Goal: Task Accomplishment & Management: Complete application form

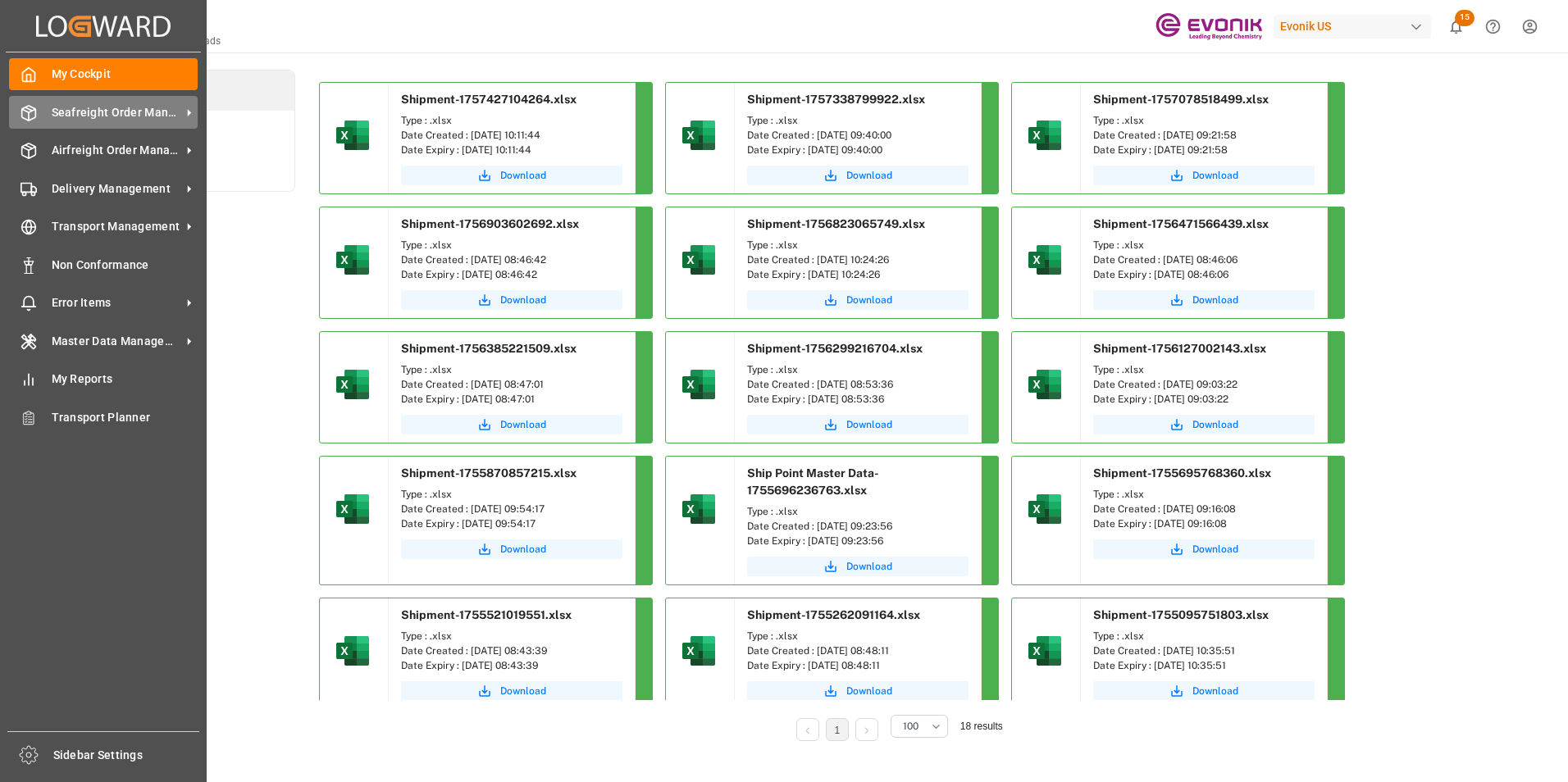
click at [95, 117] on span "Seafreight Order Management" at bounding box center [117, 113] width 130 height 18
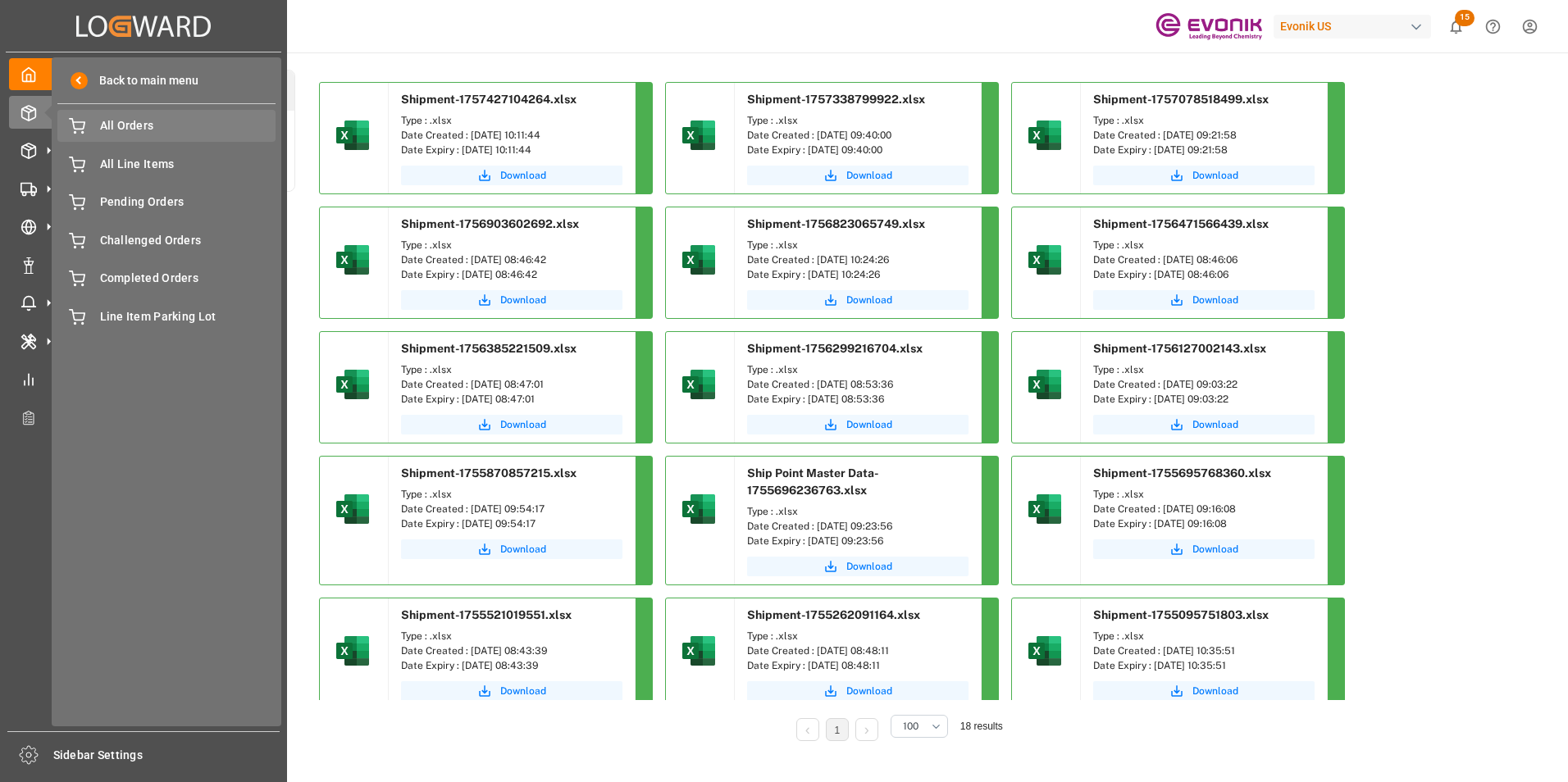
click at [126, 125] on span "All Orders" at bounding box center [188, 126] width 176 height 18
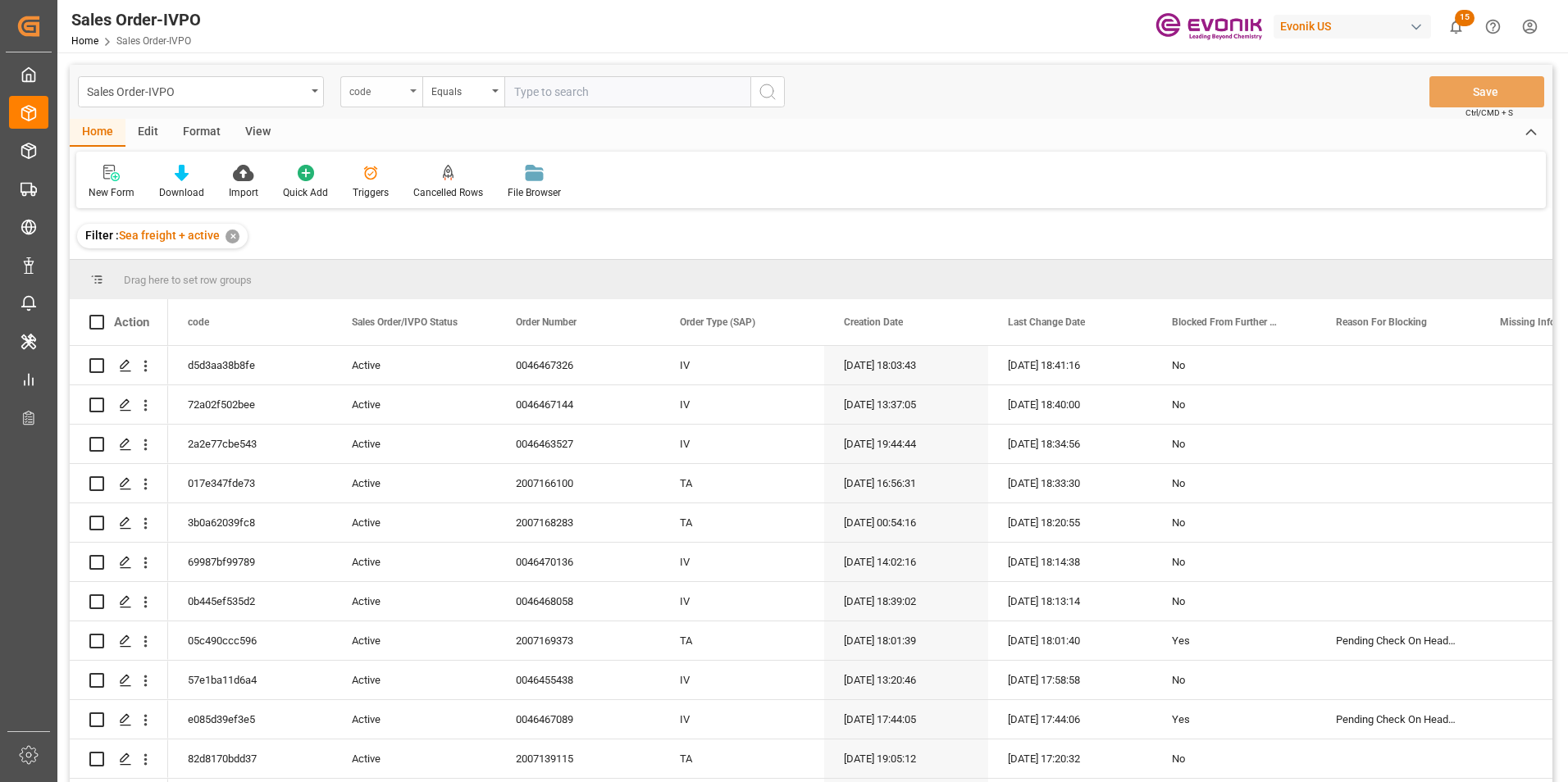
click at [409, 86] on div "code" at bounding box center [381, 92] width 82 height 31
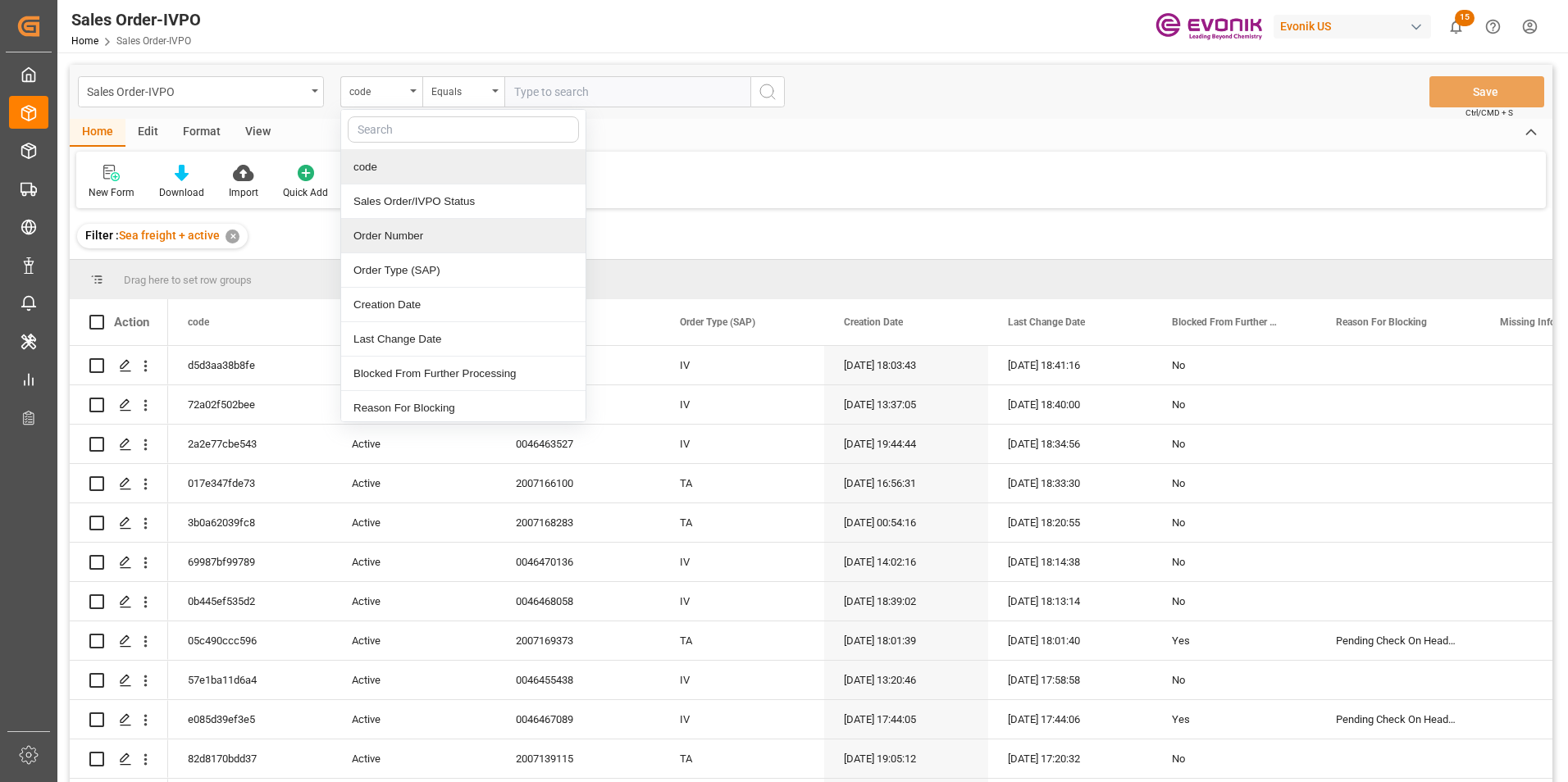
click at [399, 237] on div "Order Number" at bounding box center [464, 236] width 244 height 34
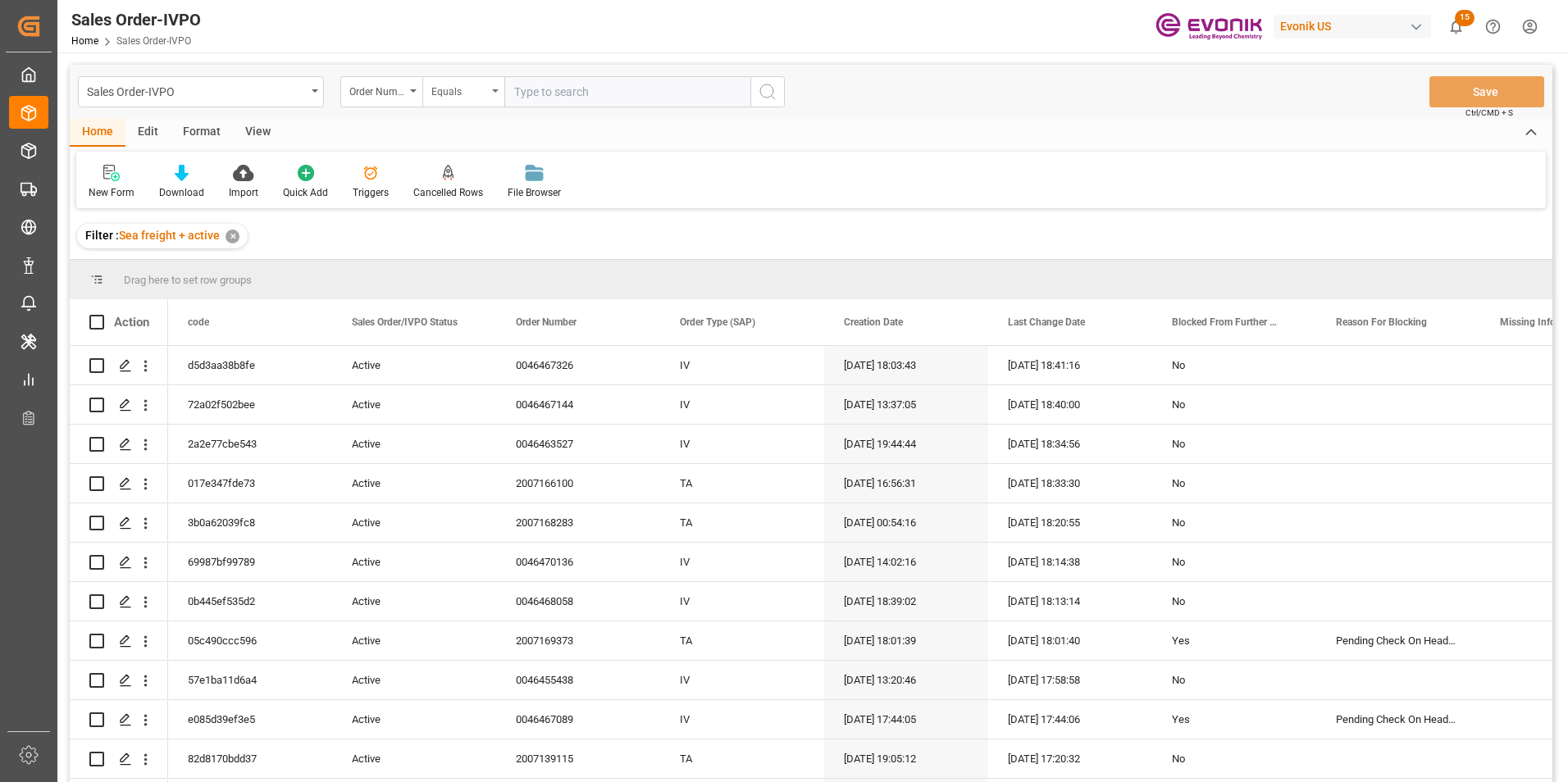
click at [501, 89] on div "Equals" at bounding box center [463, 92] width 82 height 31
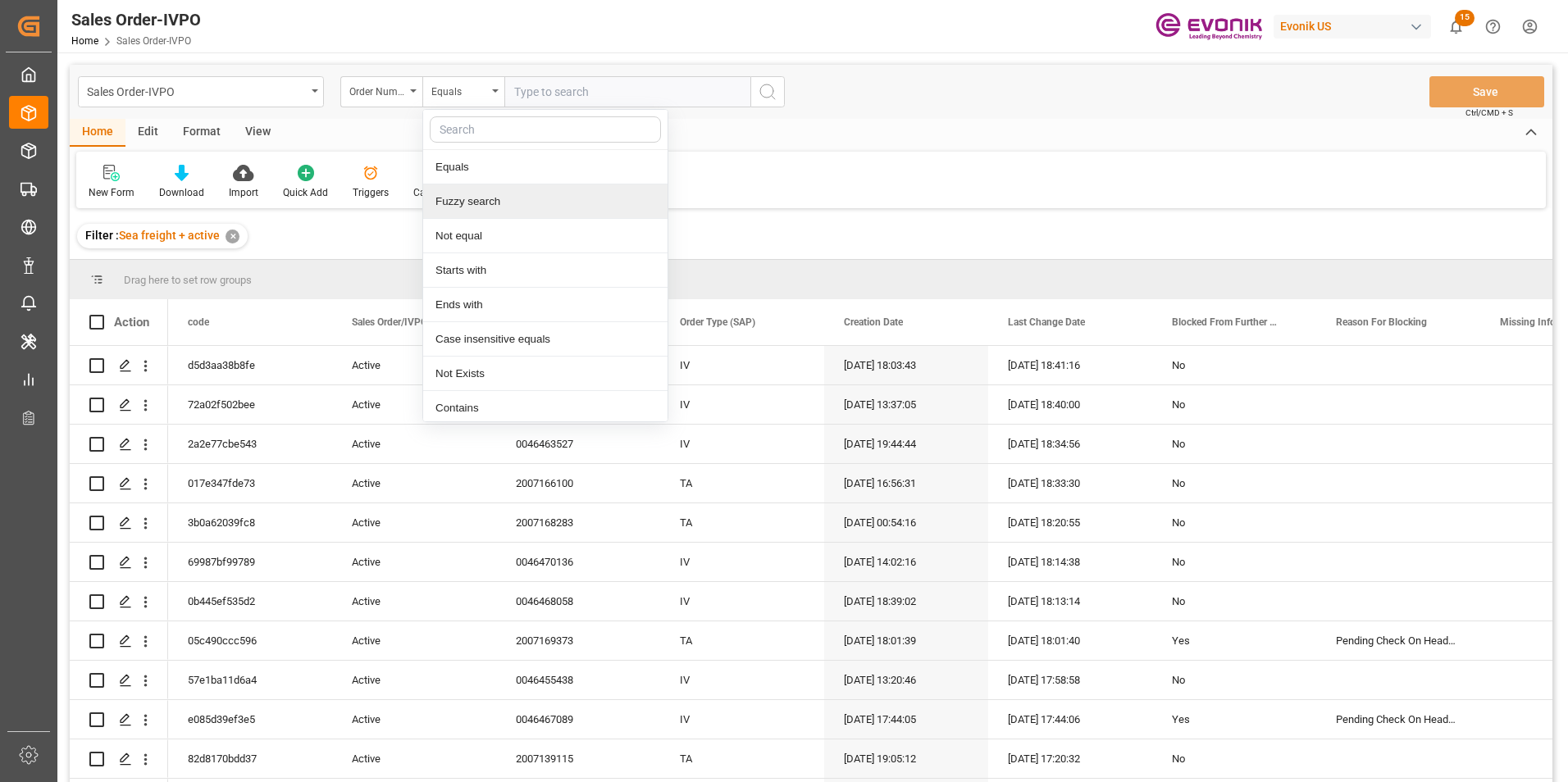
click at [473, 202] on div "Fuzzy search" at bounding box center [545, 201] width 244 height 34
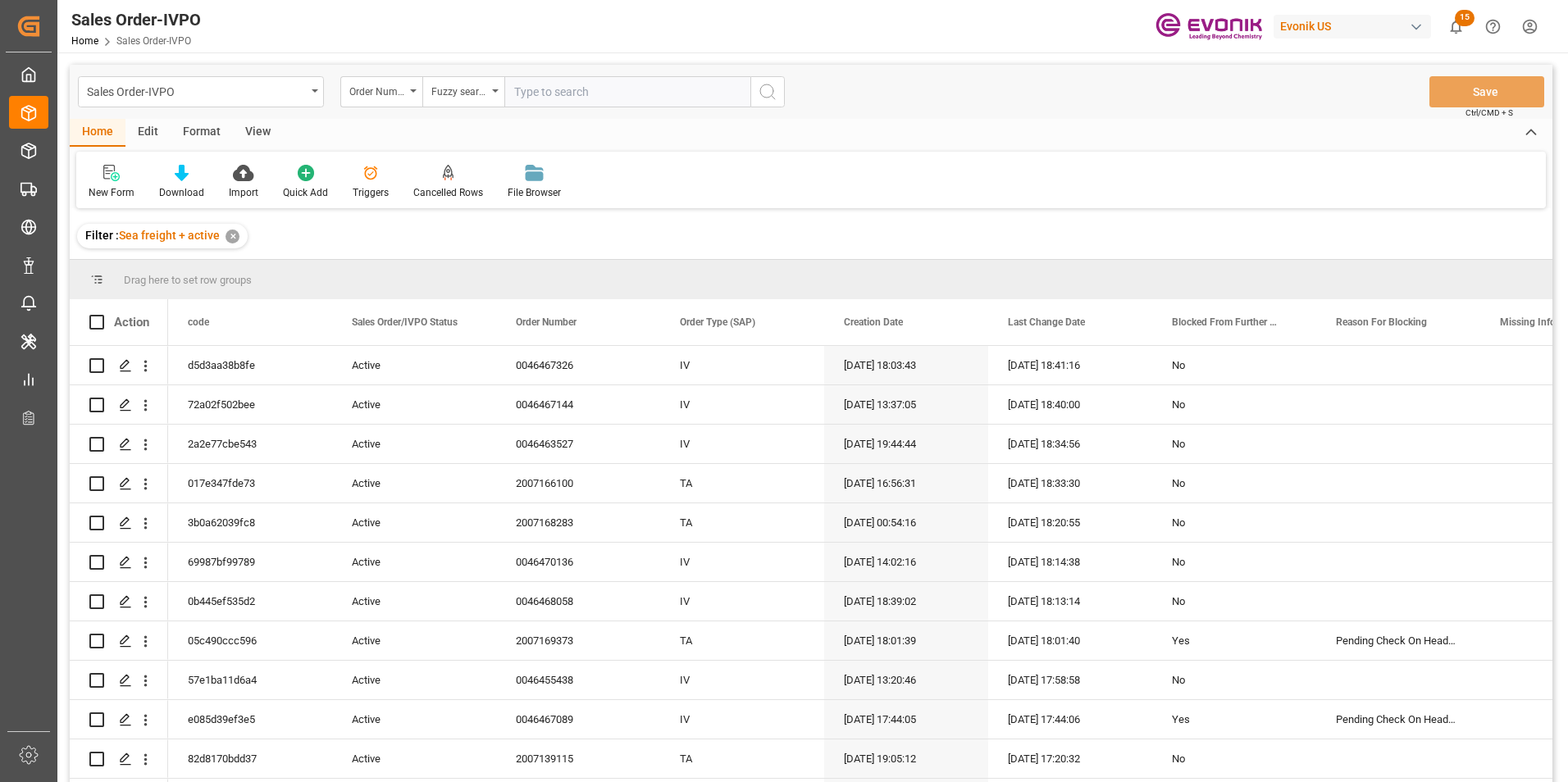
click at [573, 97] on input "text" at bounding box center [628, 92] width 246 height 31
type input "46463261"
click at [765, 93] on icon "search button" at bounding box center [767, 92] width 19 height 19
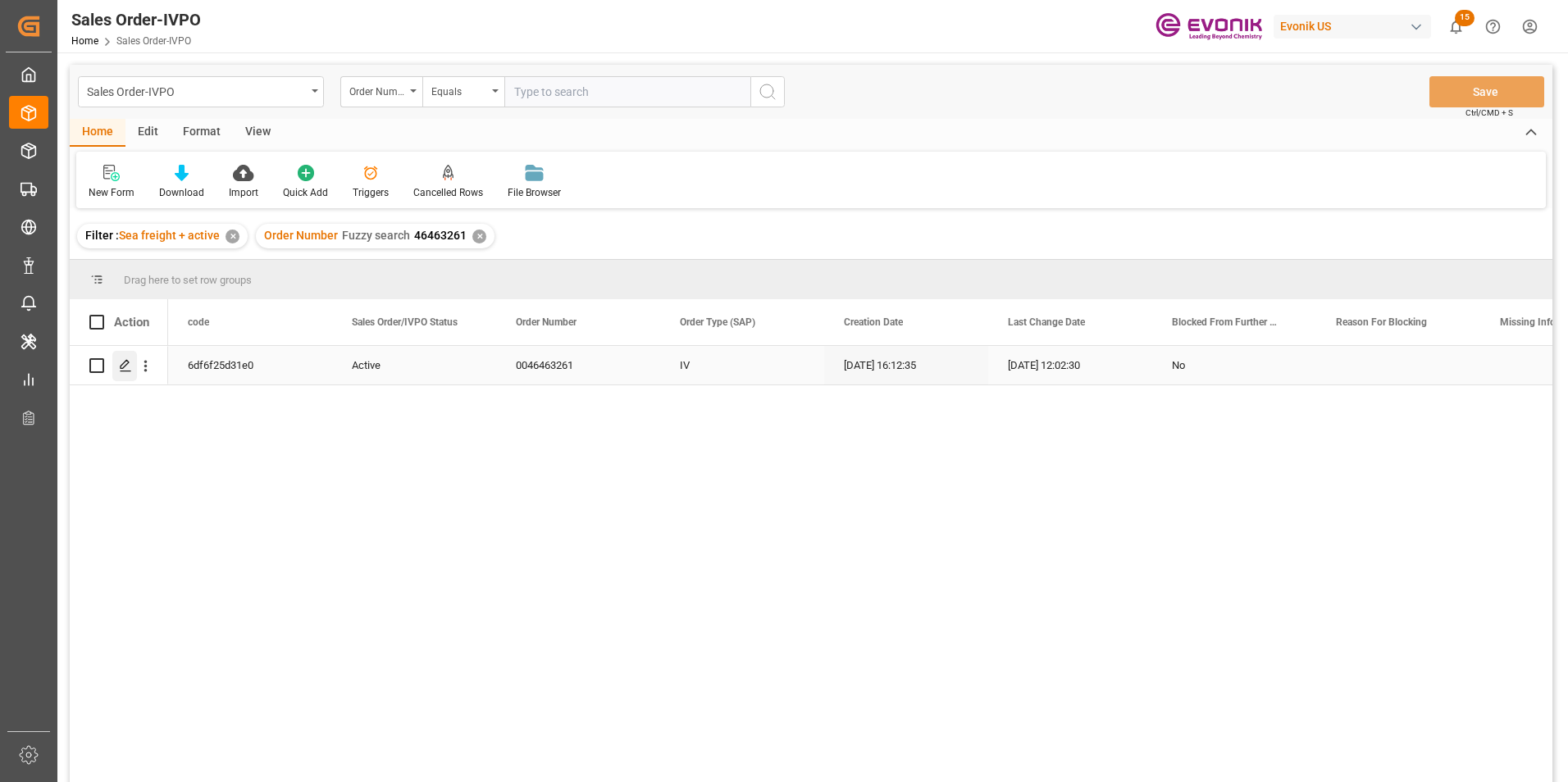
click at [126, 360] on icon "Press SPACE to select this row." at bounding box center [125, 366] width 13 height 13
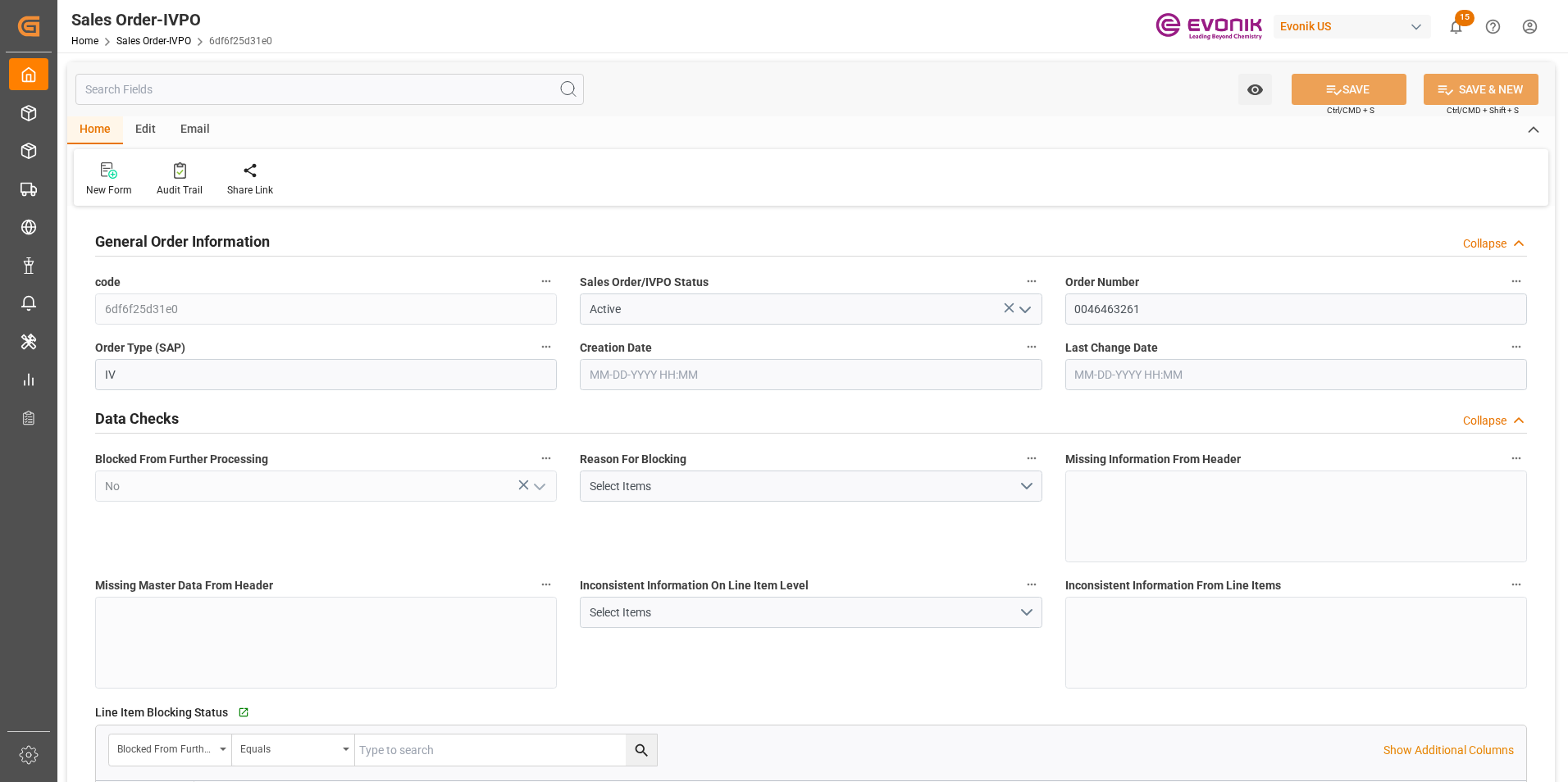
type input "BEANR"
type input "0"
type input "1"
type input "2"
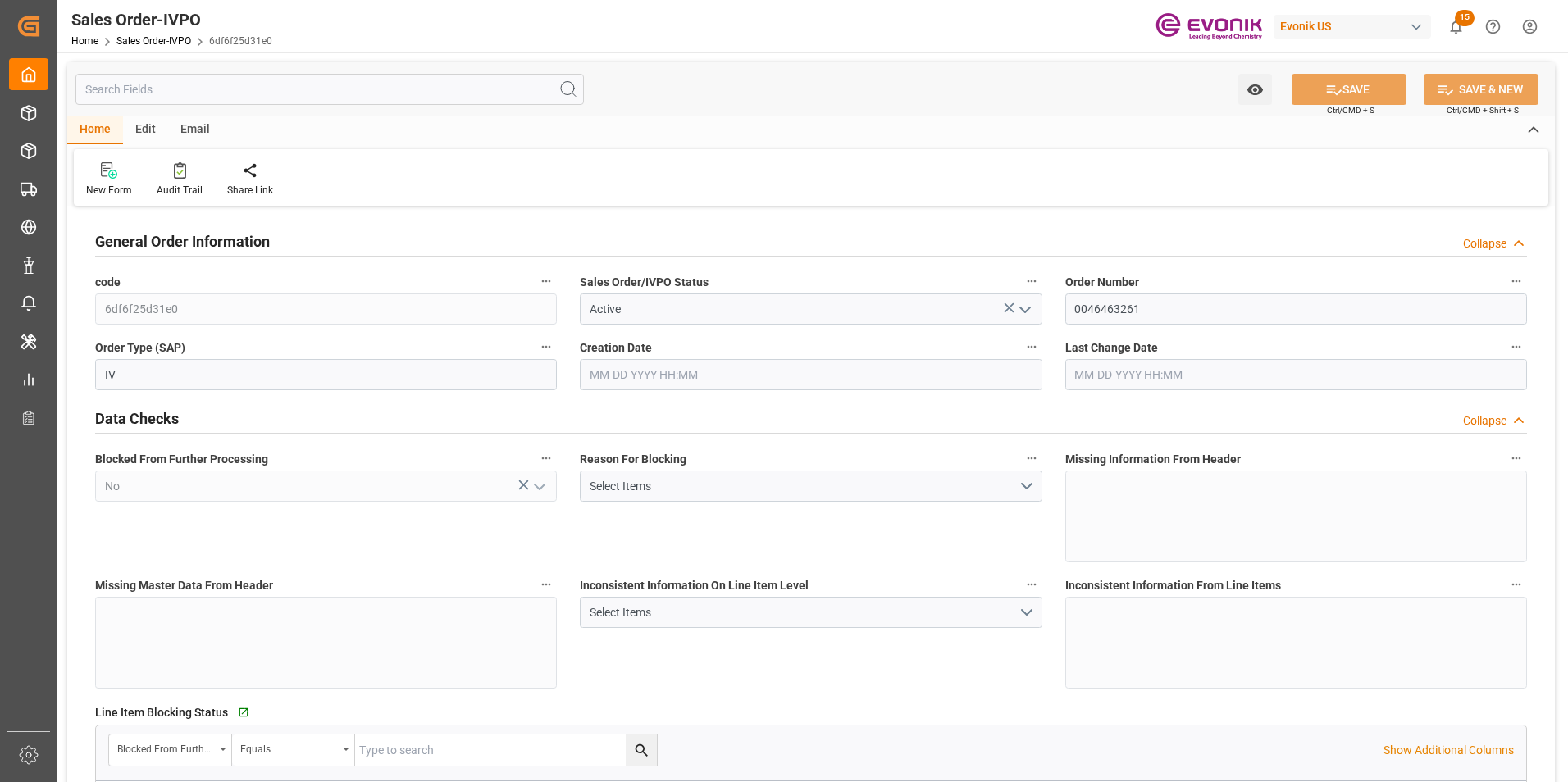
type input "7382"
type input "90.288"
type input "19000"
type input "60"
type input "07-14-2025 16:12"
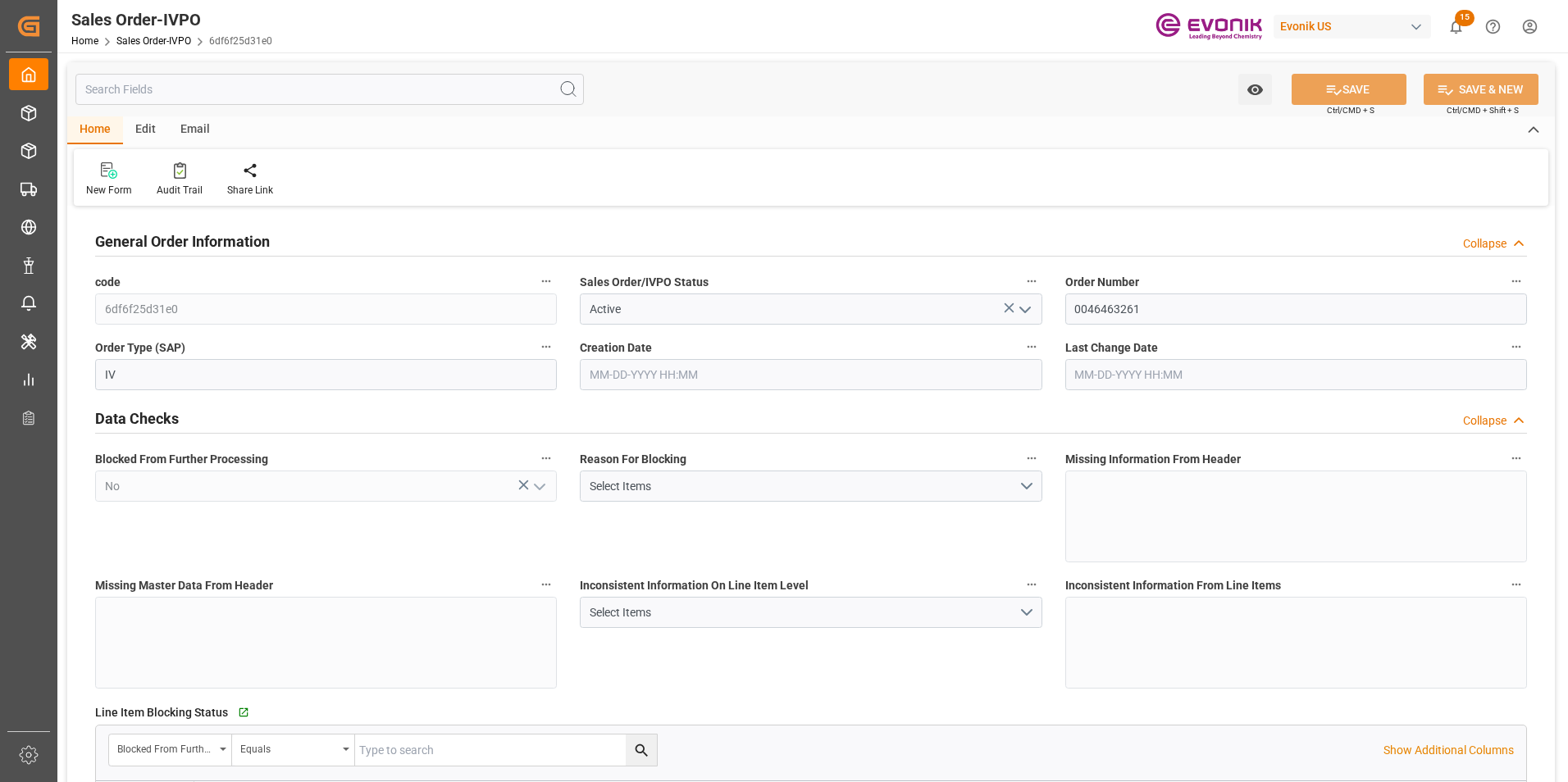
type input "09-04-2025 12:02"
click at [370, 168] on icon at bounding box center [375, 170] width 11 height 17
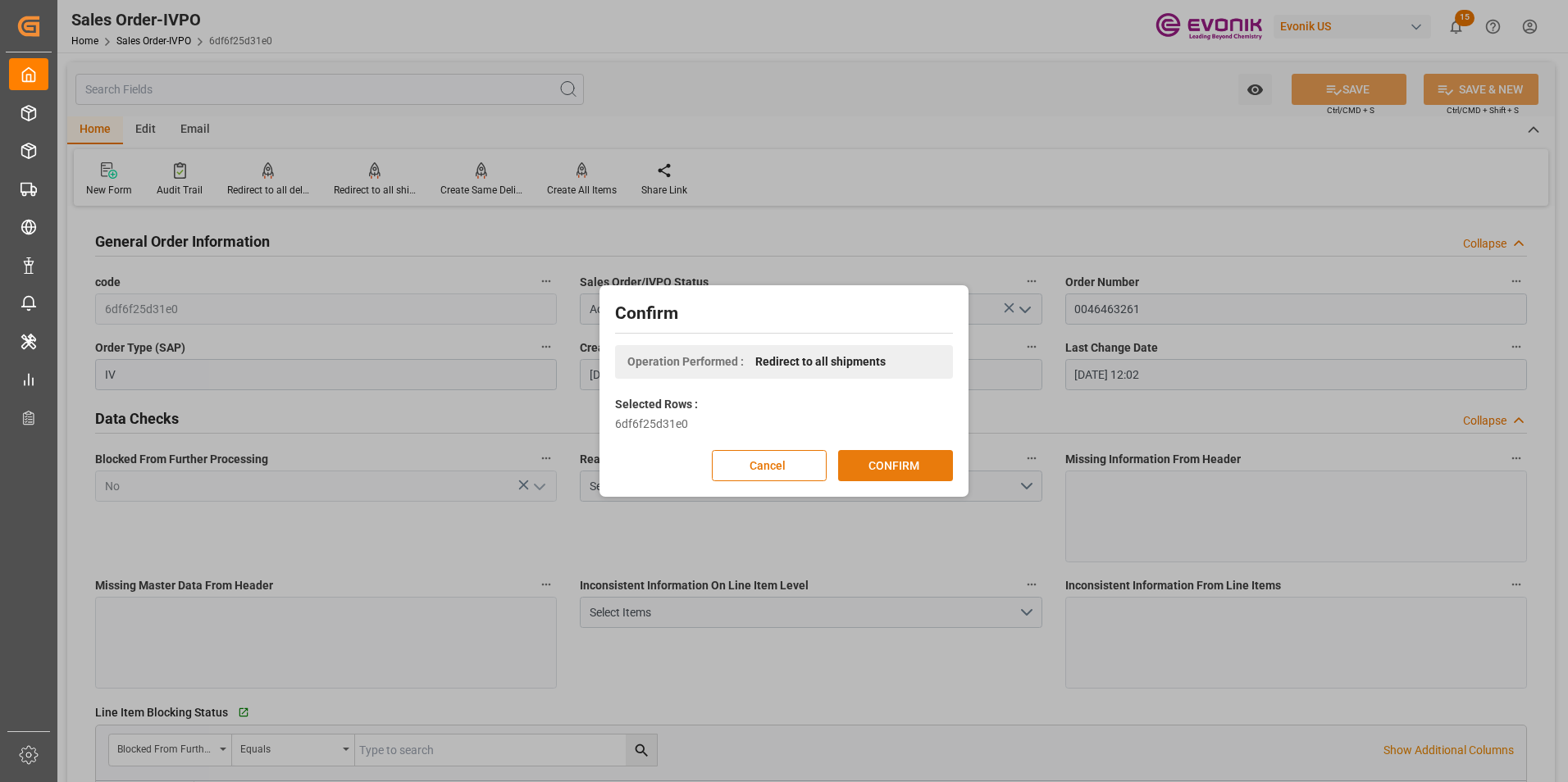
click at [917, 458] on button "CONFIRM" at bounding box center [895, 465] width 115 height 31
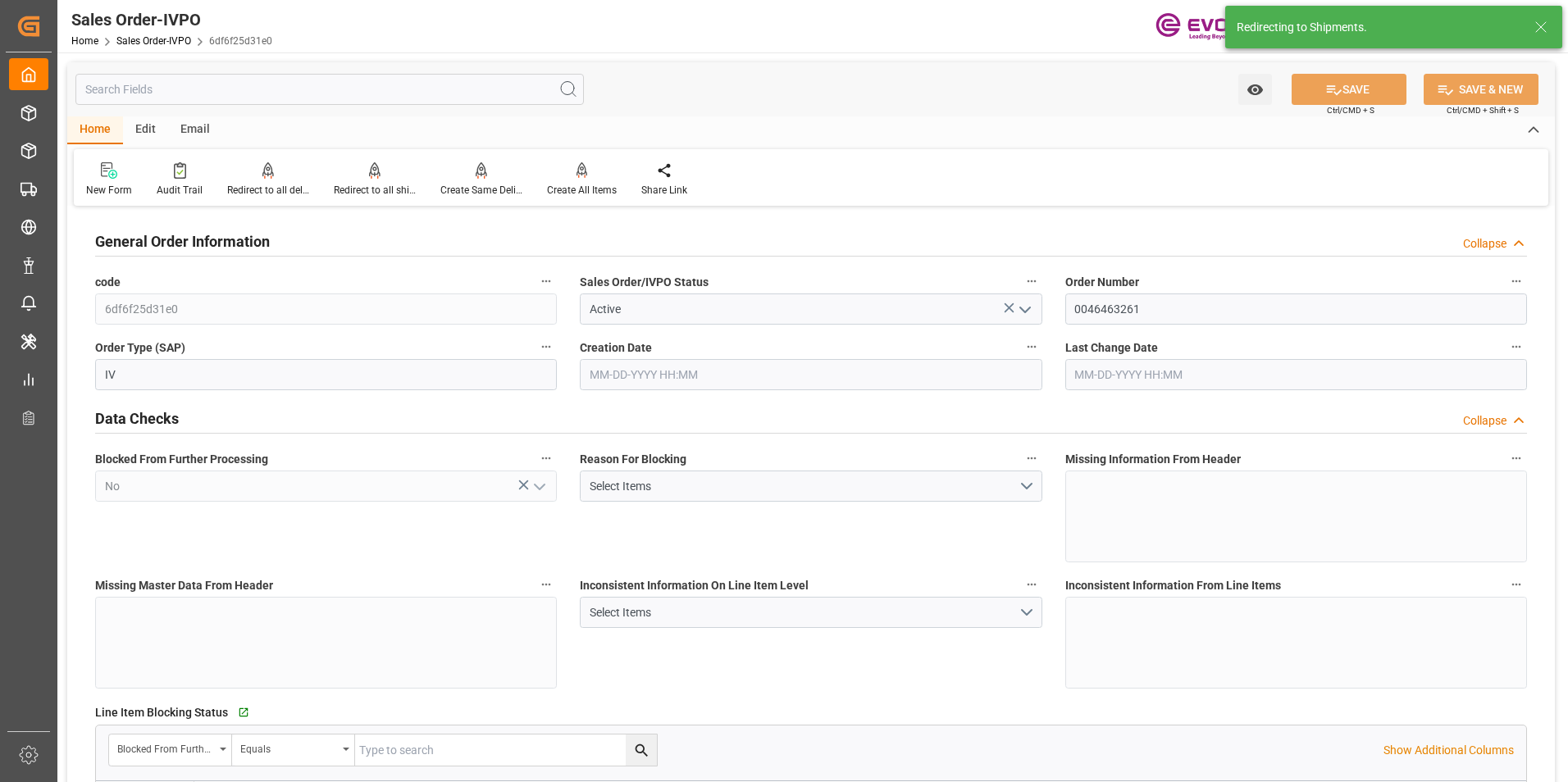
type input "BEANR"
type input "0"
type input "1"
type input "2"
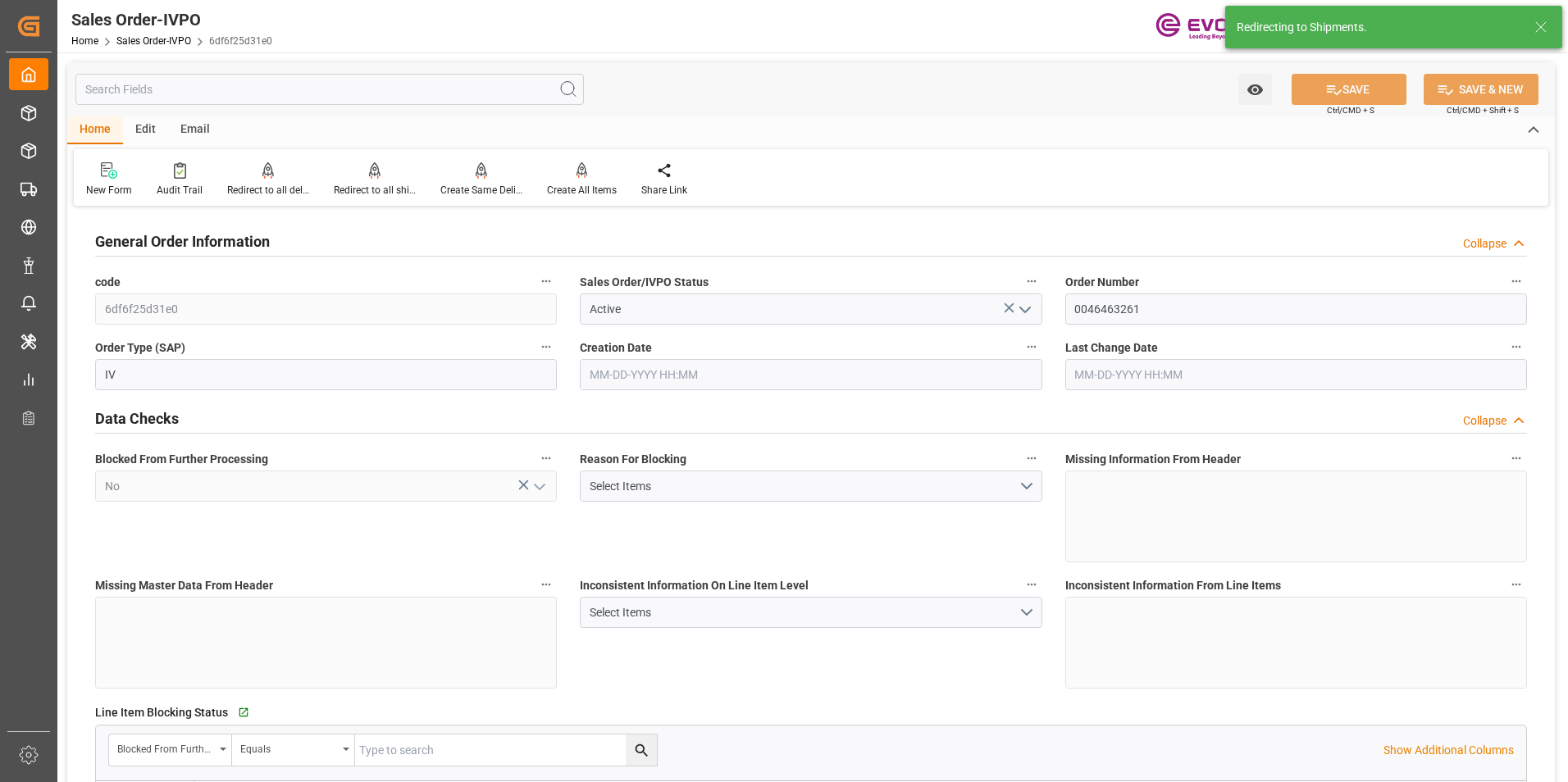
type input "7382"
type input "90.288"
type input "19000"
type input "60"
type input "07-14-2025 16:12"
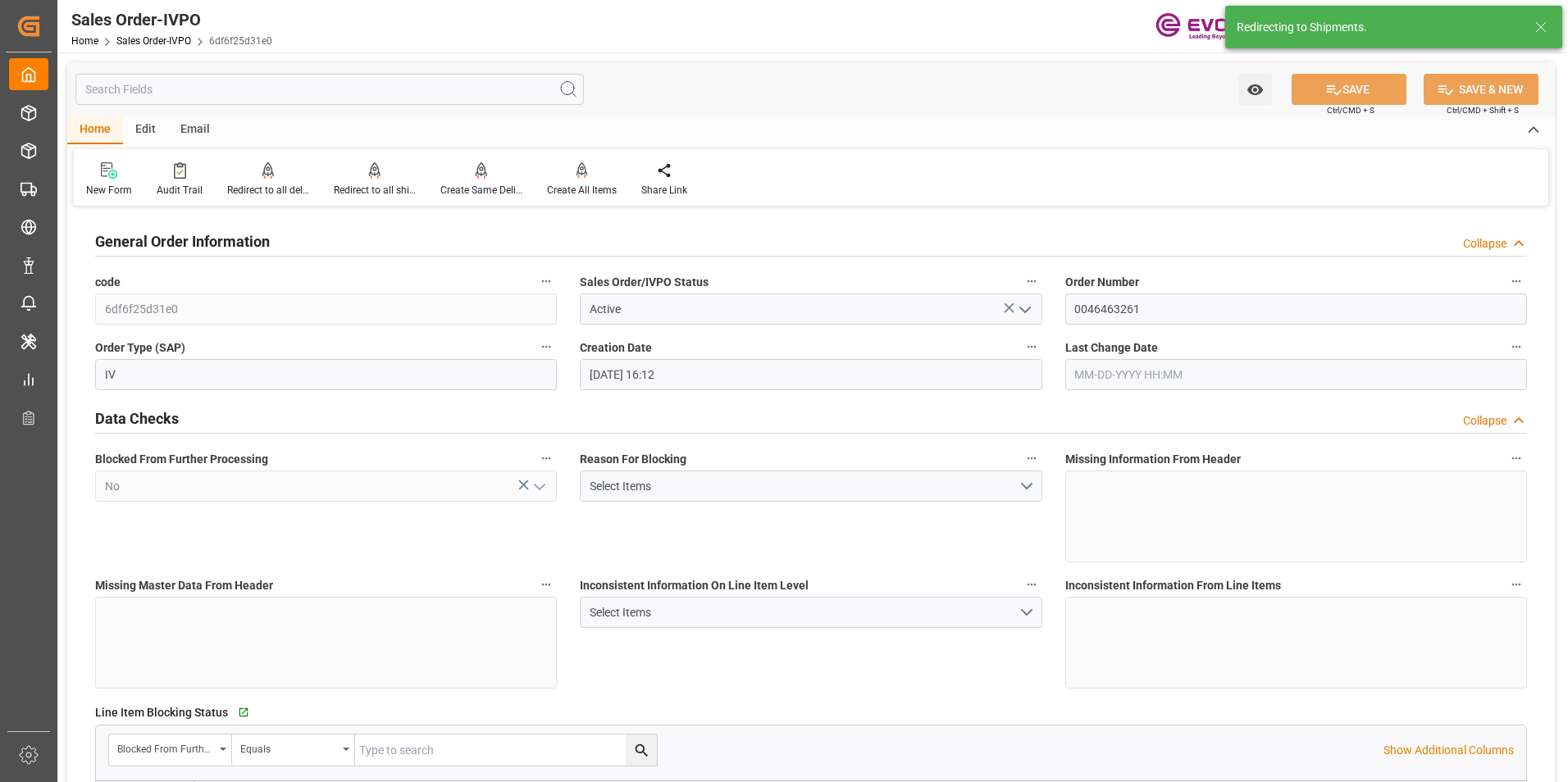
type input "09-04-2025 12:02"
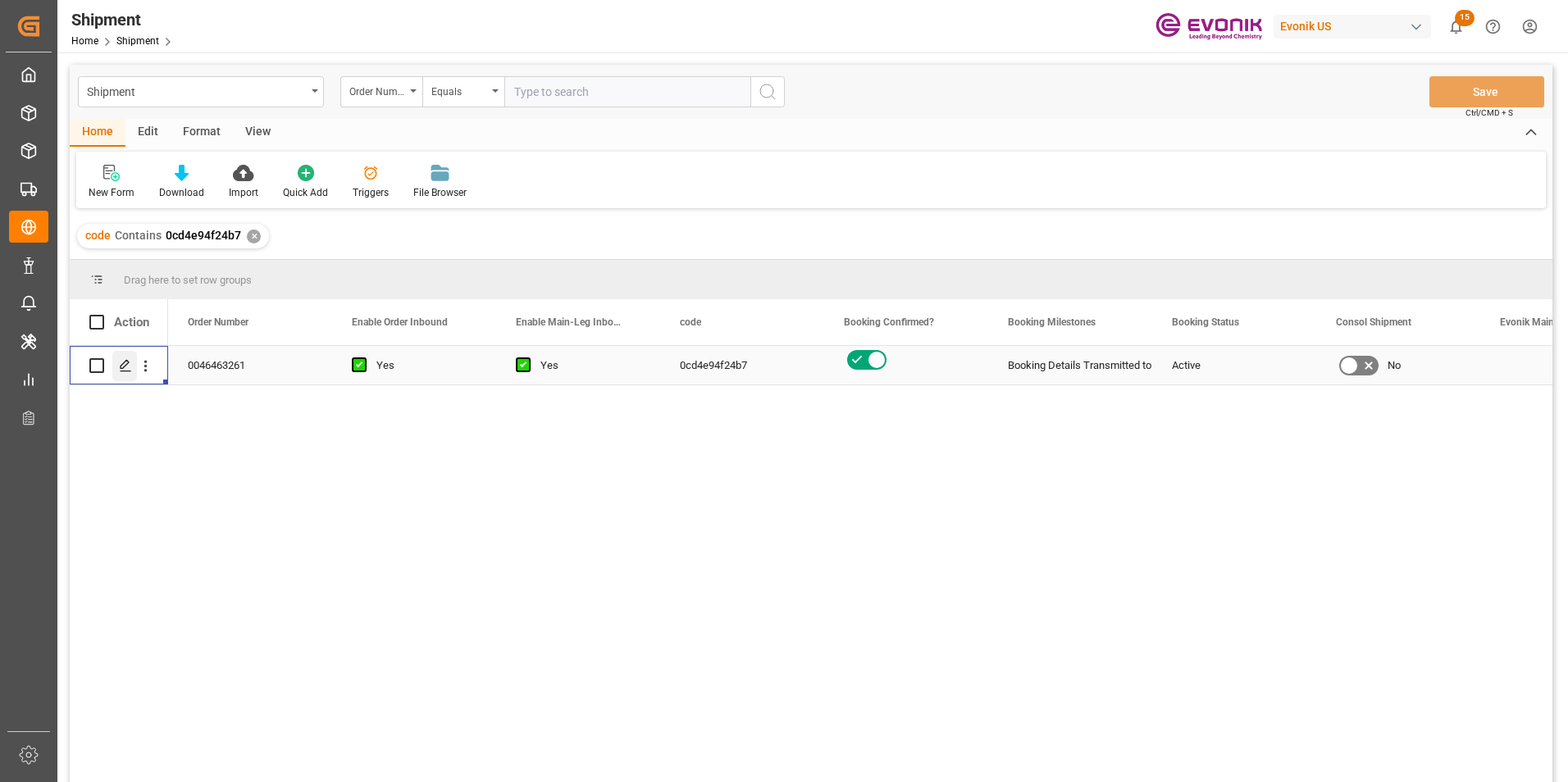
click at [124, 363] on icon "Press SPACE to select this row." at bounding box center [125, 366] width 13 height 13
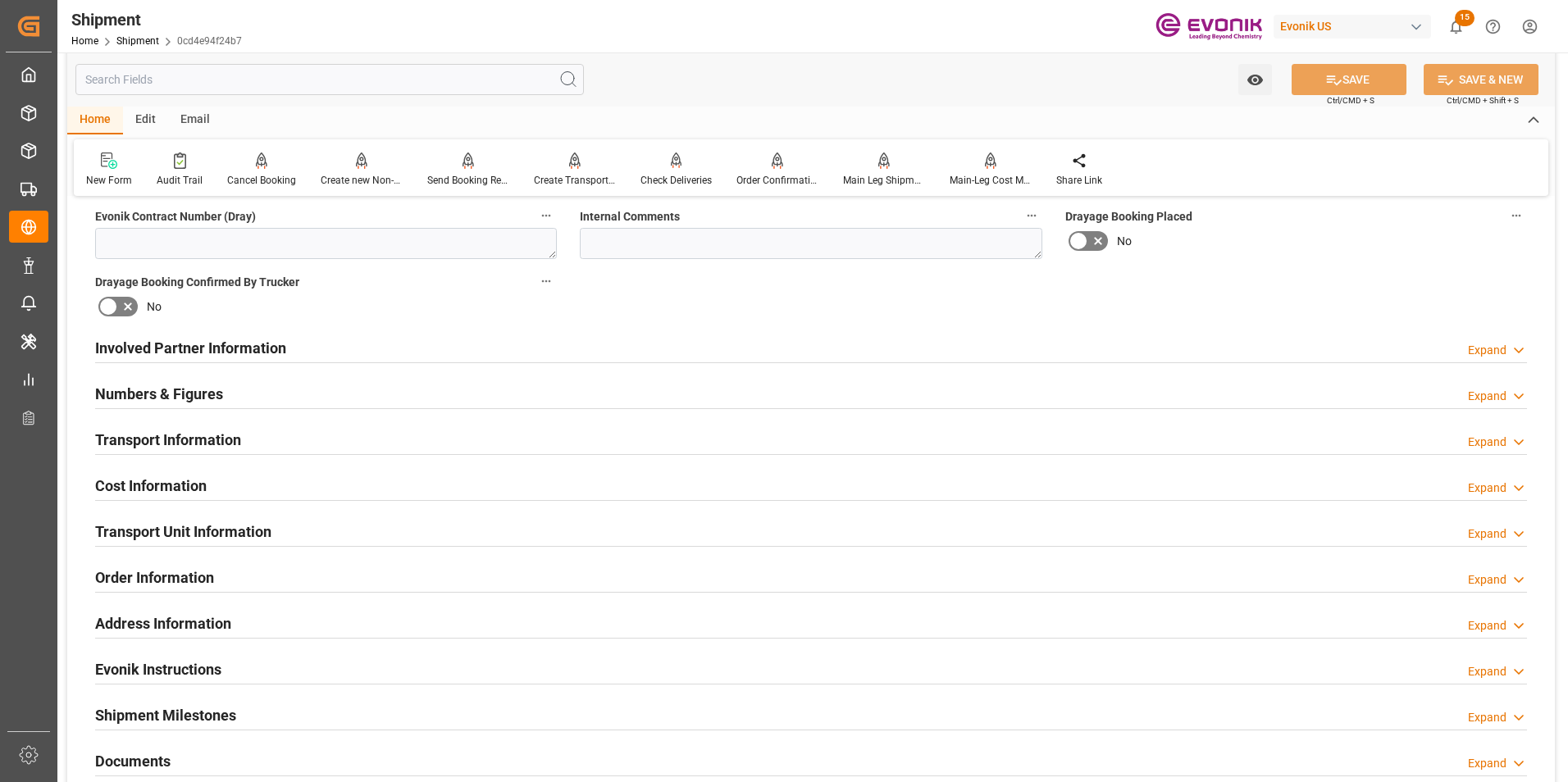
scroll to position [820, 0]
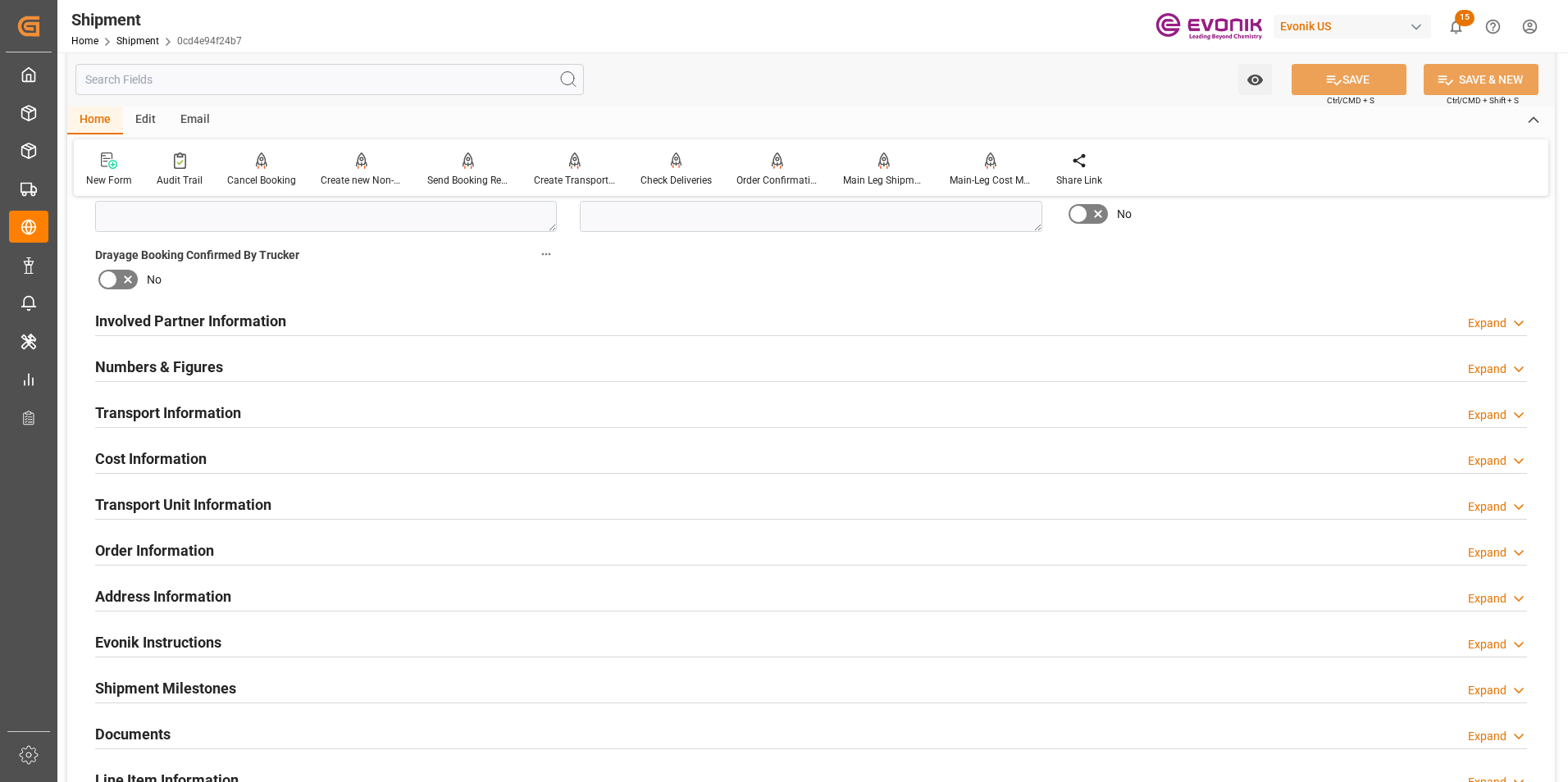
click at [654, 366] on div "Numbers & Figures Expand" at bounding box center [811, 366] width 1432 height 31
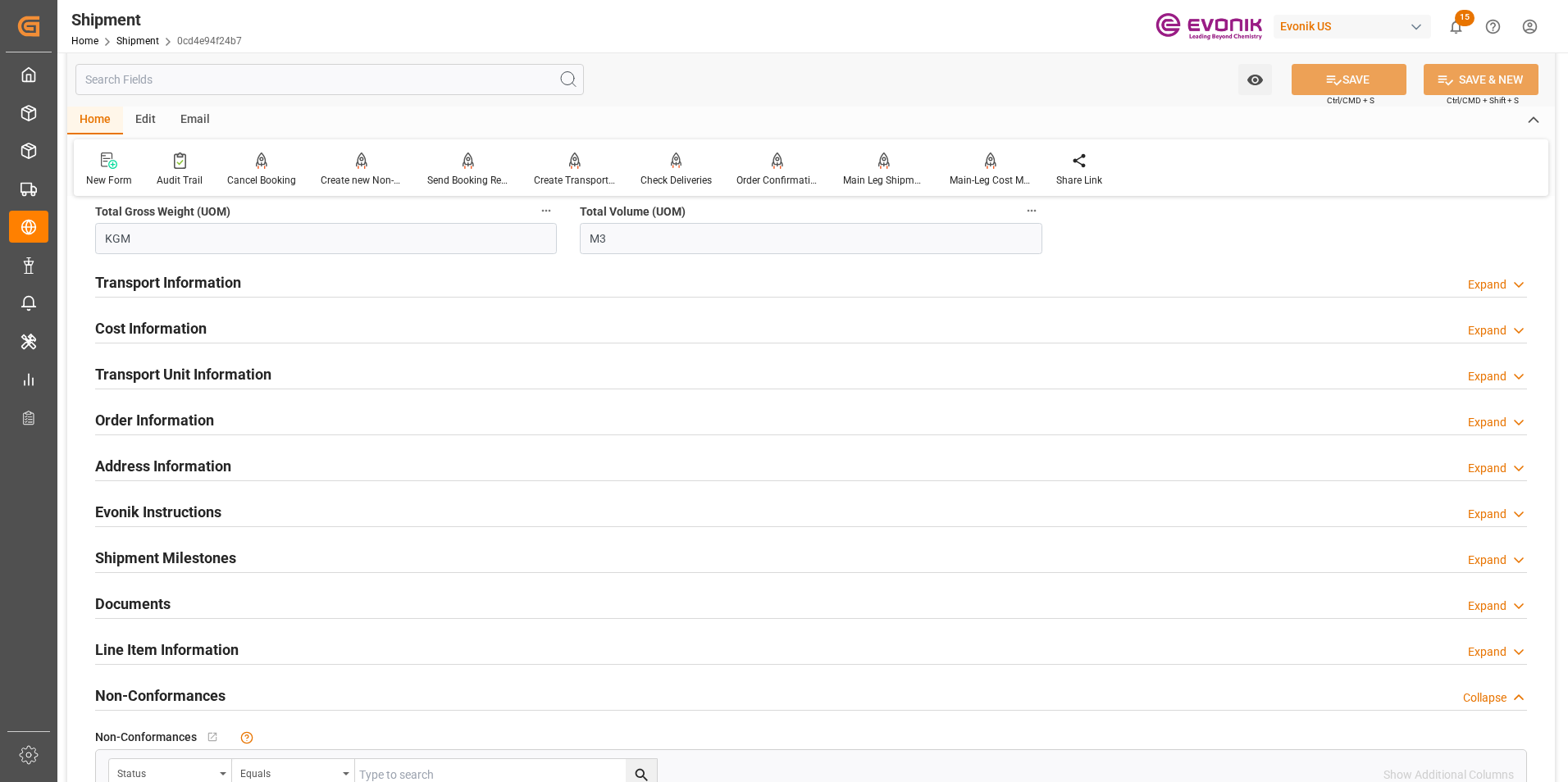
scroll to position [1148, 0]
click at [607, 281] on div "Transport Information Expand" at bounding box center [811, 280] width 1432 height 31
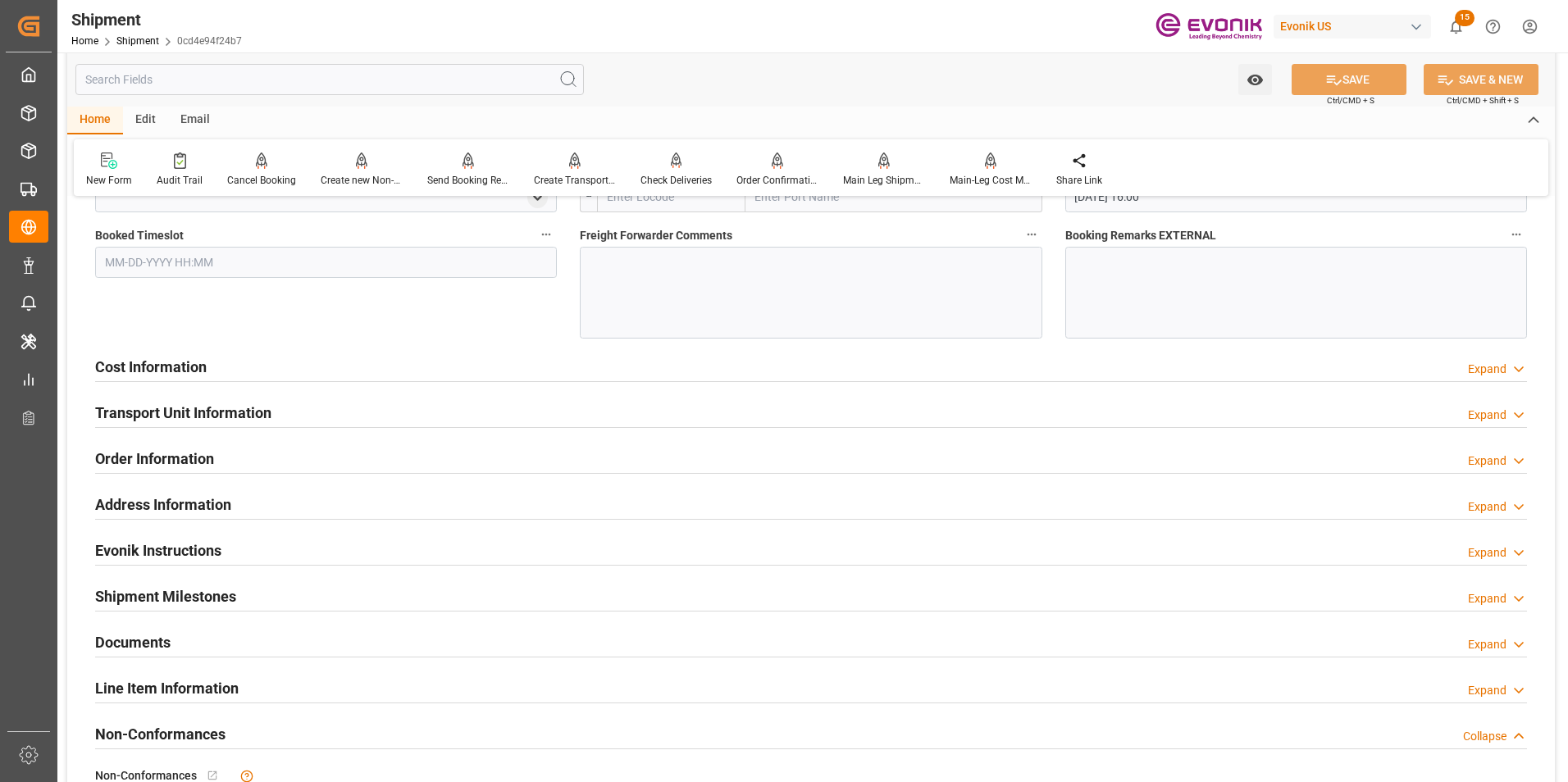
scroll to position [1722, 0]
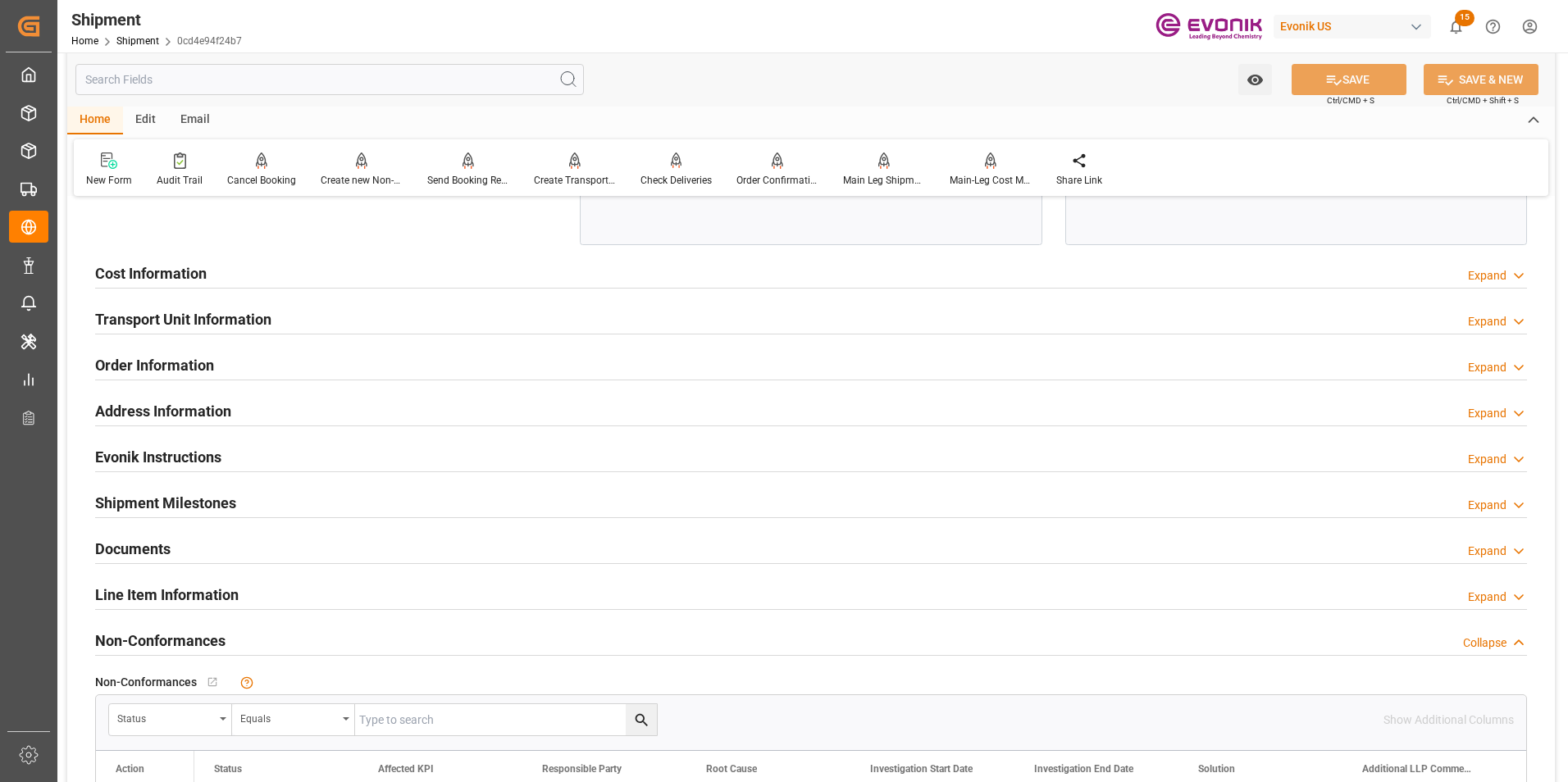
click at [686, 359] on div "Order Information Expand" at bounding box center [811, 365] width 1432 height 31
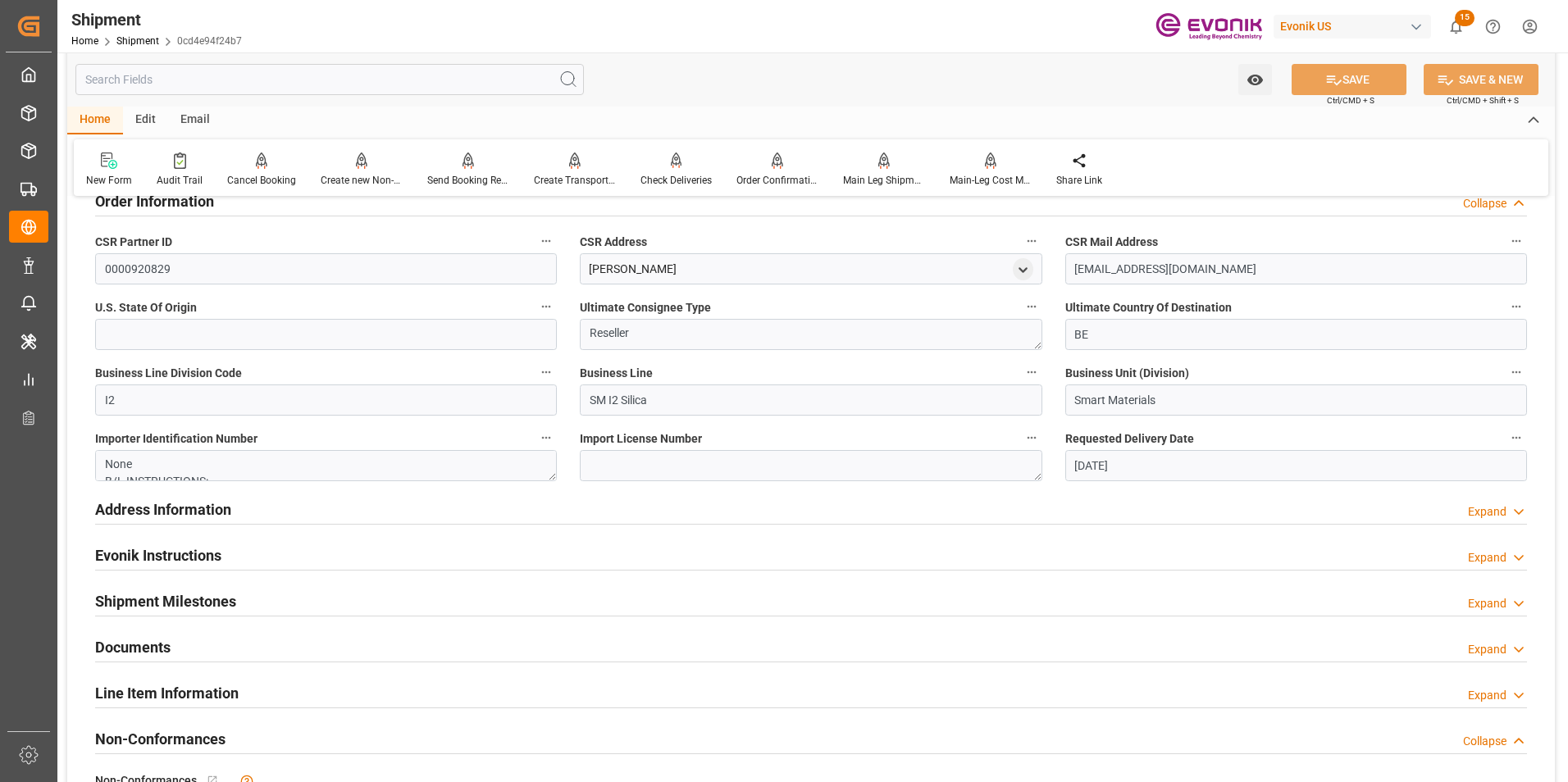
scroll to position [1967, 0]
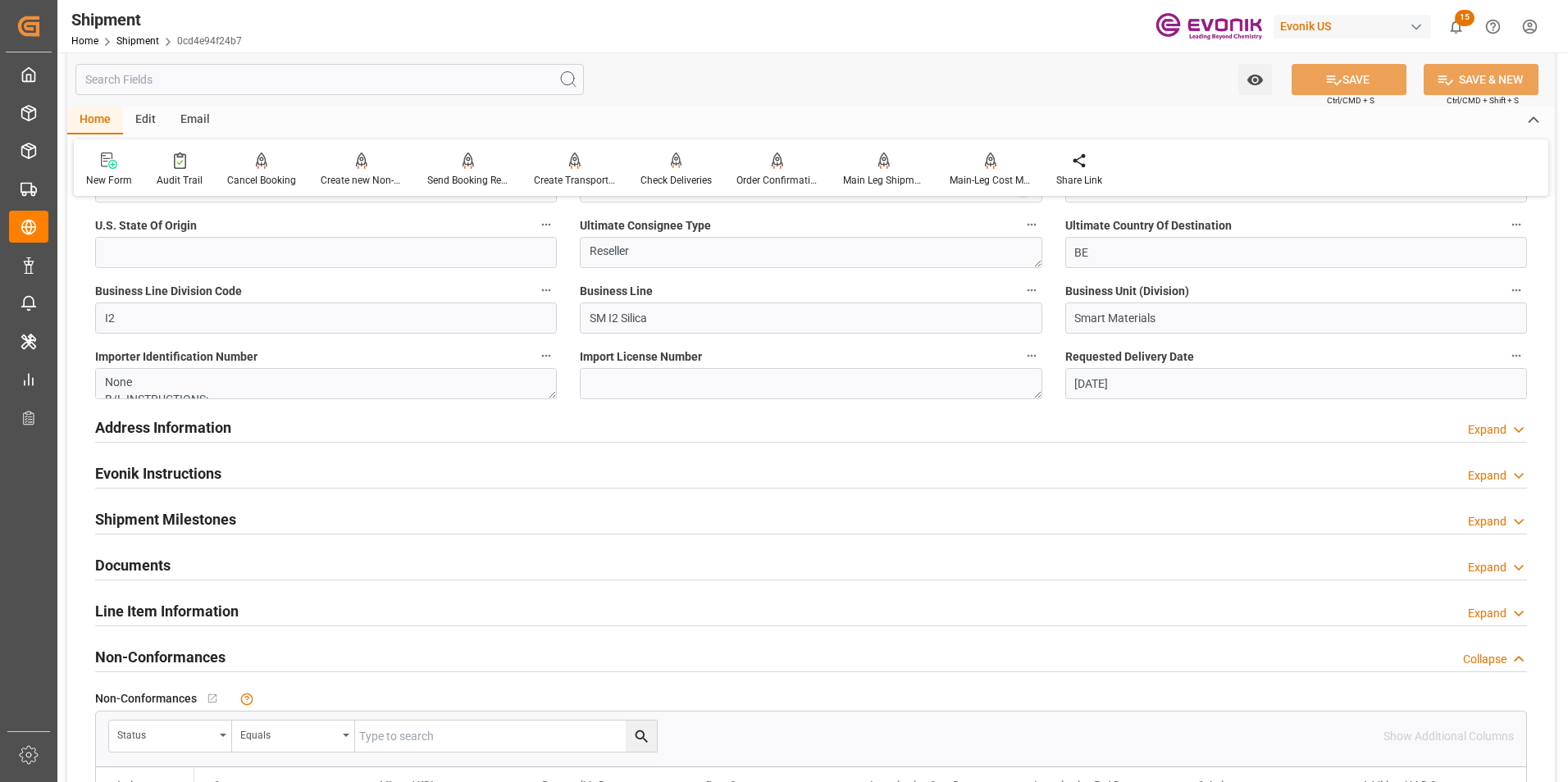
click at [687, 527] on div "Shipment Milestones Expand" at bounding box center [811, 518] width 1432 height 31
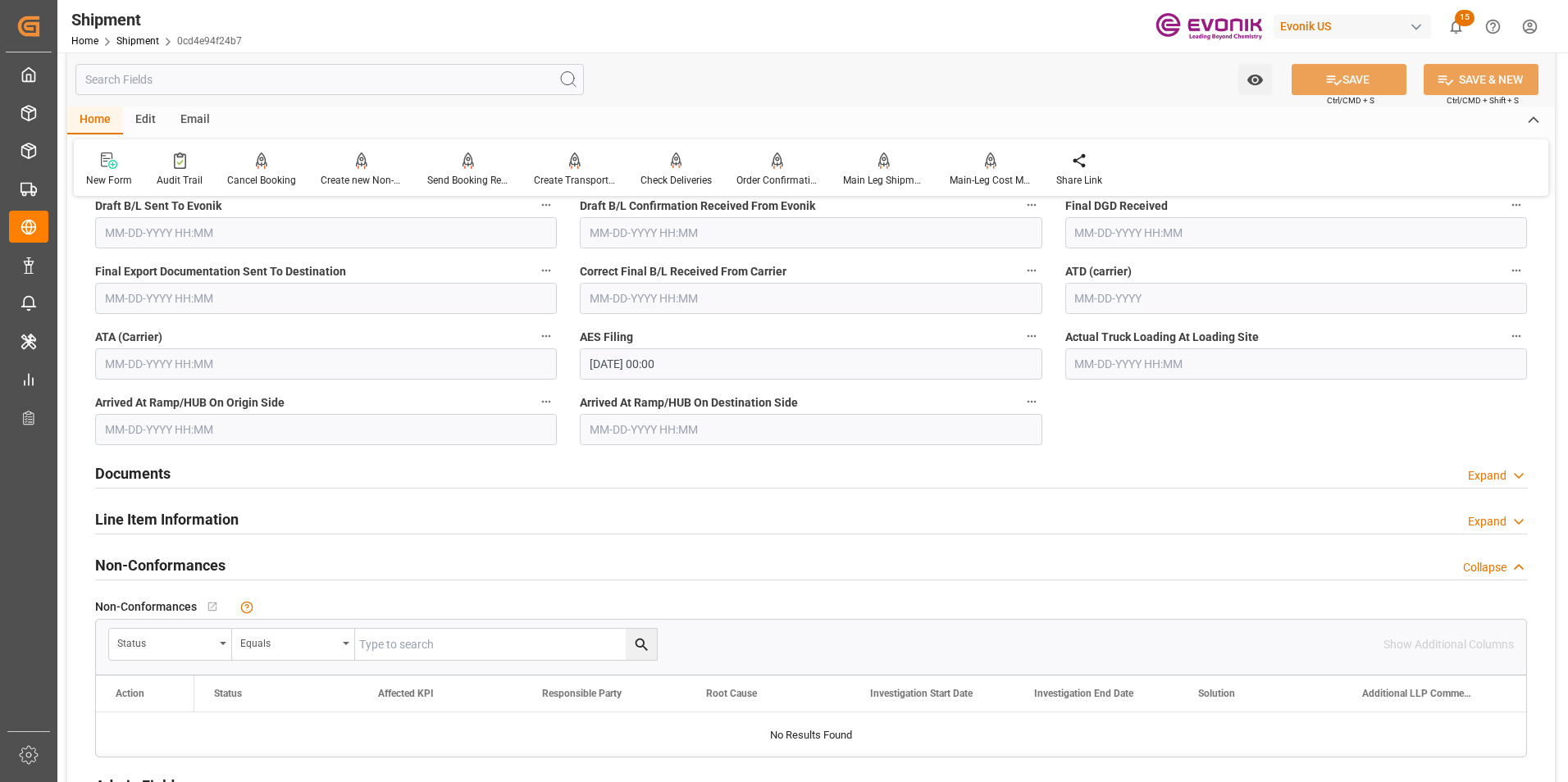
scroll to position [2624, 0]
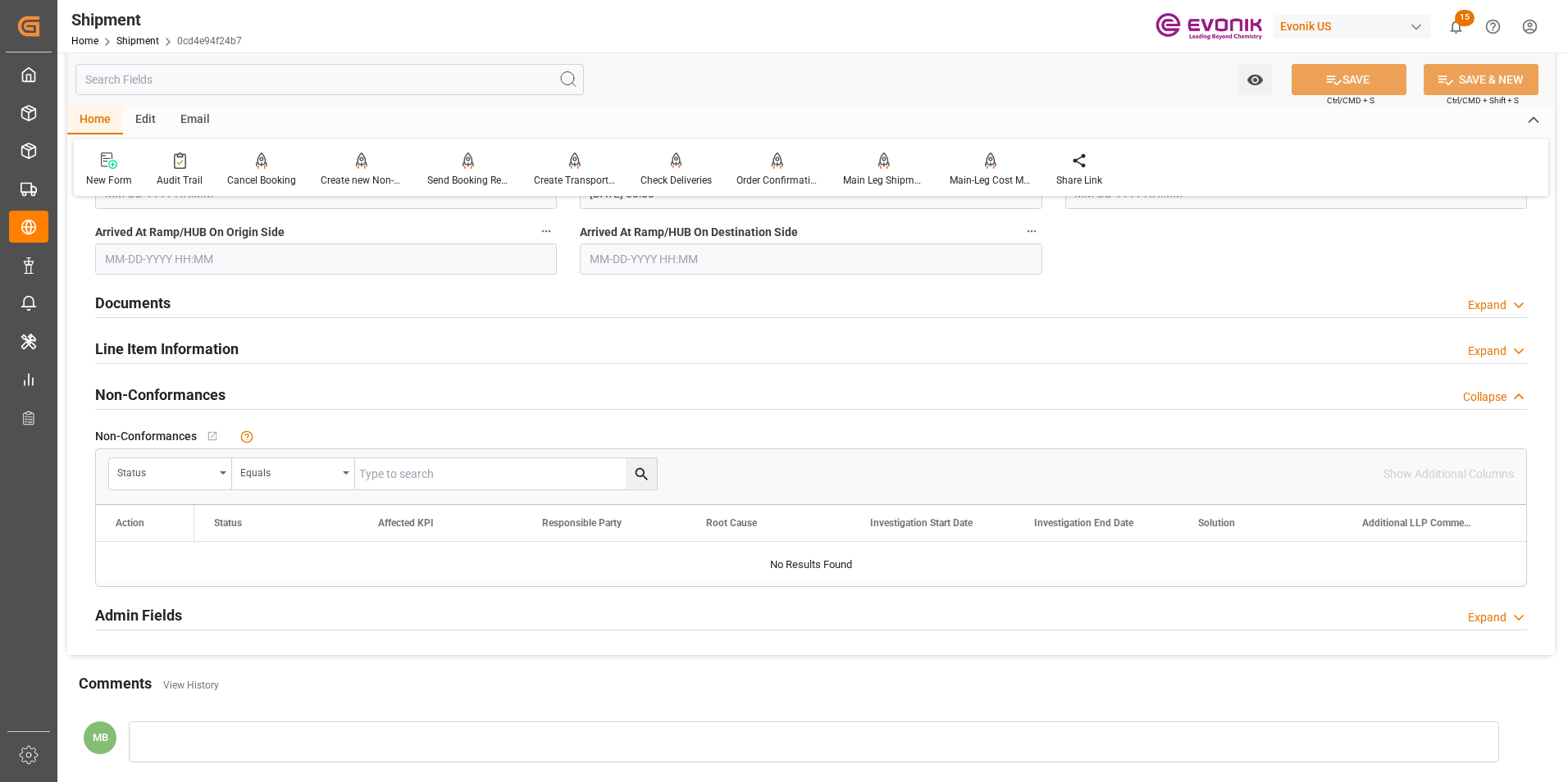
click at [700, 308] on div "Documents Expand" at bounding box center [811, 302] width 1432 height 31
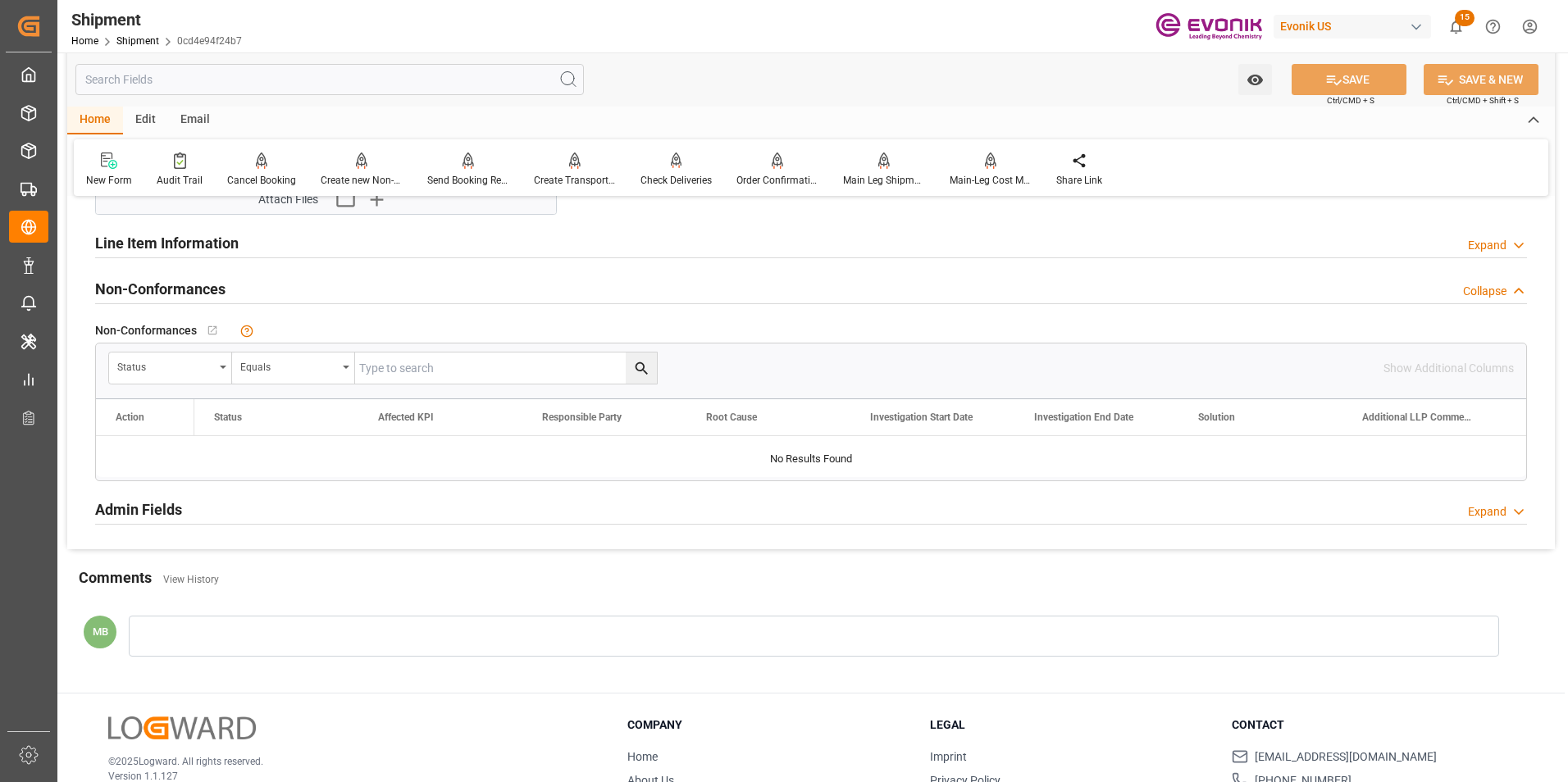
scroll to position [2870, 0]
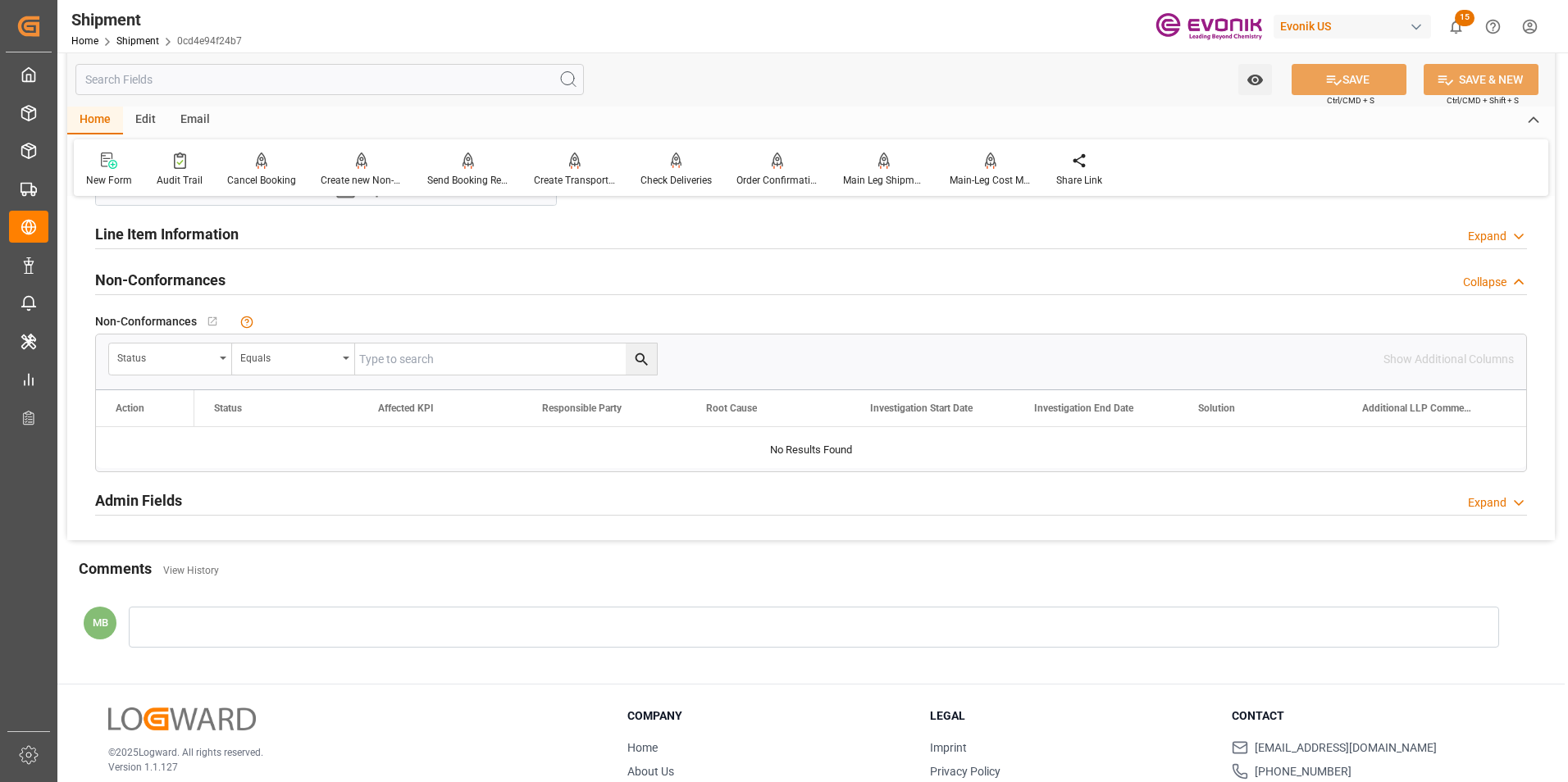
click at [554, 239] on div "Line Item Information Expand" at bounding box center [811, 233] width 1432 height 31
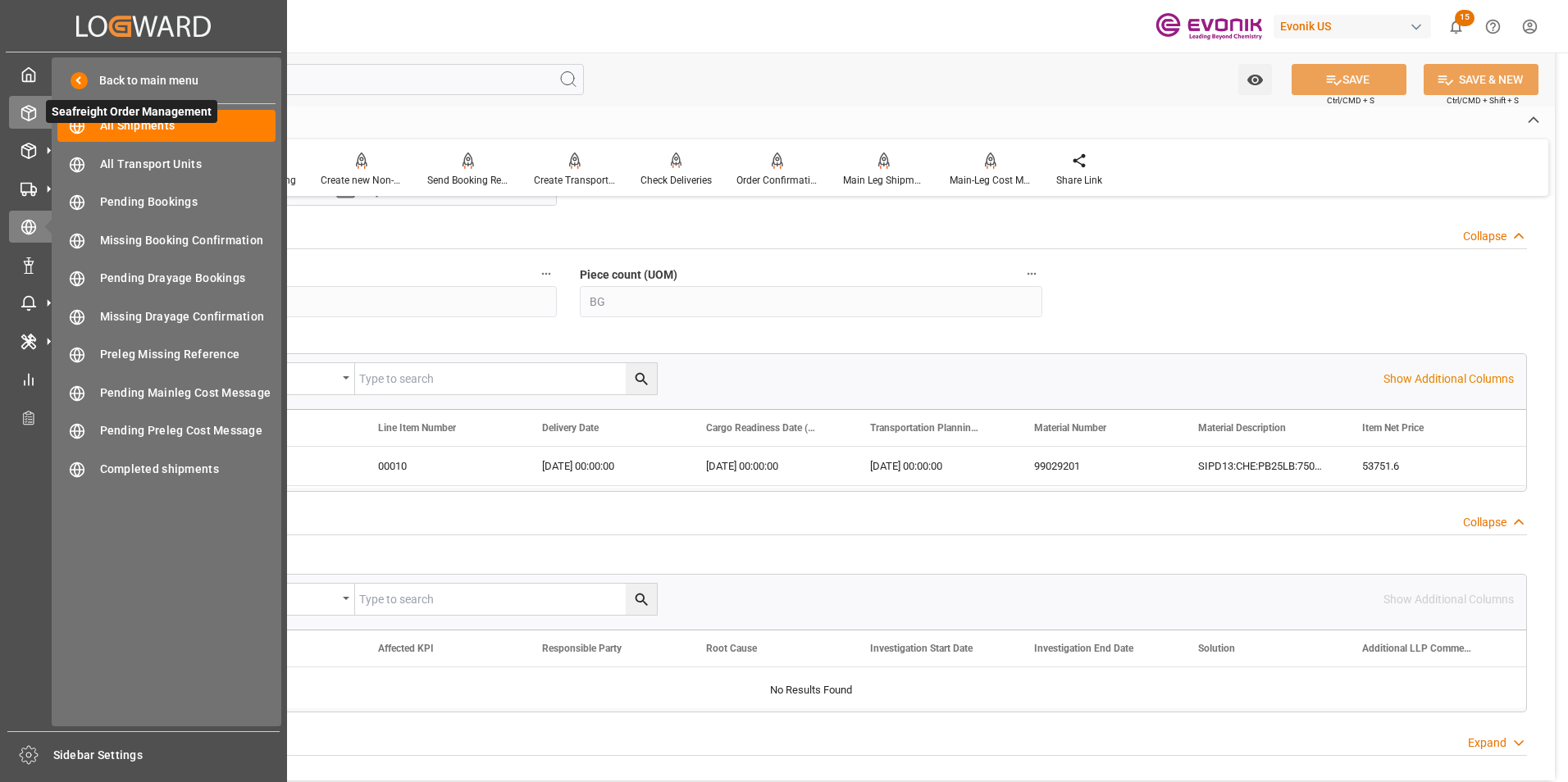
click at [25, 112] on icon at bounding box center [29, 113] width 17 height 17
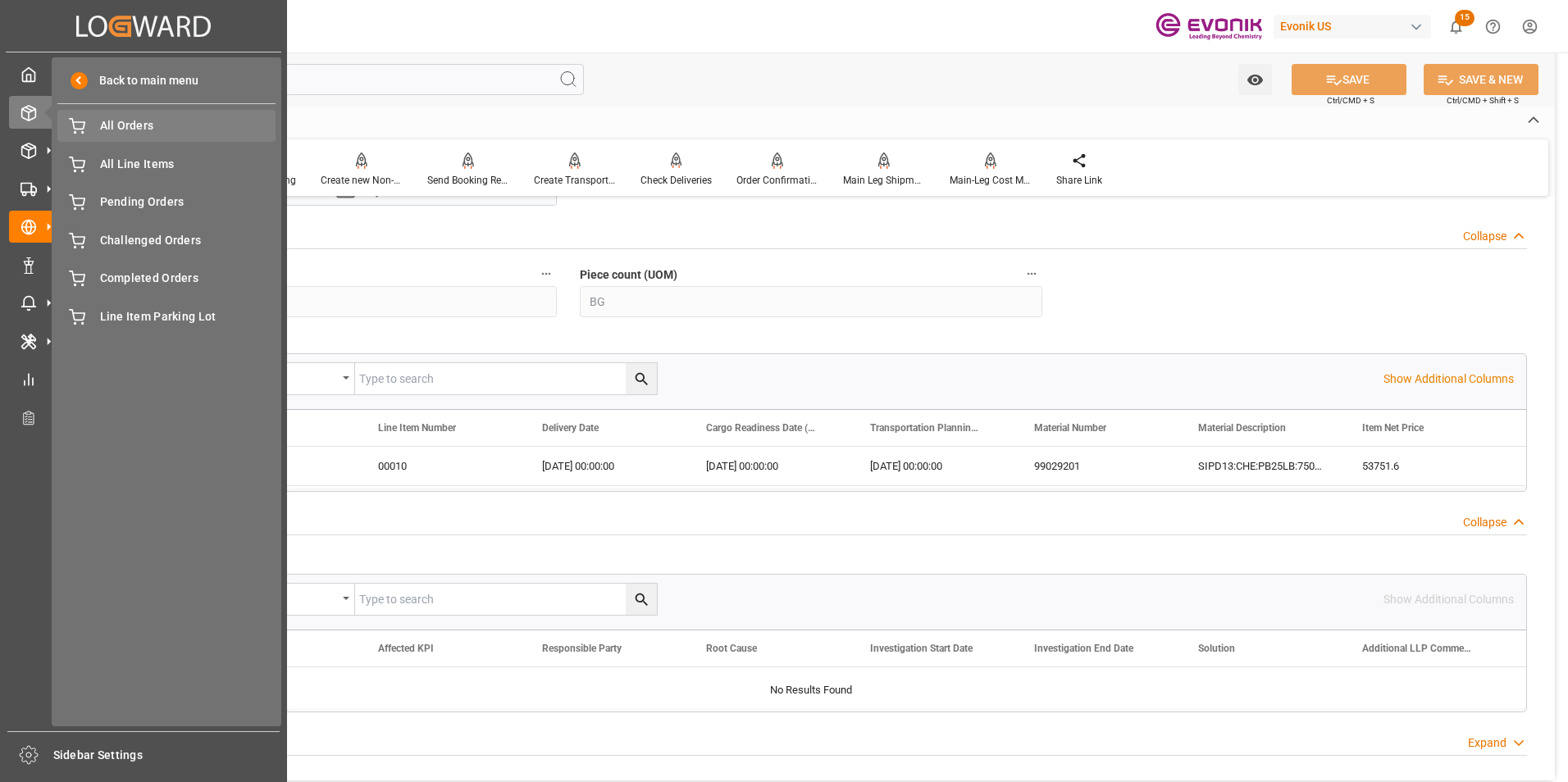
click at [121, 122] on span "All Orders" at bounding box center [188, 126] width 176 height 18
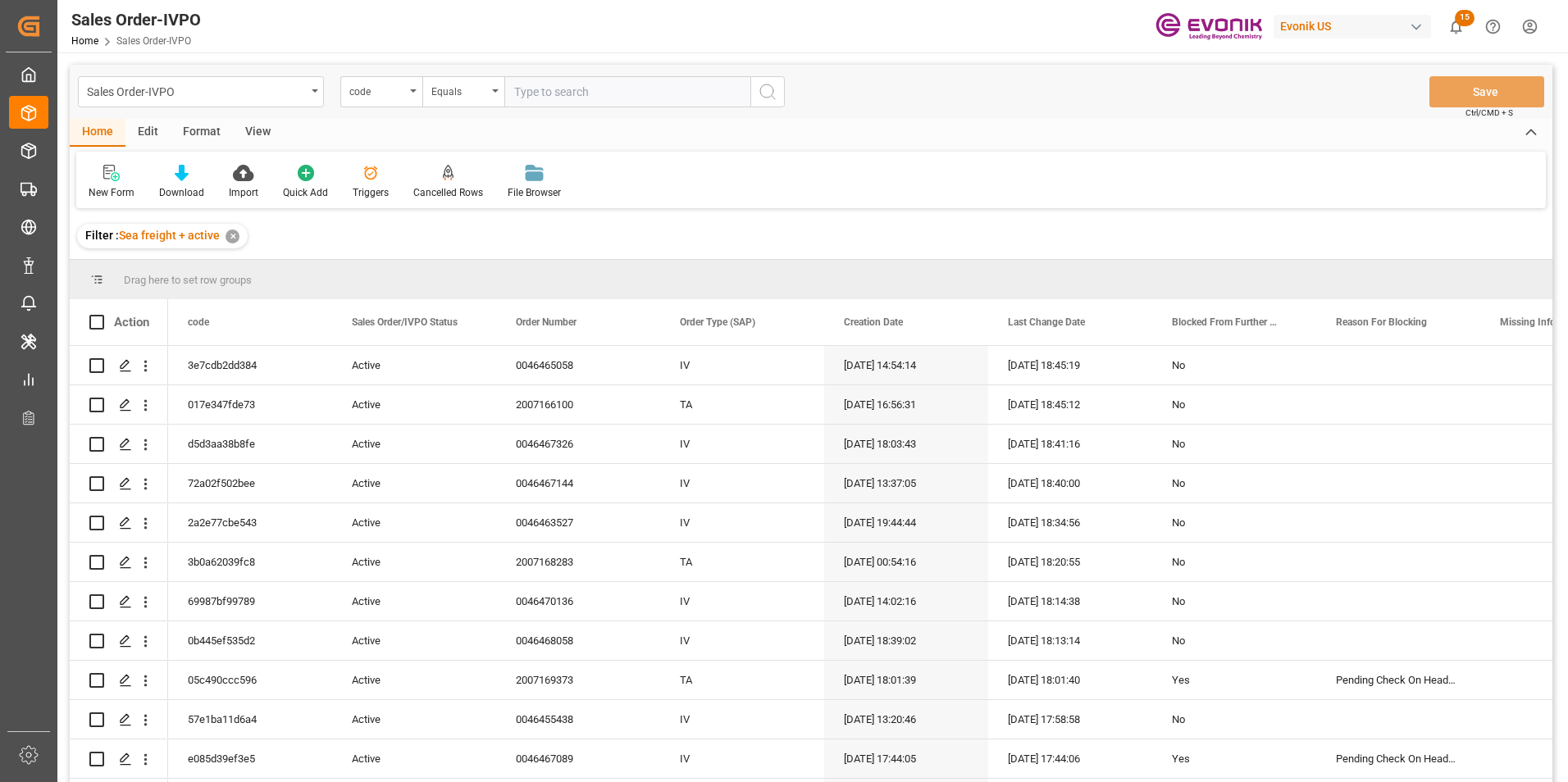
click at [415, 90] on icon "open menu" at bounding box center [413, 92] width 6 height 4
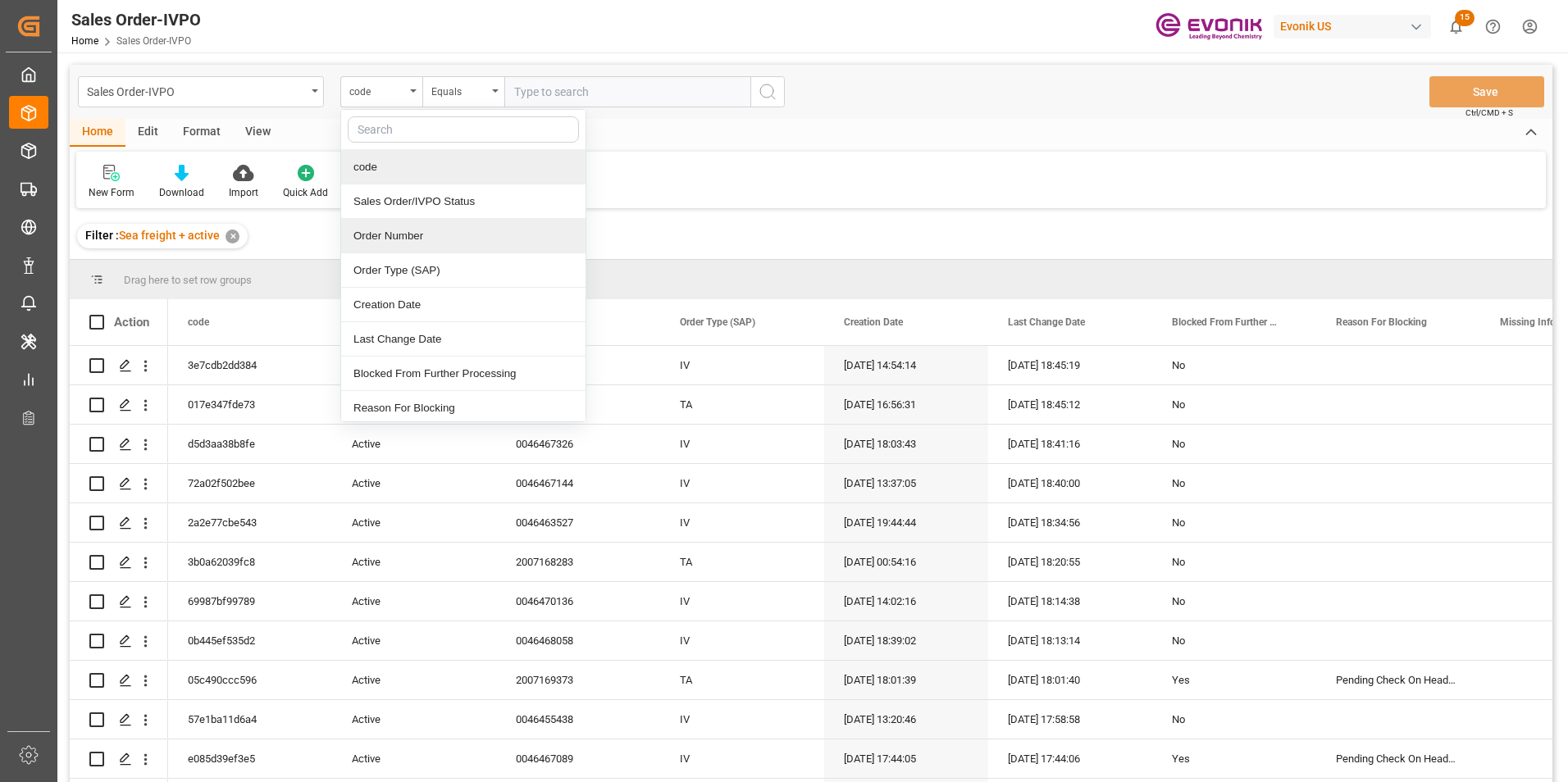
click at [396, 233] on div "Order Number" at bounding box center [464, 236] width 244 height 34
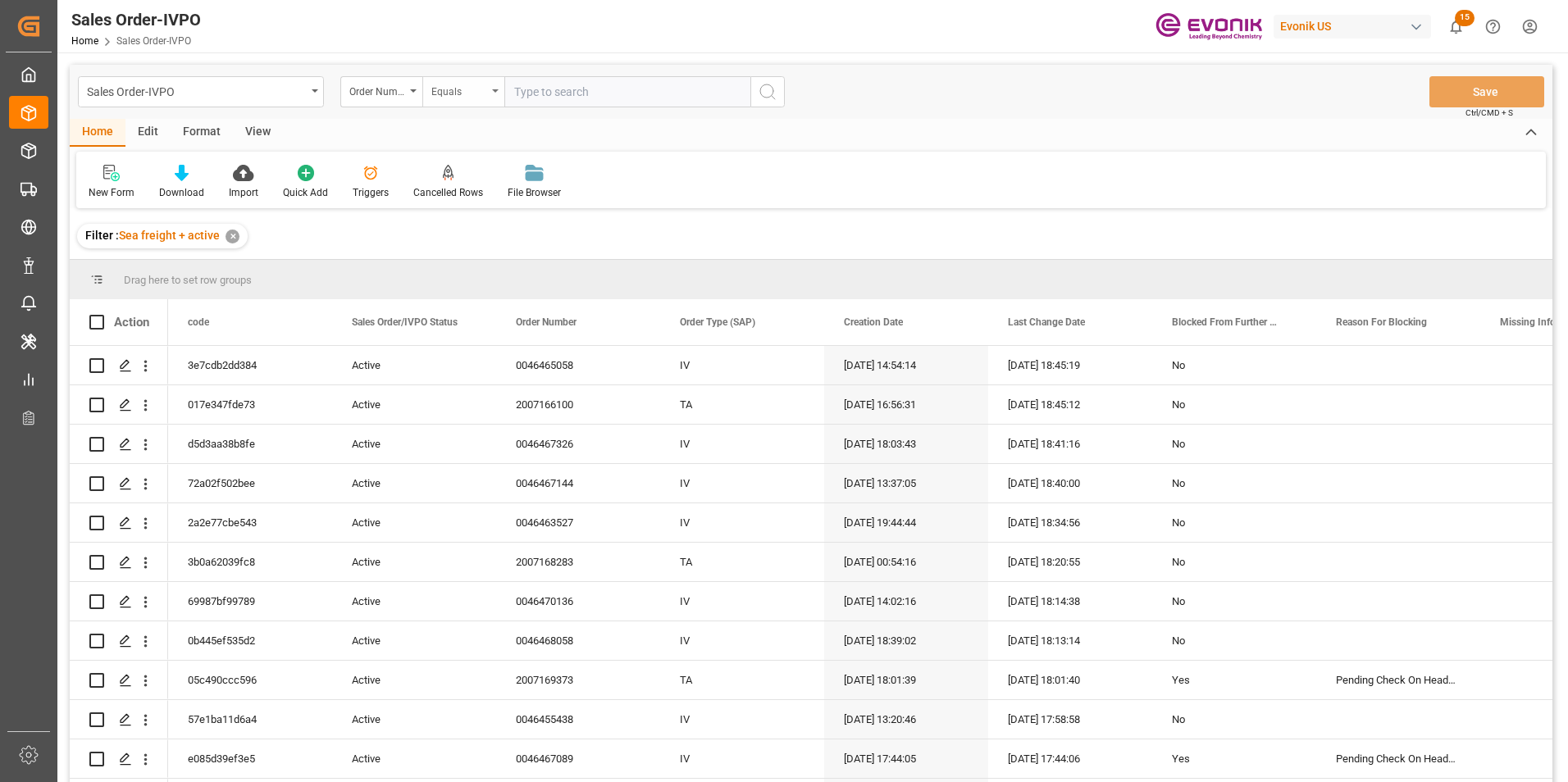
click at [493, 86] on div "Equals" at bounding box center [463, 92] width 82 height 31
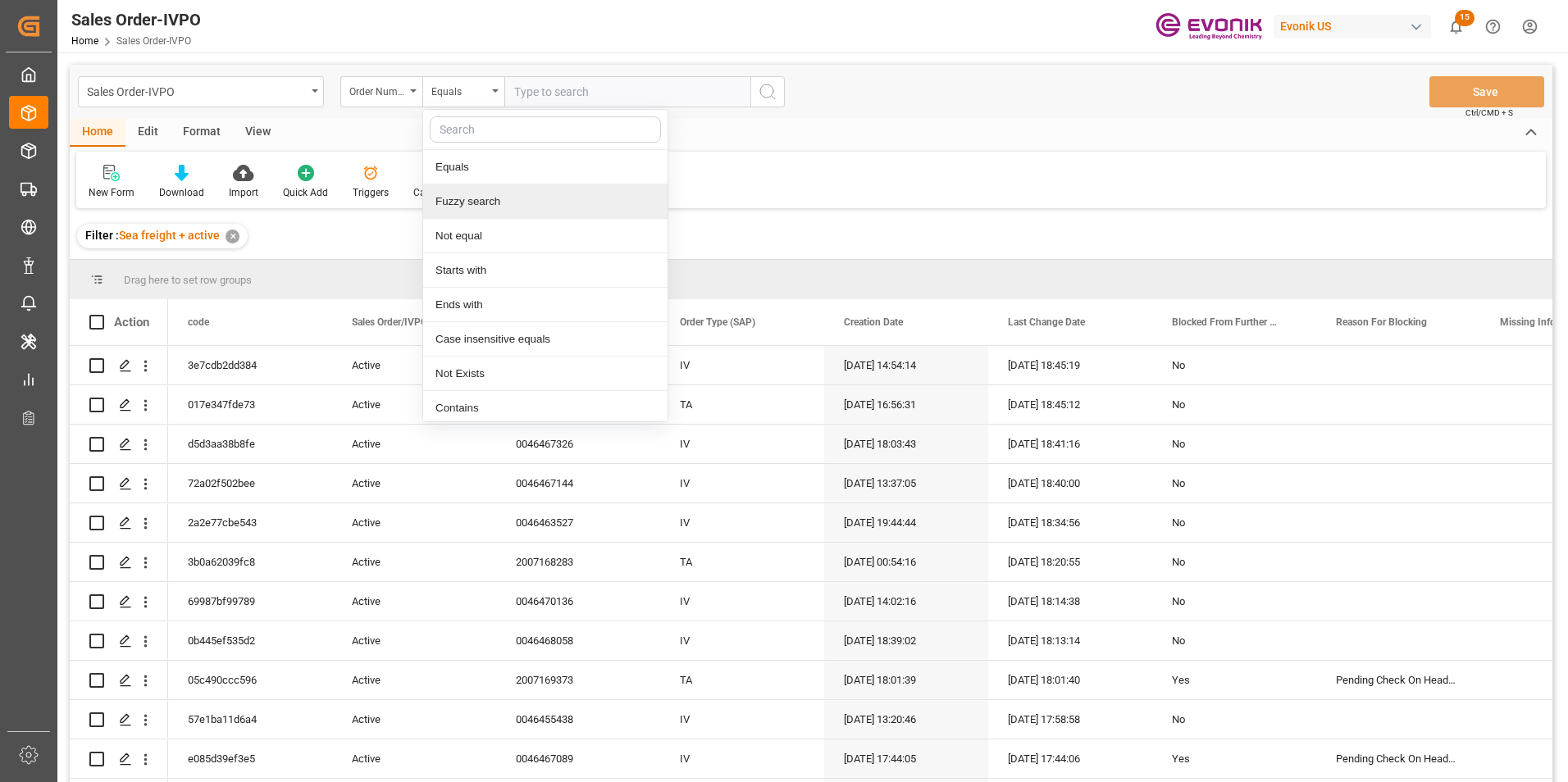
click at [478, 199] on div "Fuzzy search" at bounding box center [545, 201] width 244 height 34
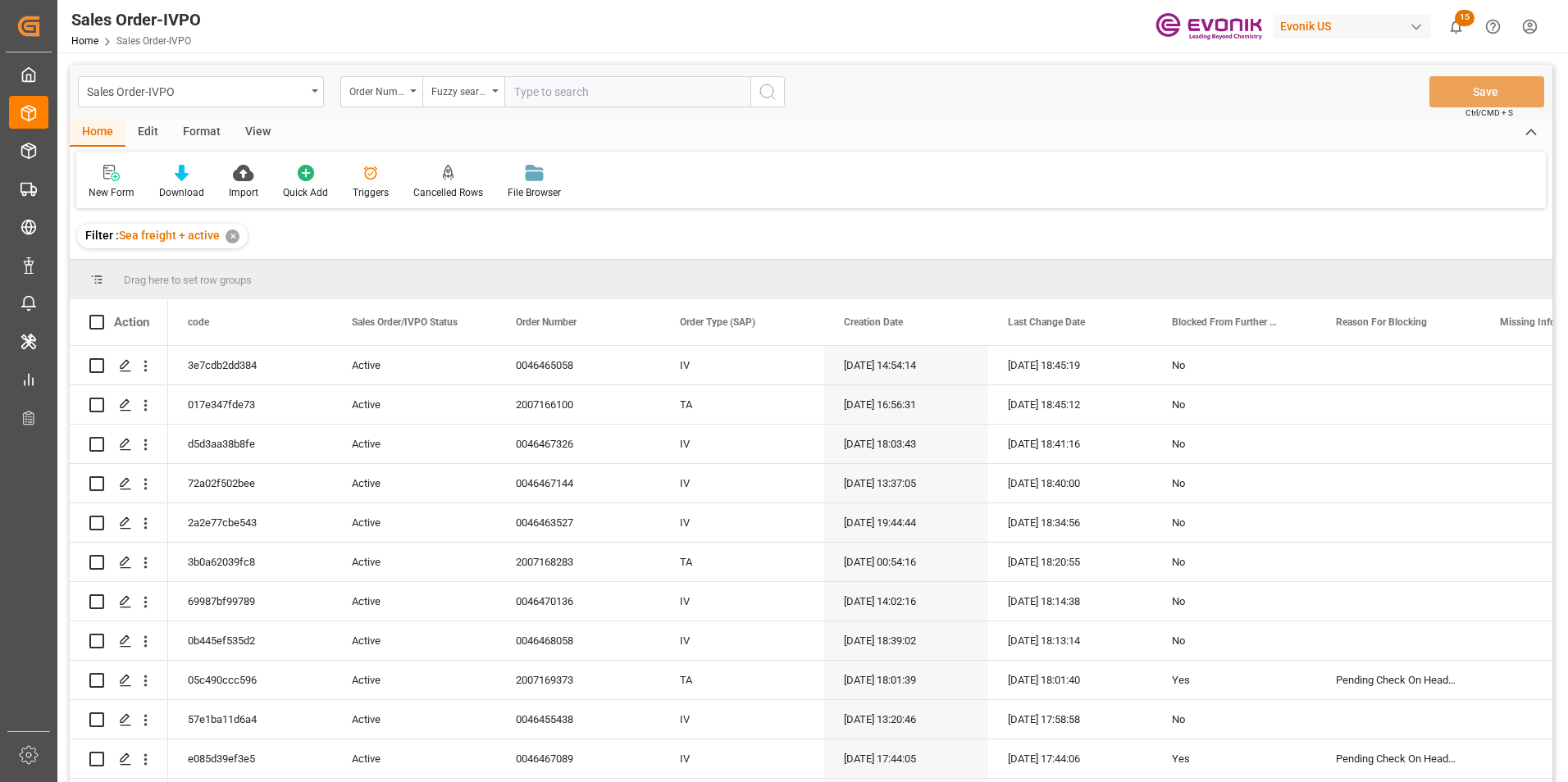
click at [541, 87] on input "text" at bounding box center [628, 92] width 246 height 31
type input "2007000363"
click at [773, 91] on circle "search button" at bounding box center [766, 91] width 13 height 13
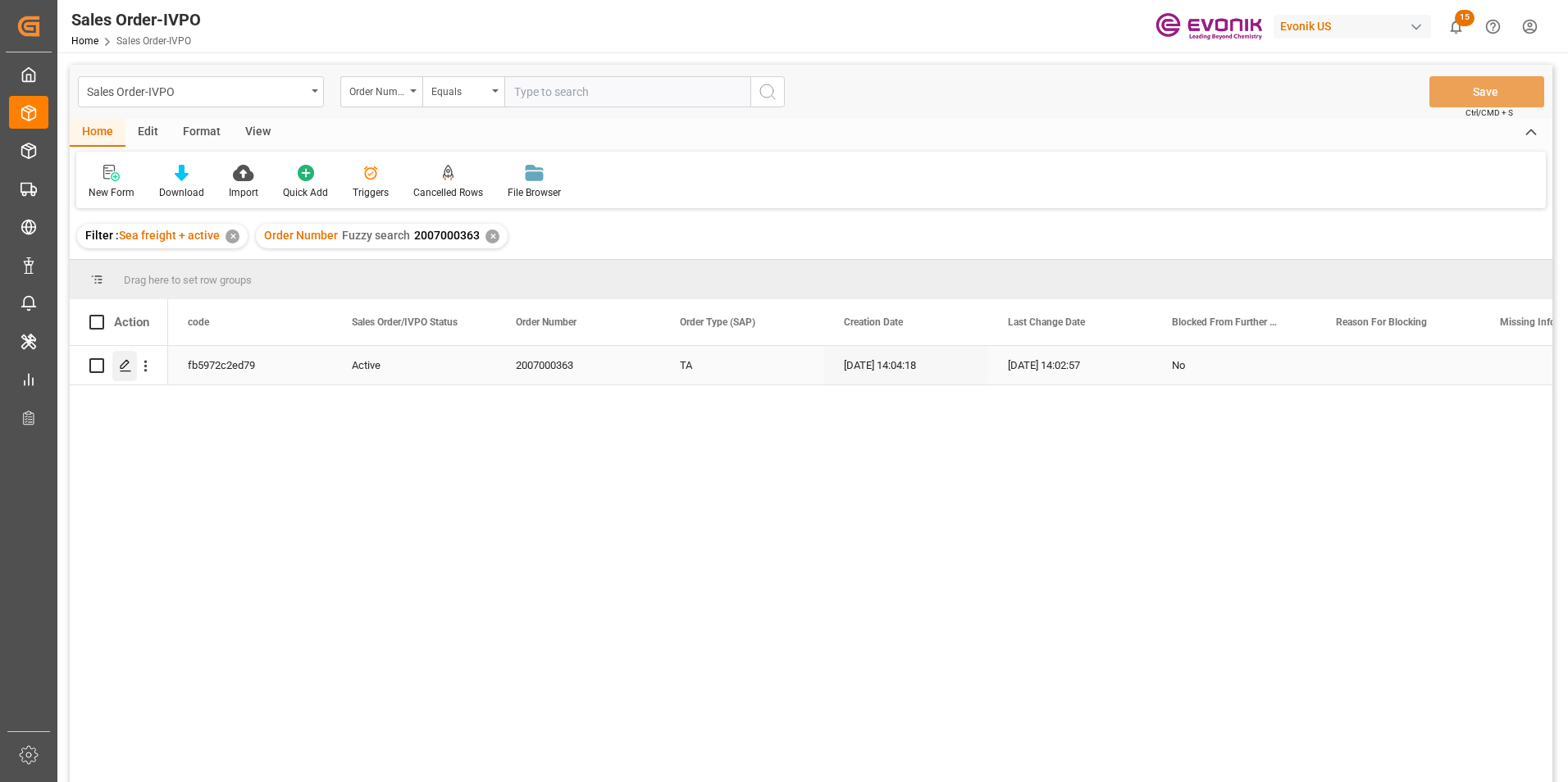
click at [125, 362] on icon "Press SPACE to select this row." at bounding box center [125, 366] width 13 height 13
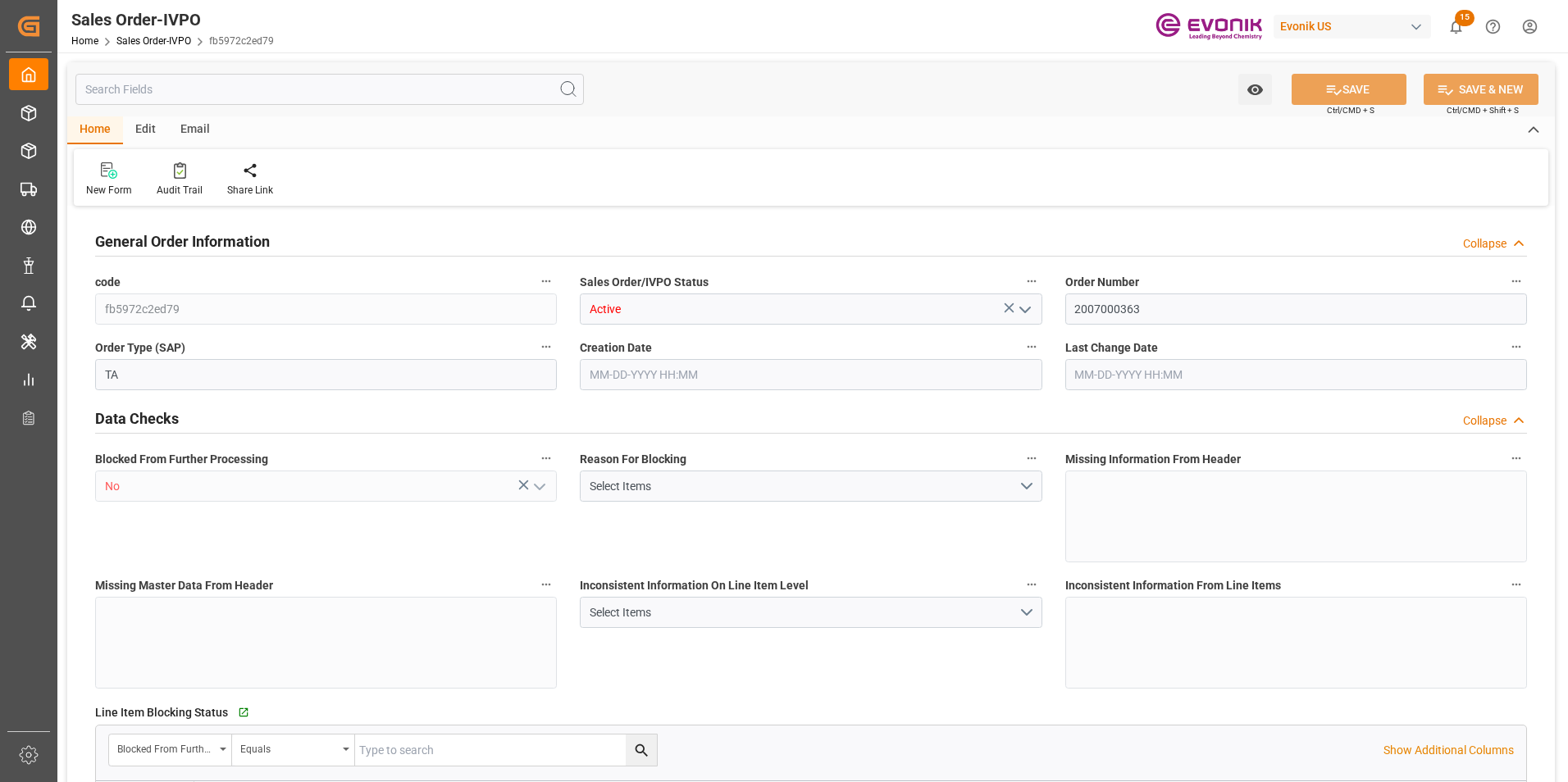
type input "COCTG"
type input "0"
type input "1"
type input "2"
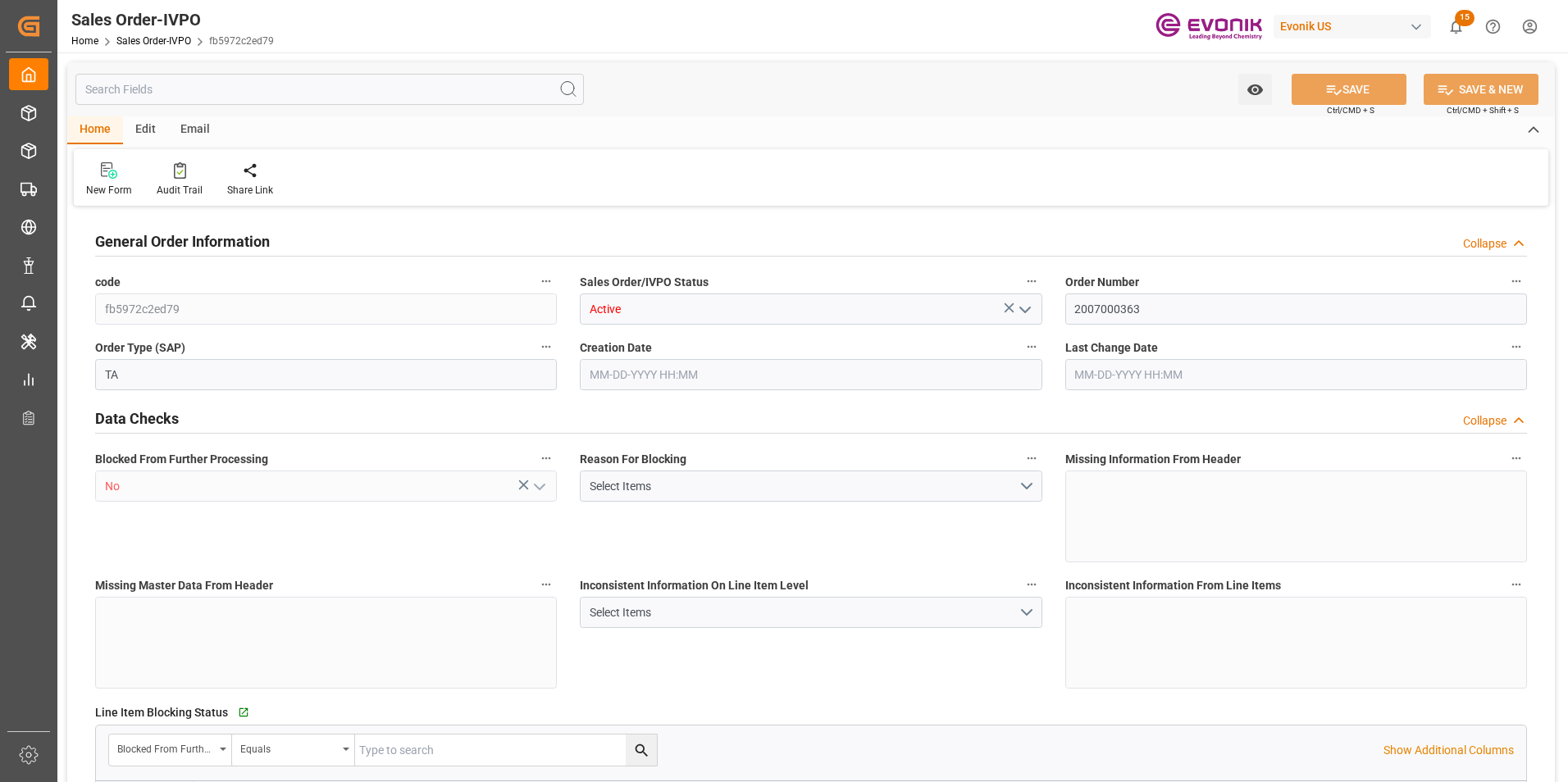
type input "18568"
type input "109.136"
type input "19000"
type input "60"
type input "05-12-2025 14:04"
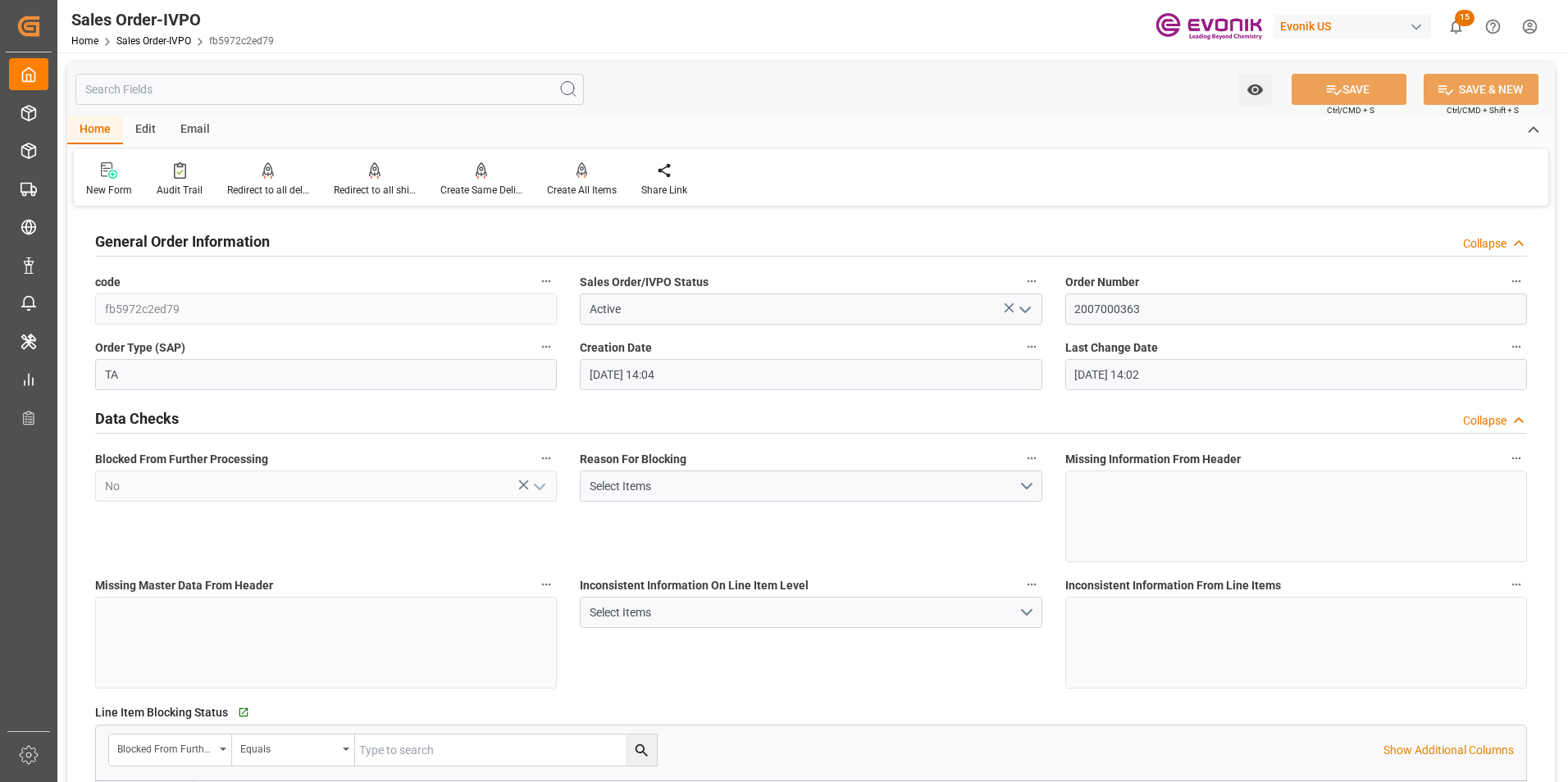
type input "[DATE] 14:02"
click at [363, 171] on div at bounding box center [375, 170] width 82 height 18
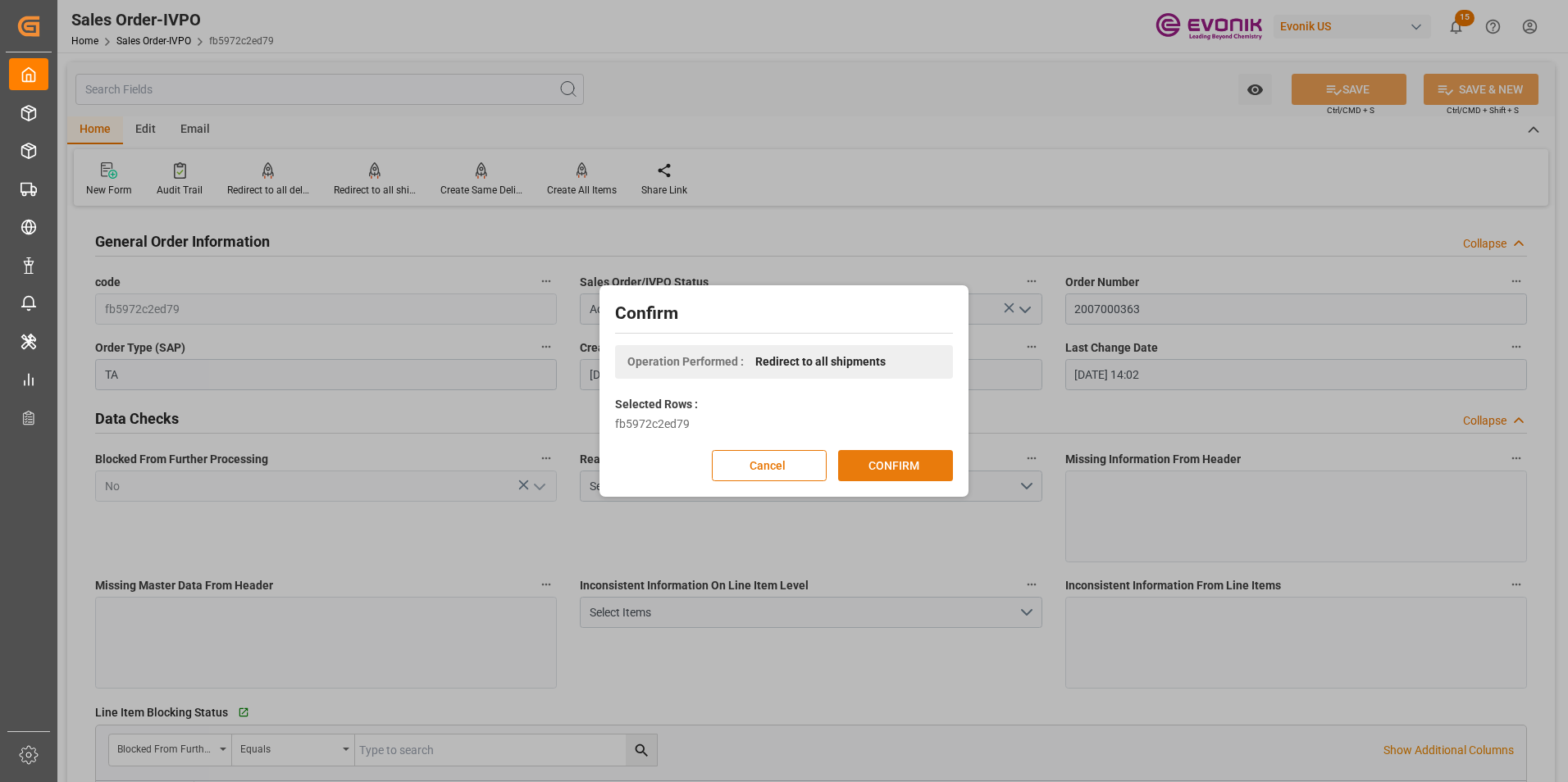
click at [904, 456] on button "CONFIRM" at bounding box center [895, 465] width 115 height 31
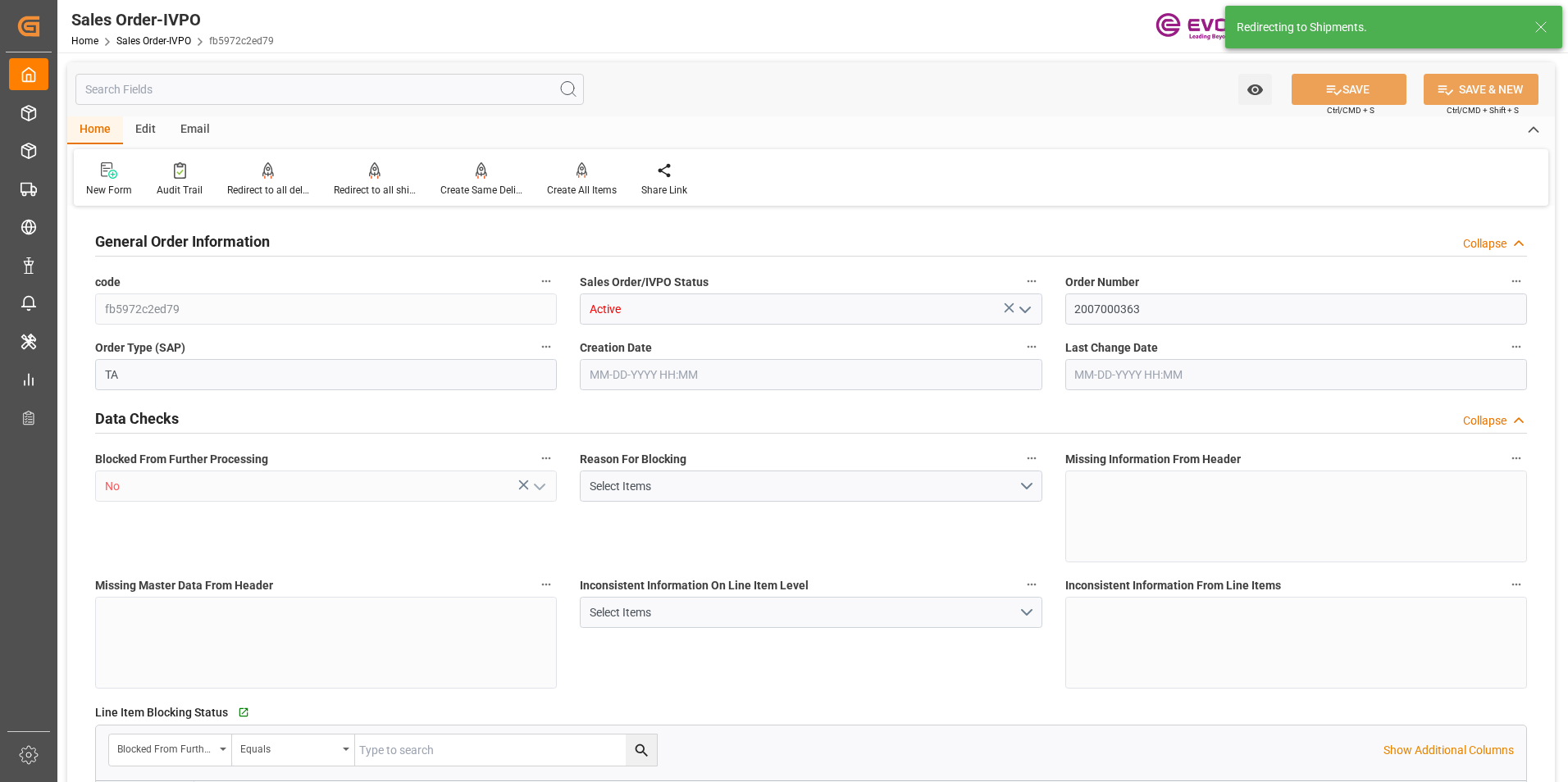
type input "COCTG"
type input "0"
type input "1"
type input "2"
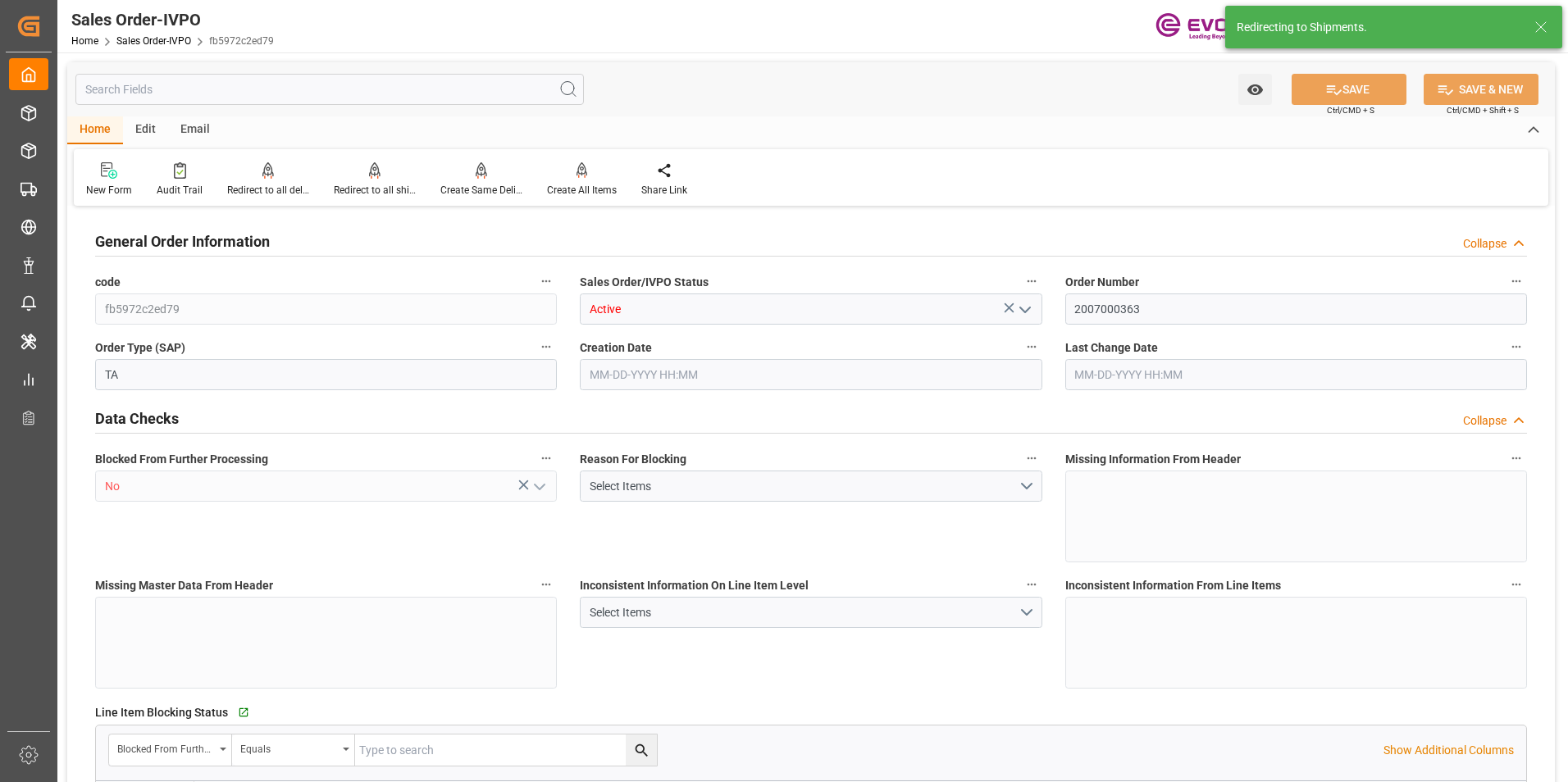
type input "18568"
type input "109.136"
type input "19000"
type input "60"
type input "05-12-2025 14:04"
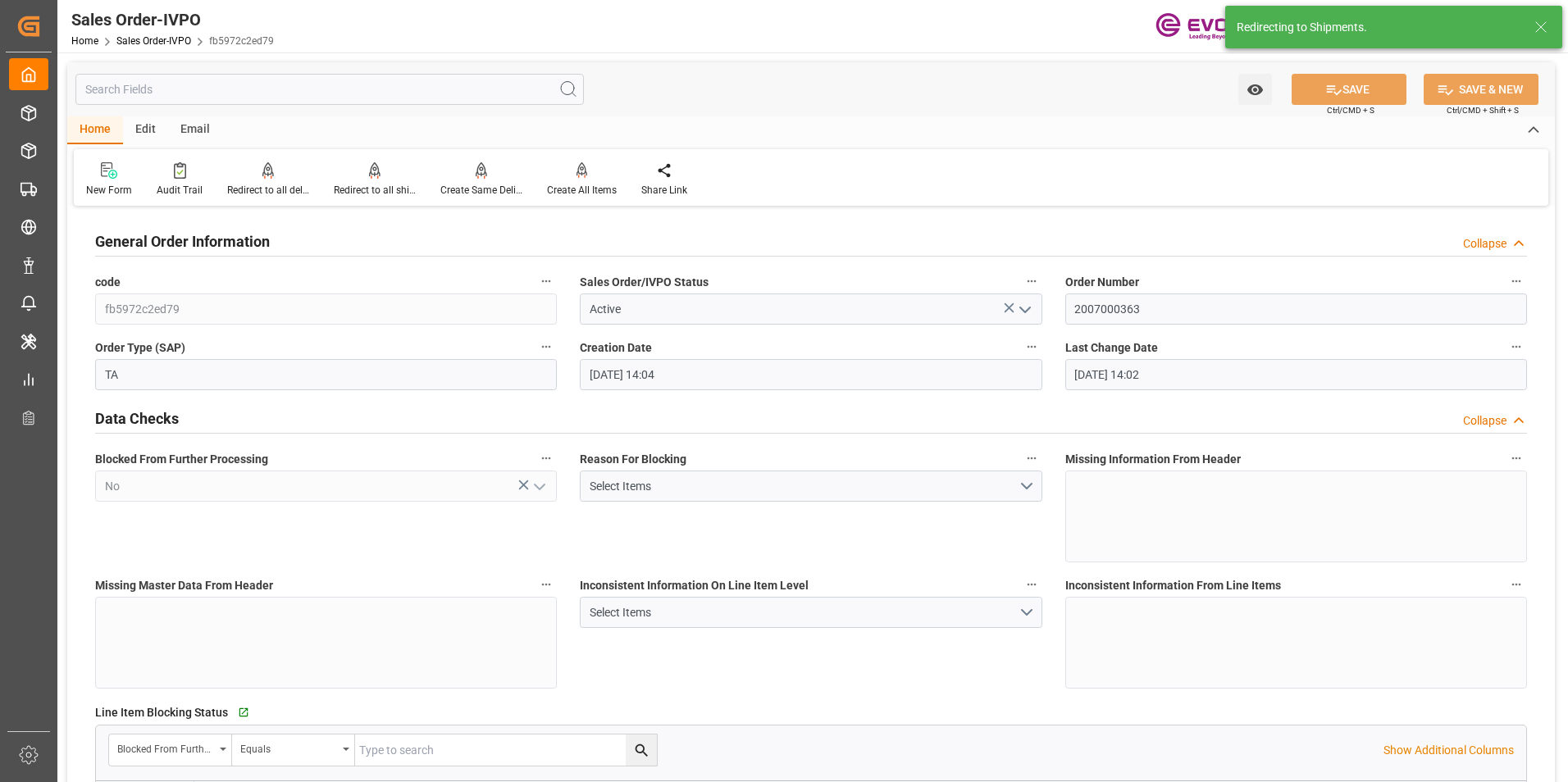
type input "[DATE] 14:02"
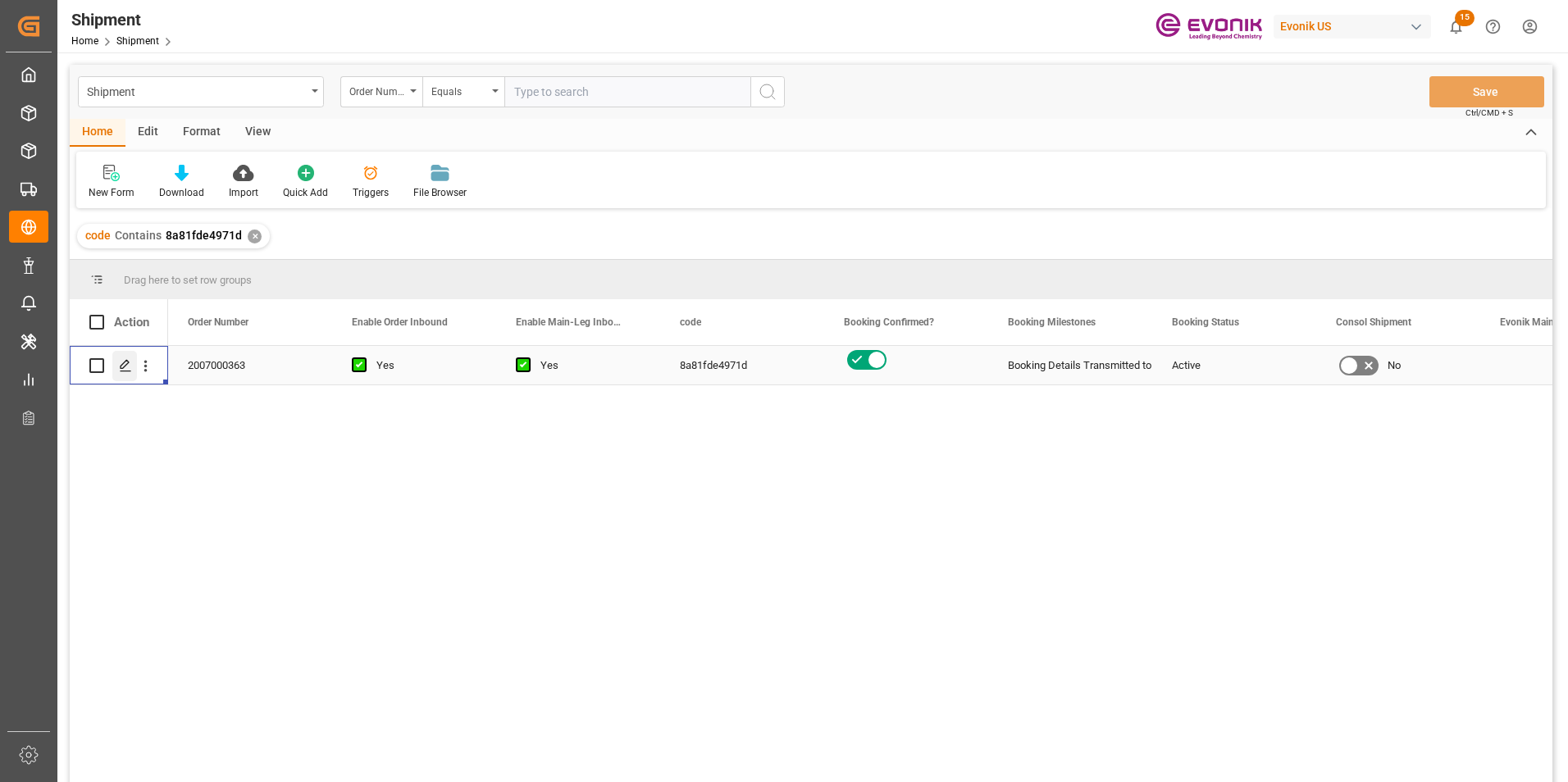
click at [121, 364] on icon "Press SPACE to select this row." at bounding box center [125, 366] width 13 height 13
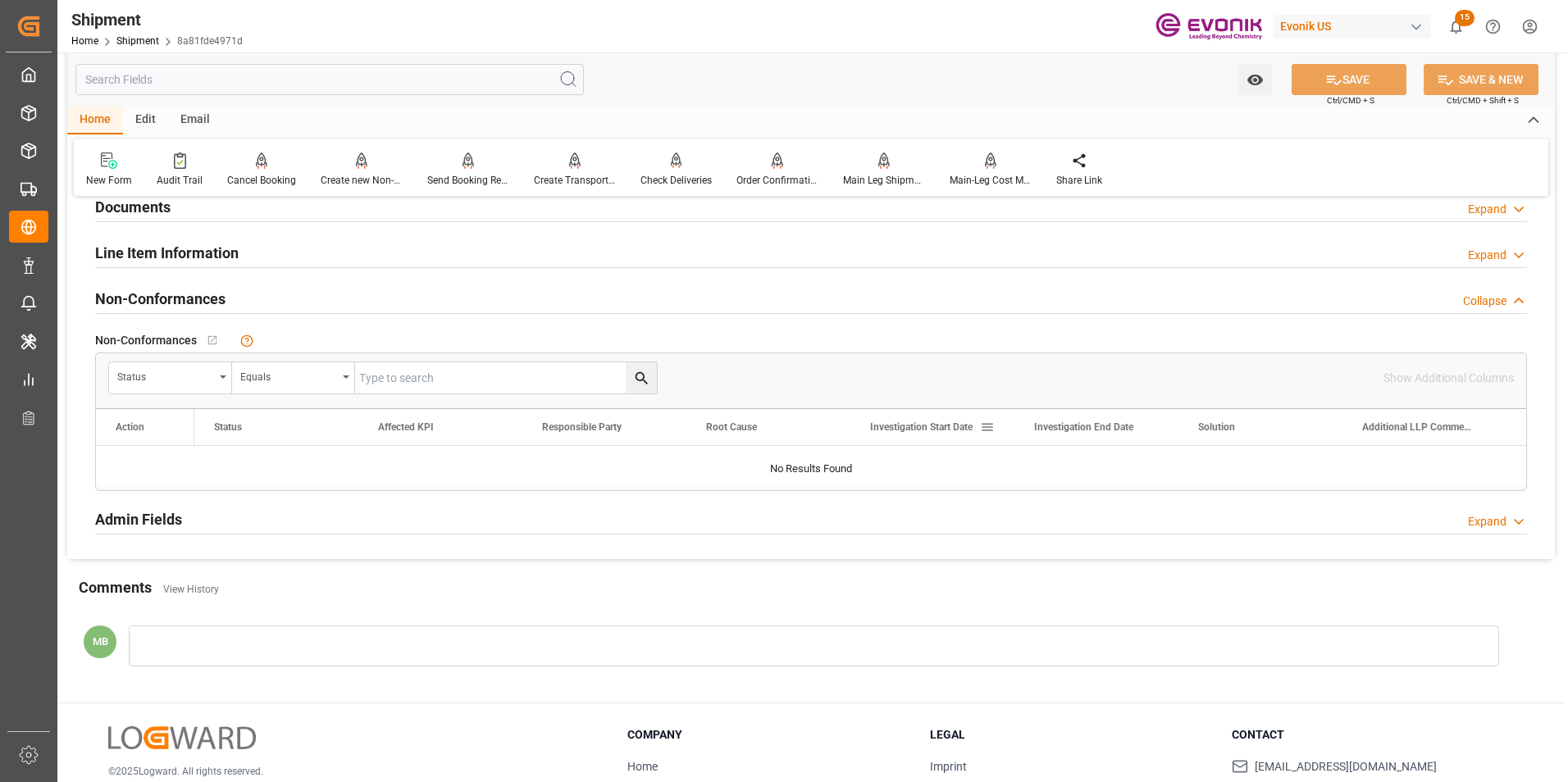
scroll to position [1230, 0]
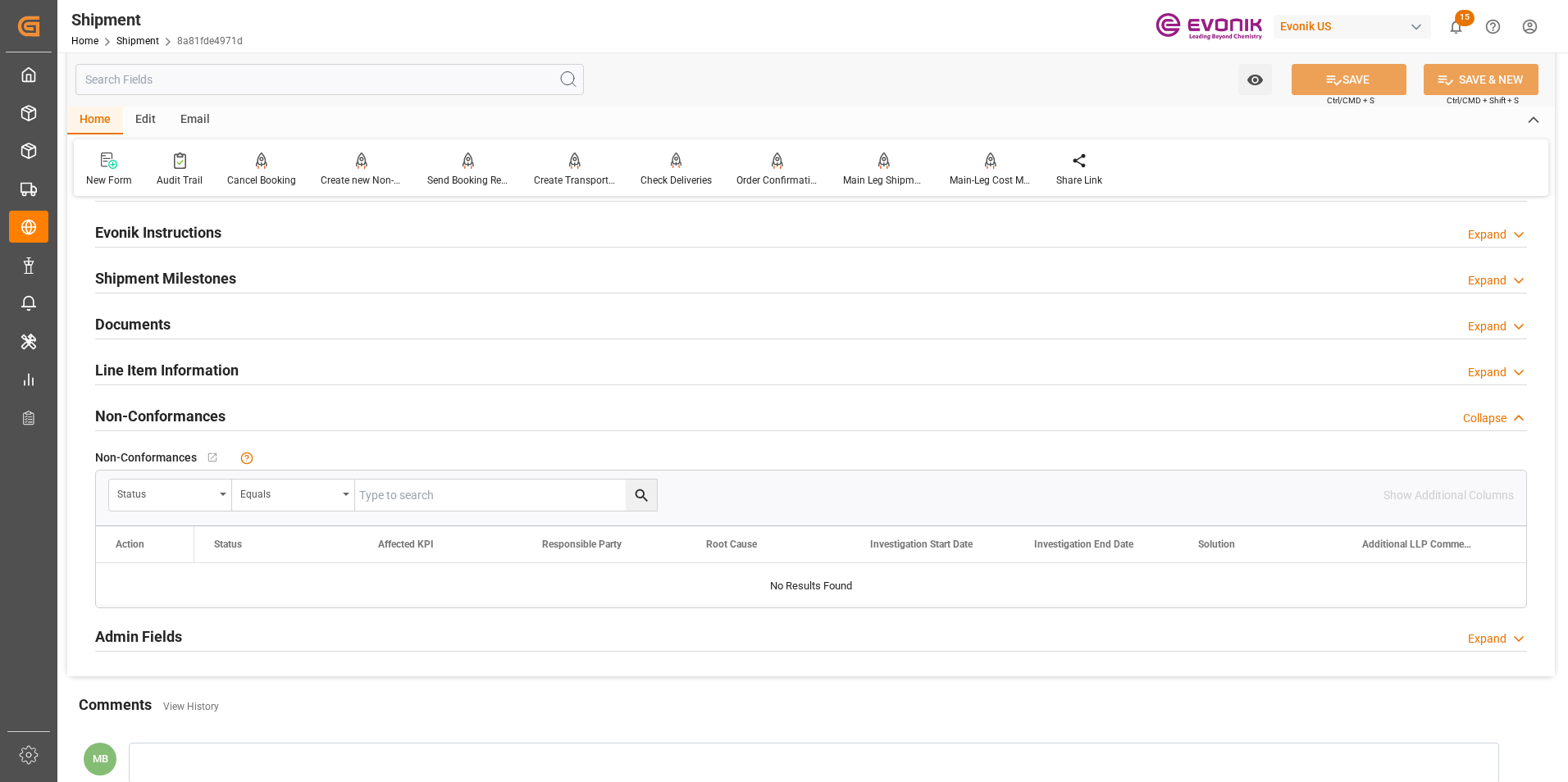
click at [604, 365] on div "Line Item Information Expand" at bounding box center [811, 369] width 1432 height 31
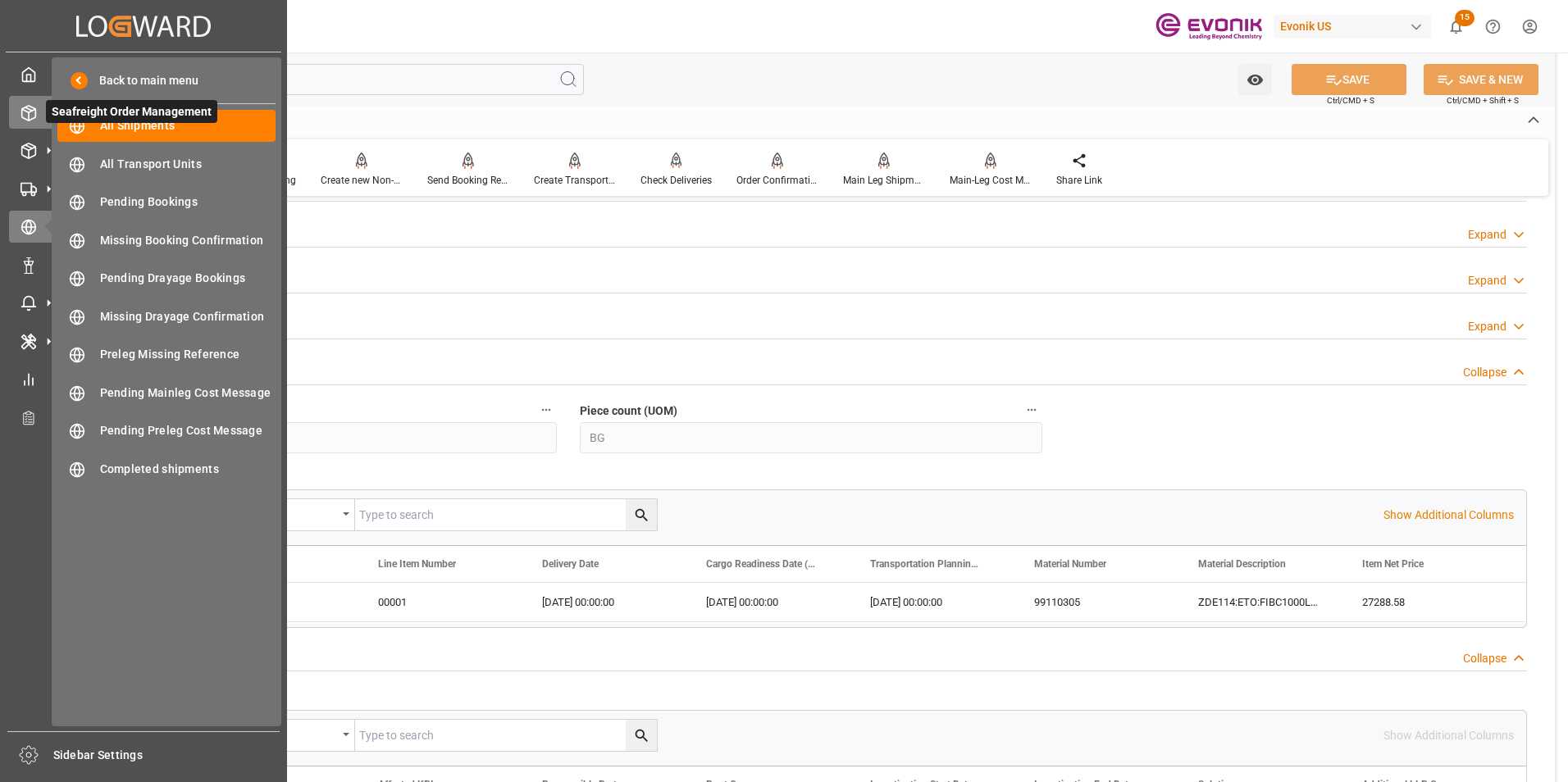
click at [24, 113] on icon at bounding box center [29, 113] width 17 height 17
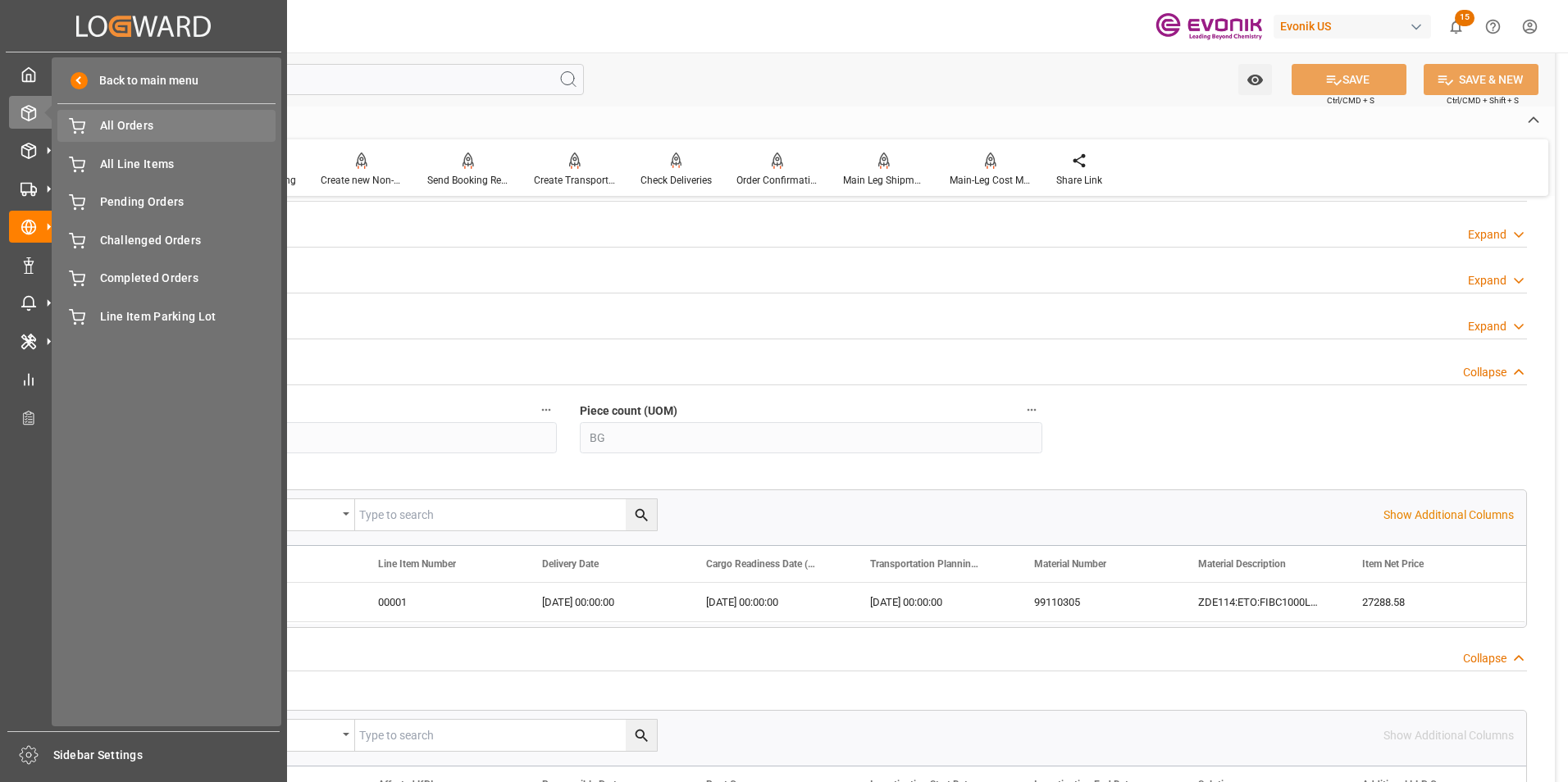
click at [126, 118] on span "All Orders" at bounding box center [188, 126] width 176 height 18
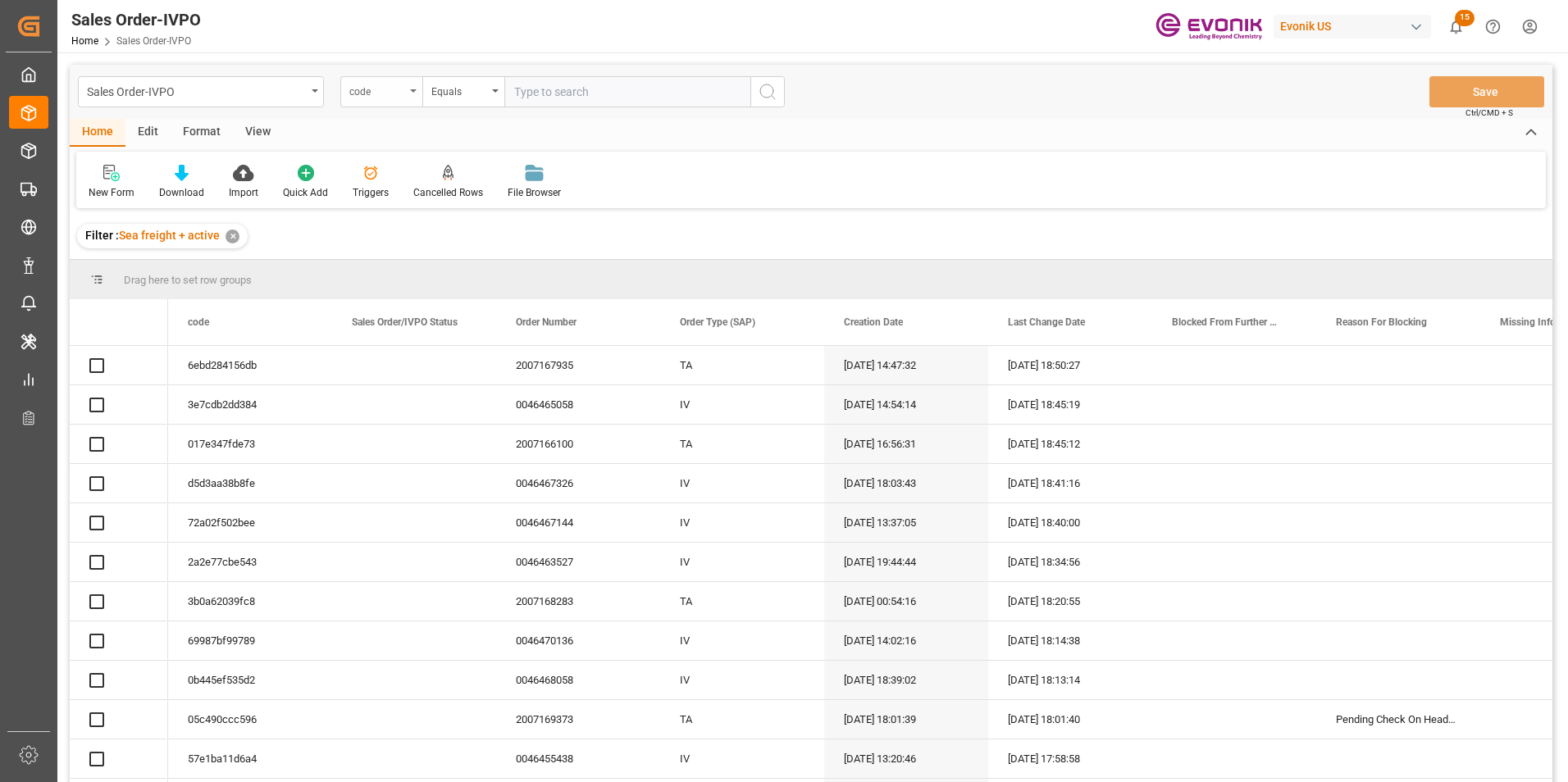
click at [414, 90] on icon "open menu" at bounding box center [413, 92] width 6 height 4
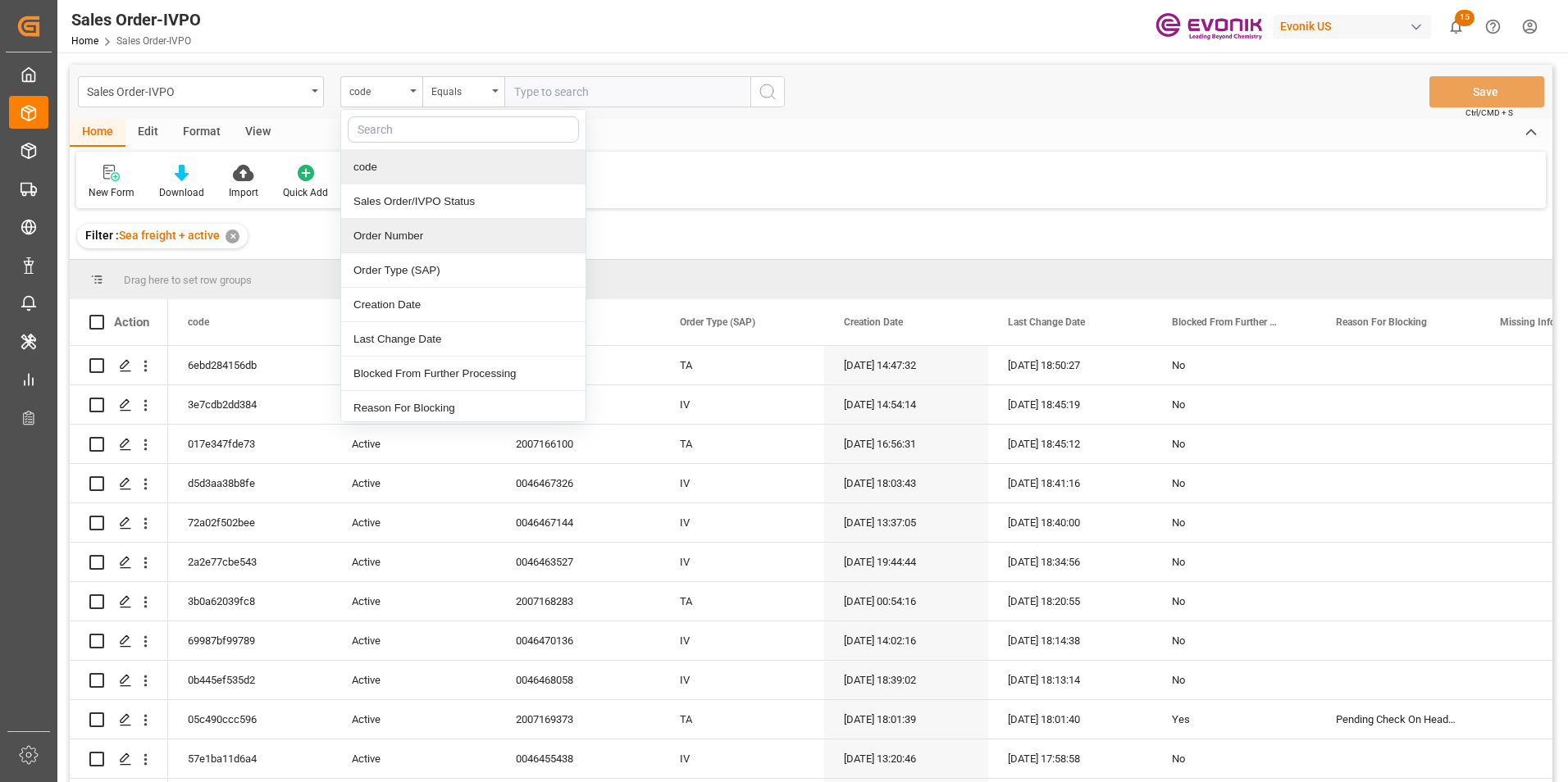
click at [404, 231] on div "Order Number" at bounding box center [464, 236] width 244 height 34
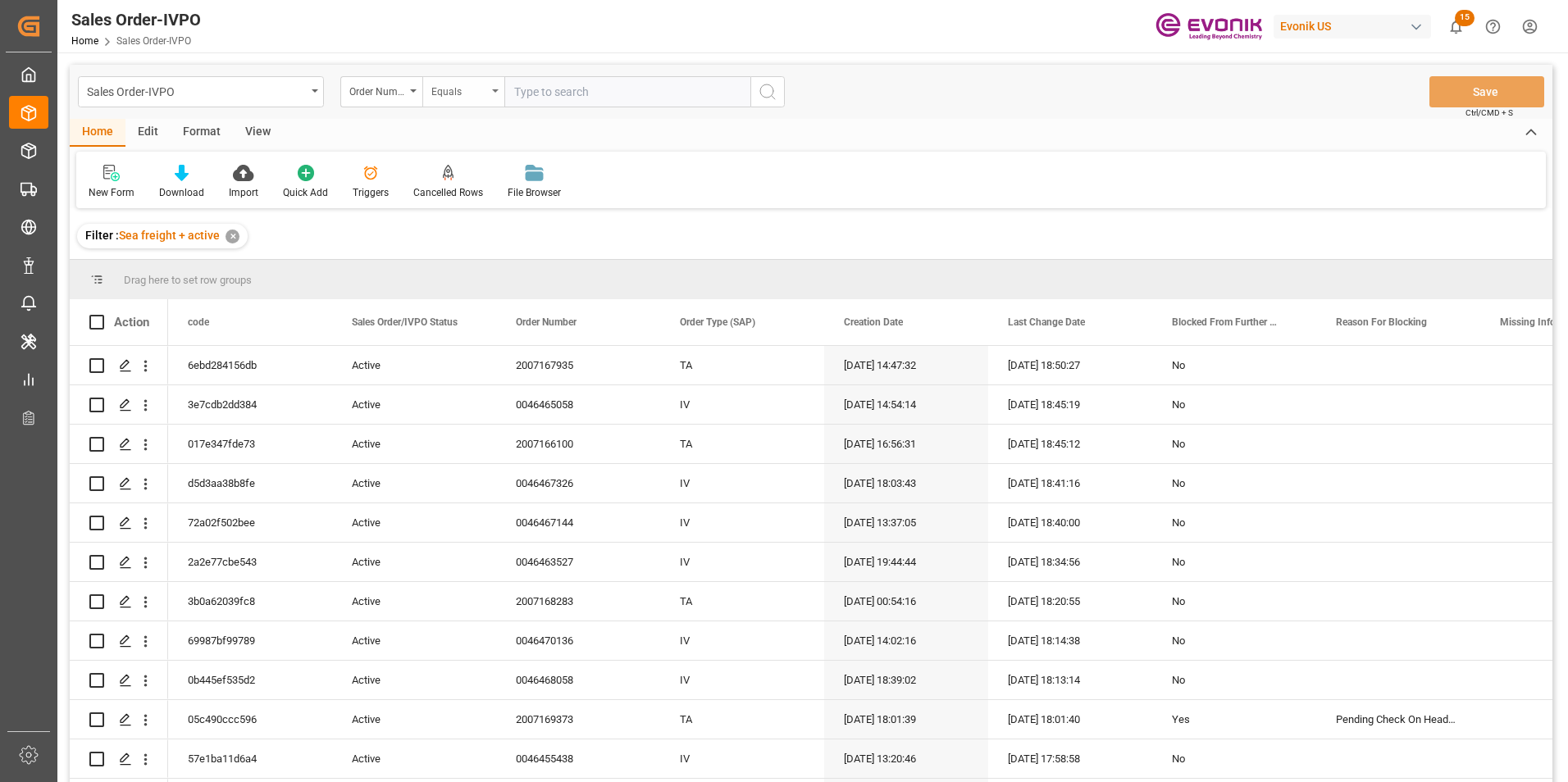
click at [489, 86] on div "Equals" at bounding box center [463, 92] width 82 height 31
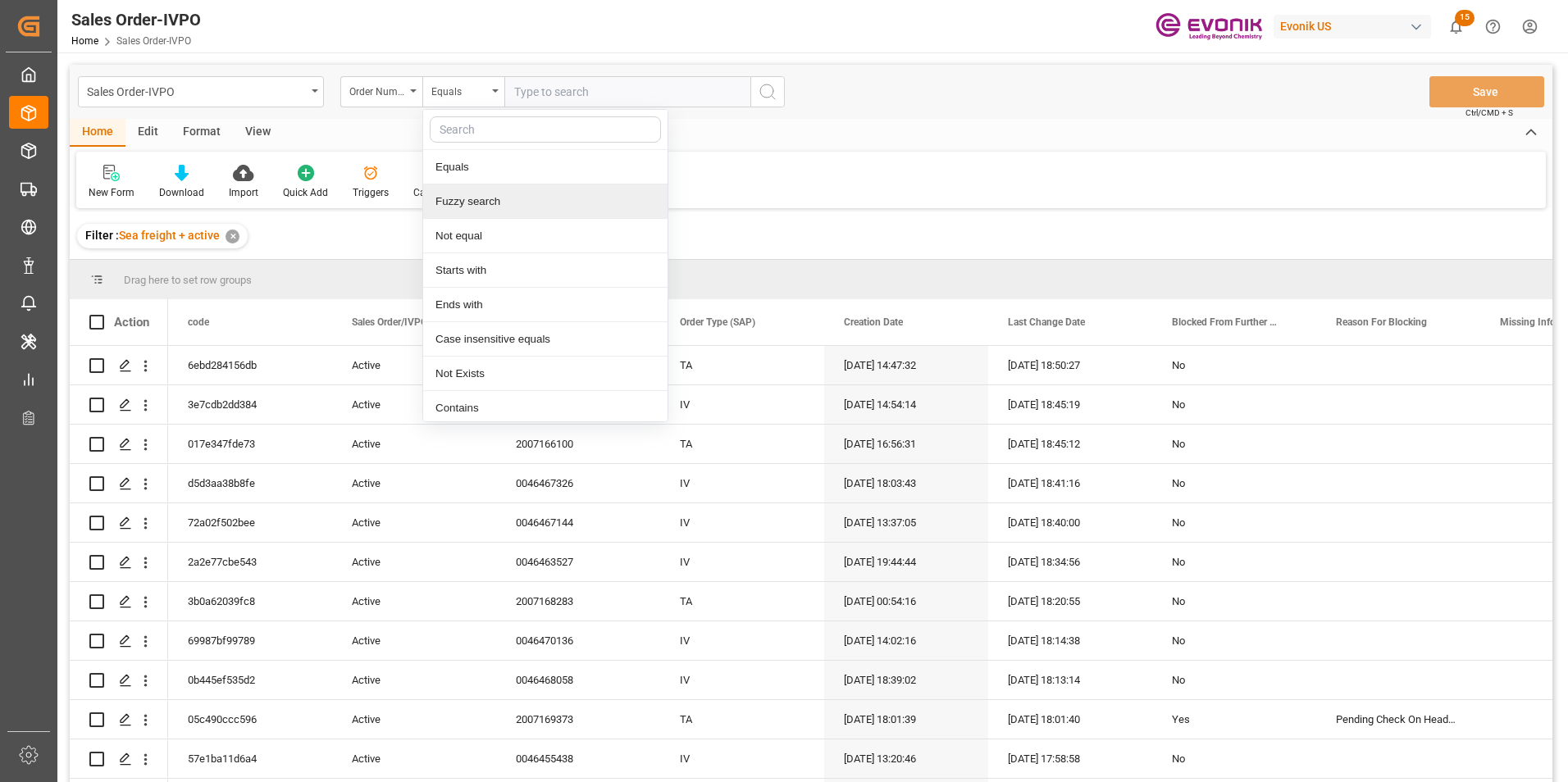
click at [482, 199] on div "Fuzzy search" at bounding box center [545, 201] width 244 height 34
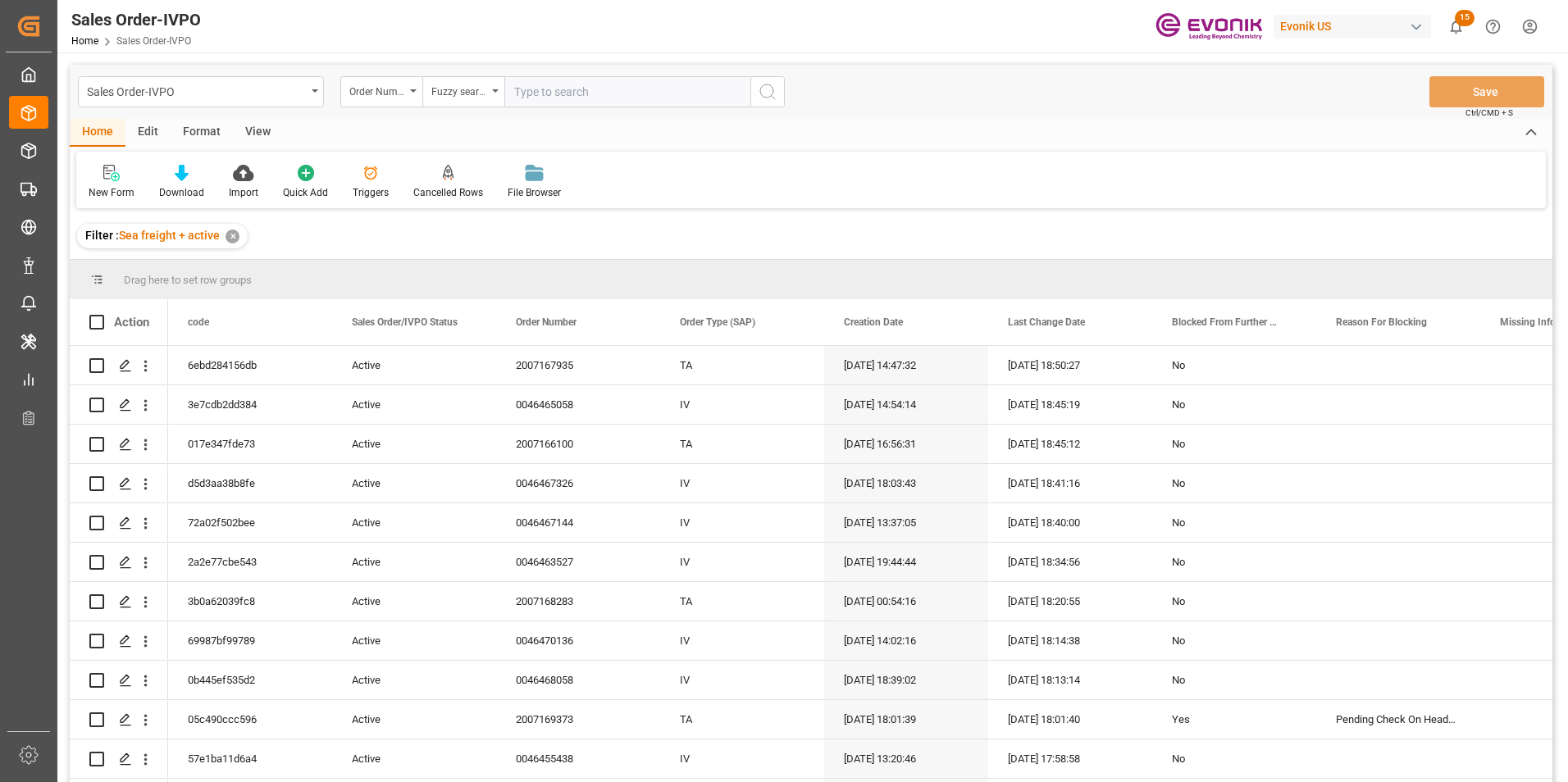
click at [550, 97] on input "text" at bounding box center [628, 92] width 246 height 31
type input "46470480"
click at [778, 87] on button "search button" at bounding box center [767, 92] width 34 height 31
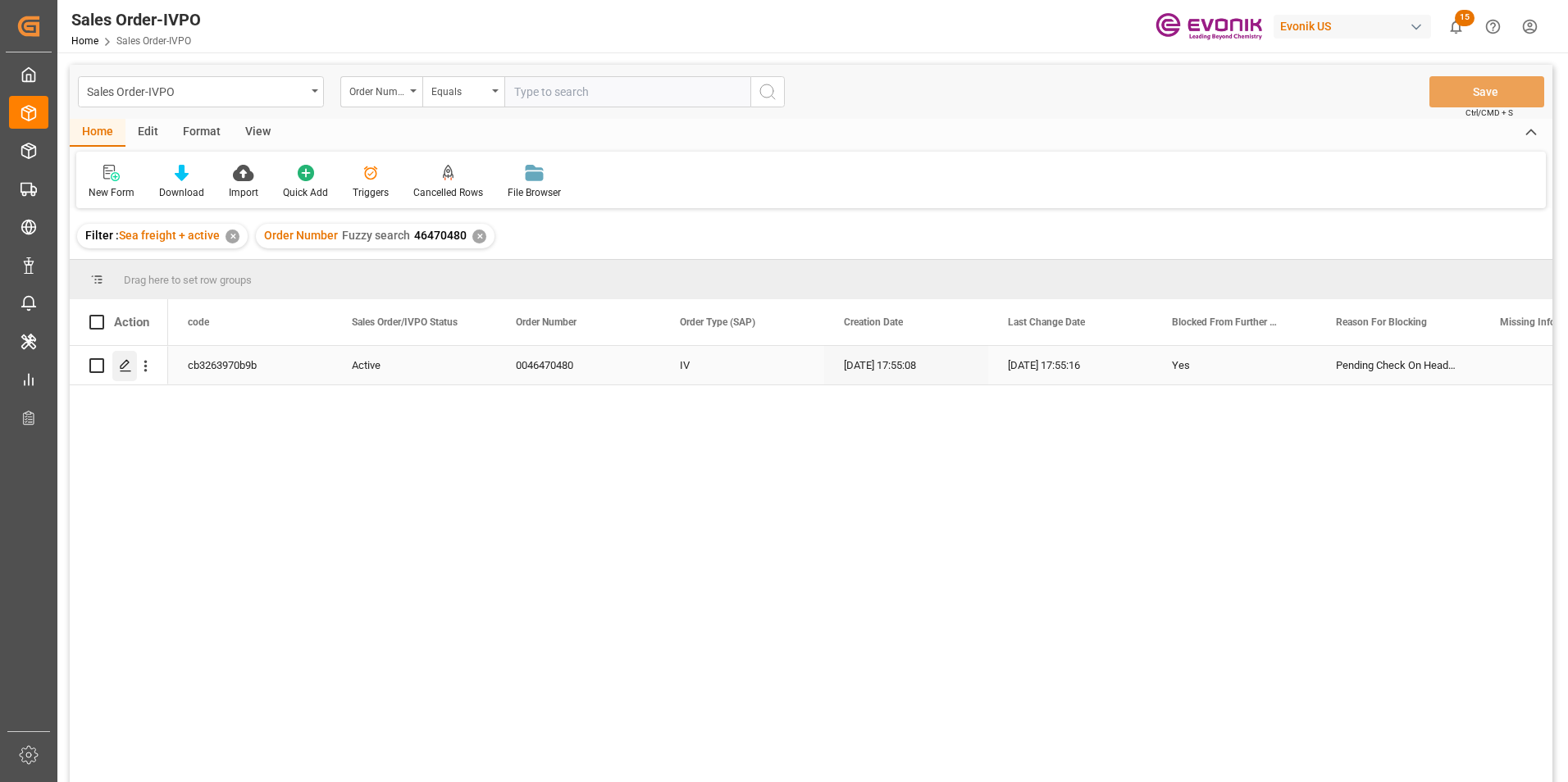
click at [126, 366] on icon "Press SPACE to select this row." at bounding box center [125, 366] width 13 height 13
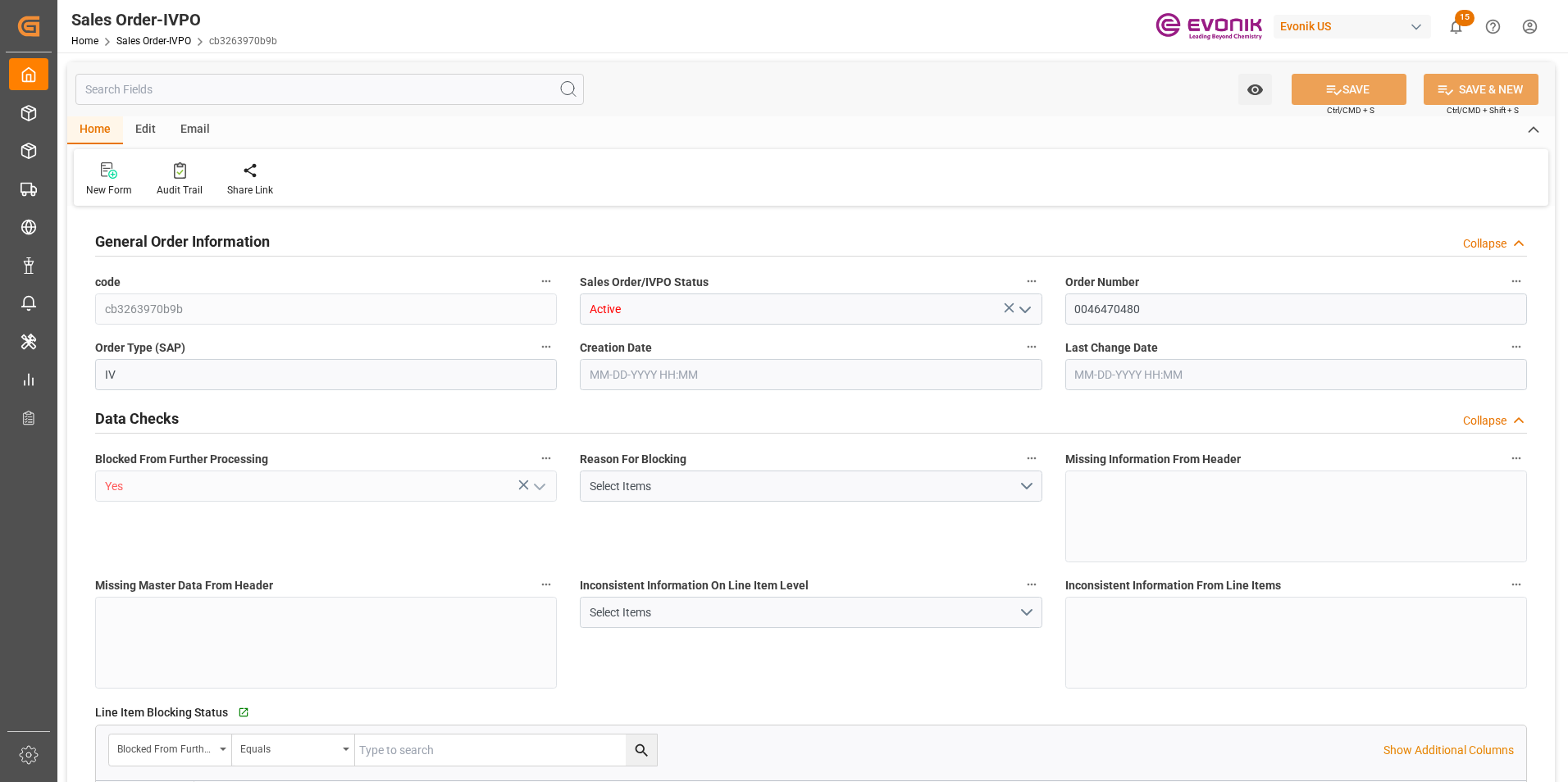
type input "CNHUN"
type input "0"
type input "1"
type input "5879.04"
type input "[DATE] 17:55"
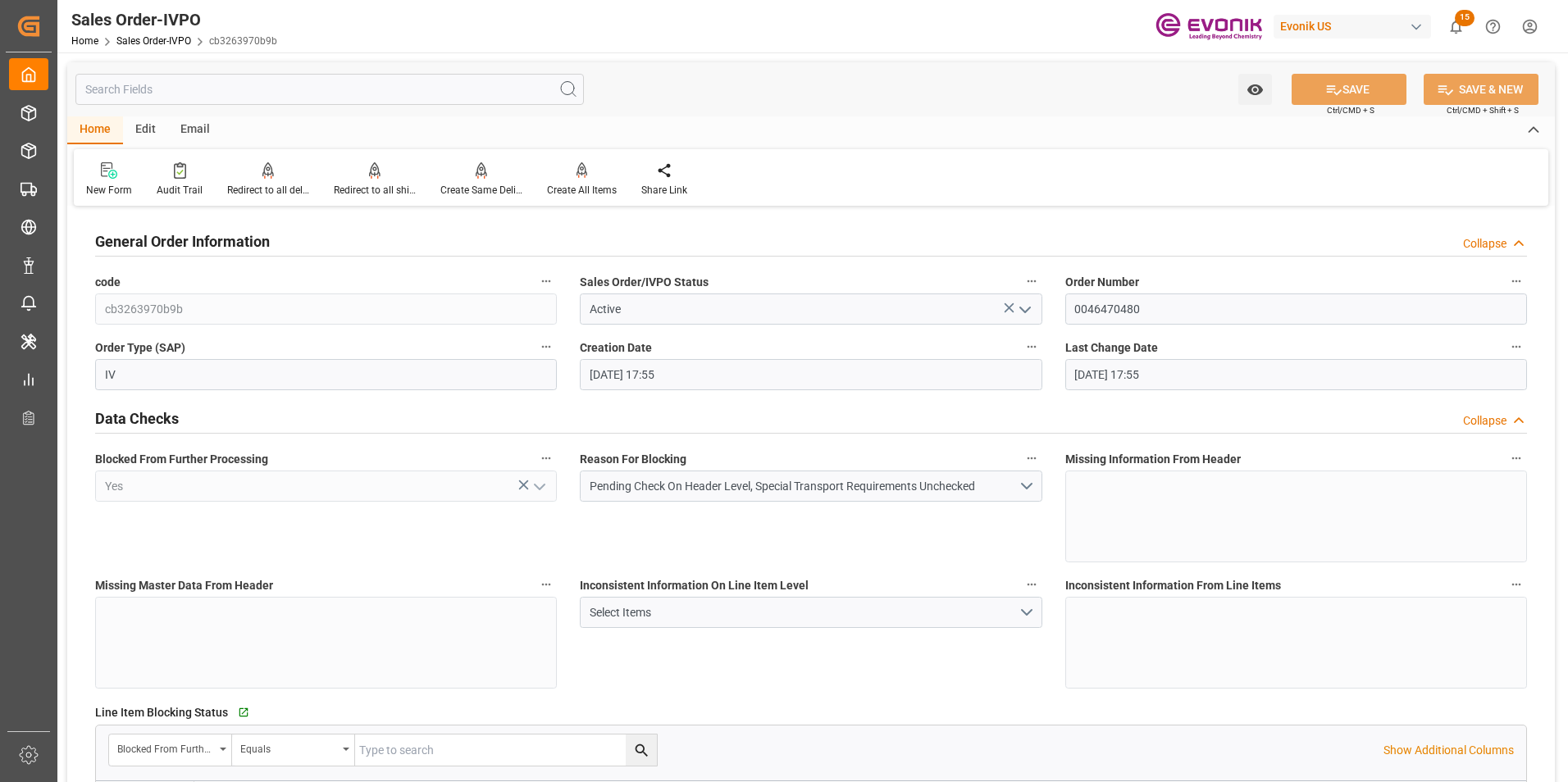
type input "[DATE] 17:55"
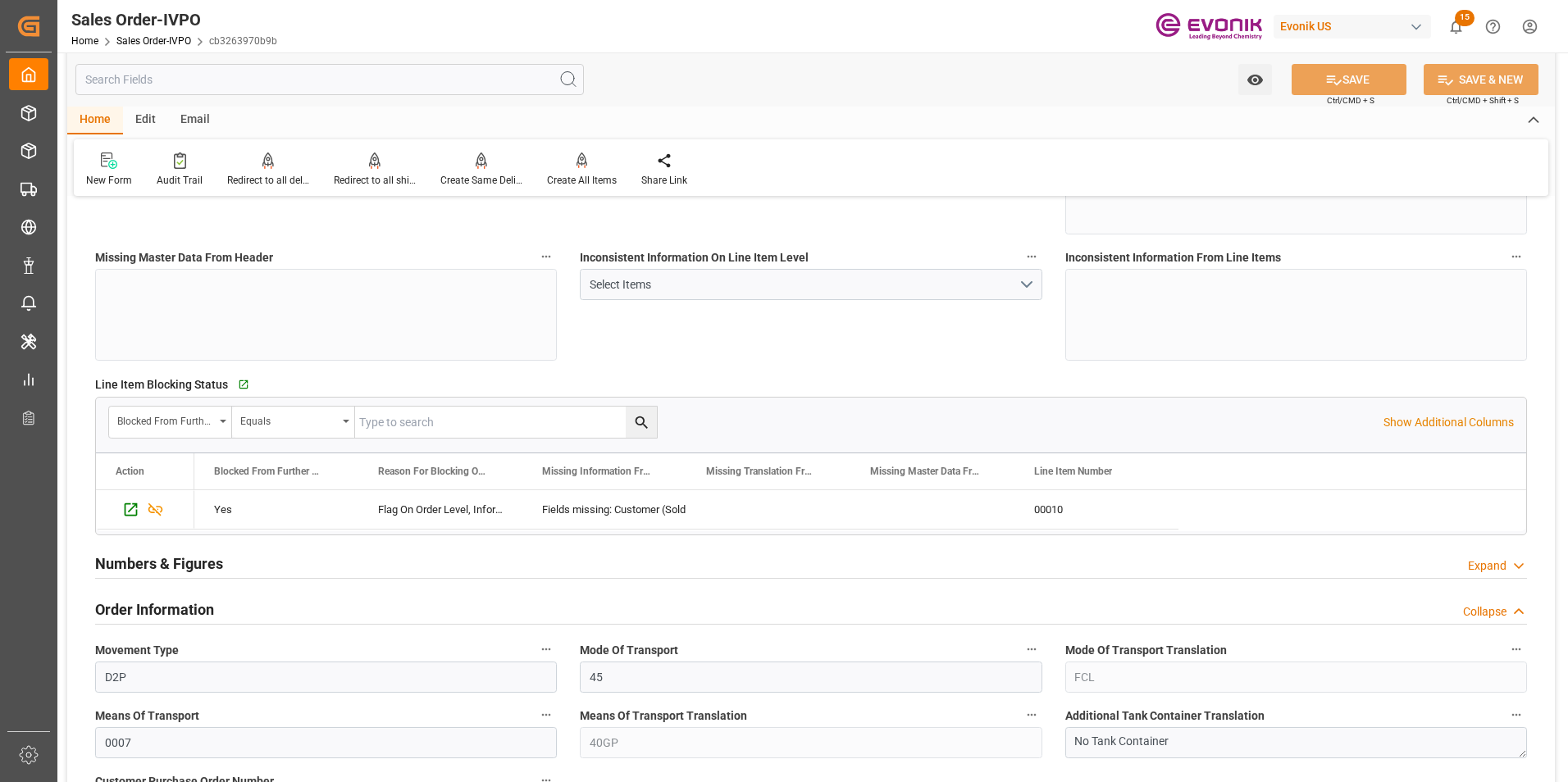
scroll to position [410, 0]
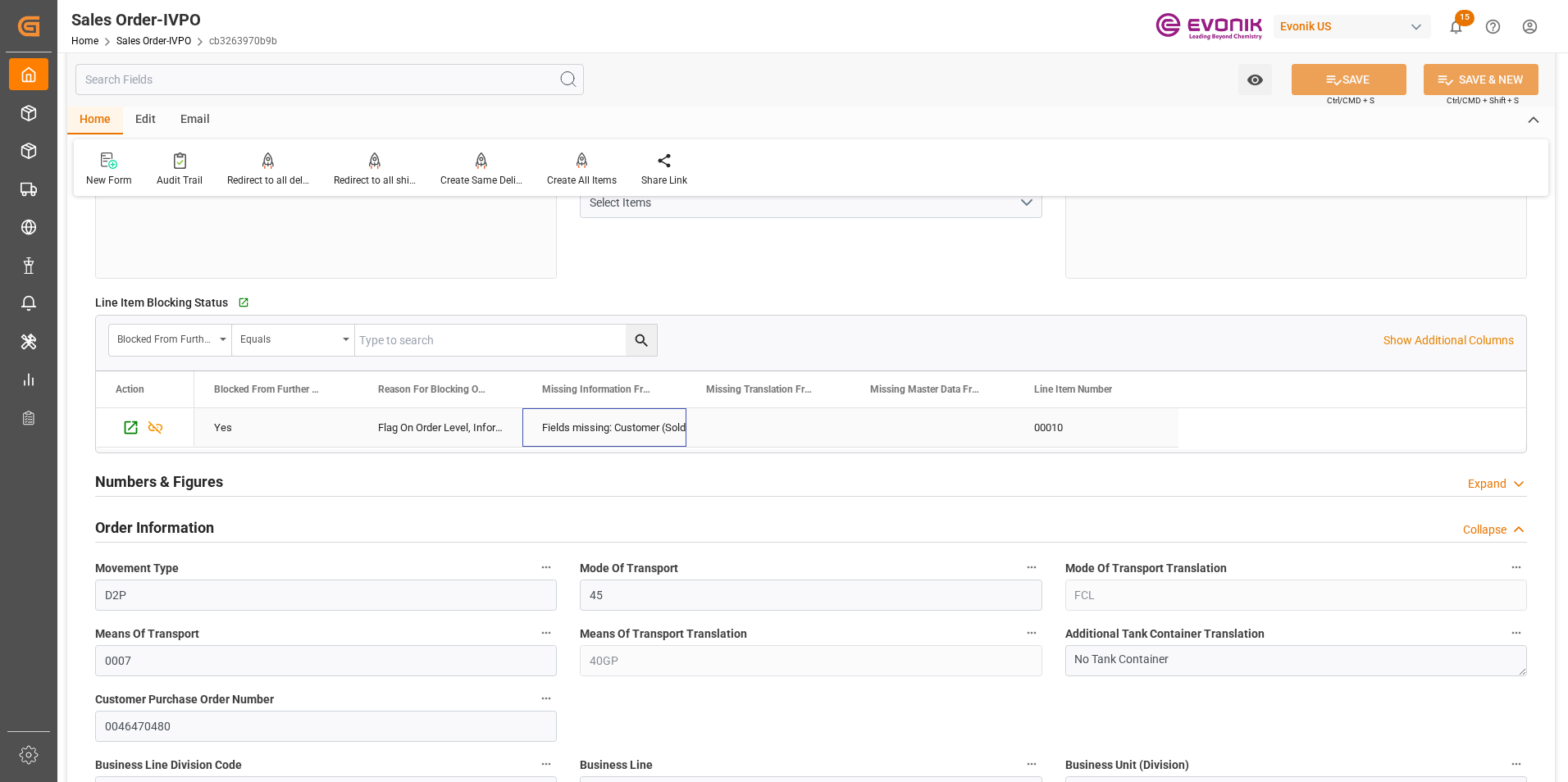
click at [654, 428] on div "Fields missing: Customer (Sold-To) Street" at bounding box center [604, 428] width 125 height 38
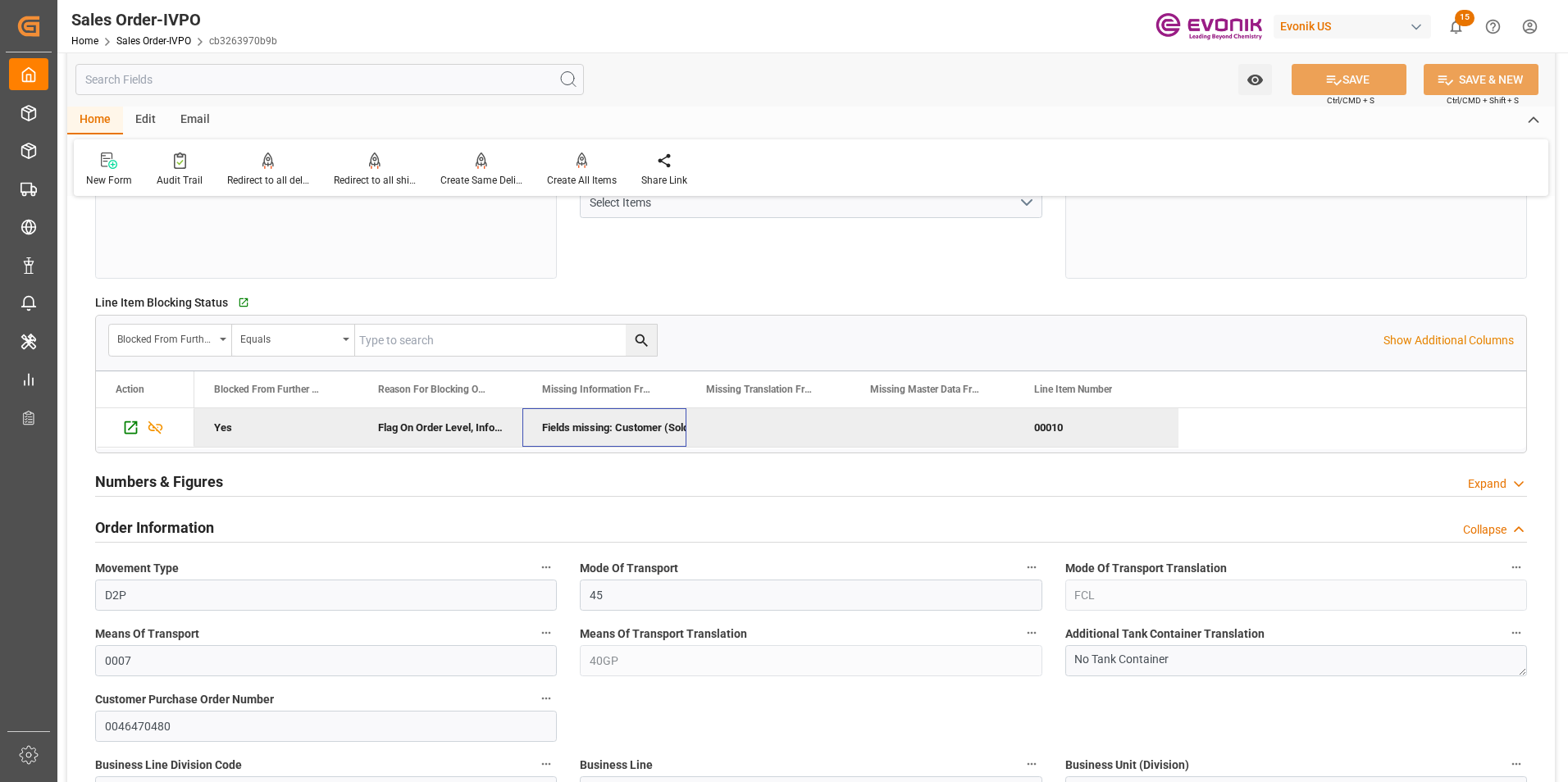
click at [626, 428] on div "Fields missing: Customer (Sold-To) Street" at bounding box center [604, 428] width 125 height 38
click at [666, 426] on div "Fields missing: Customer (Sold-To) Street" at bounding box center [604, 428] width 125 height 38
click at [662, 391] on span "Copy" at bounding box center [696, 394] width 119 height 31
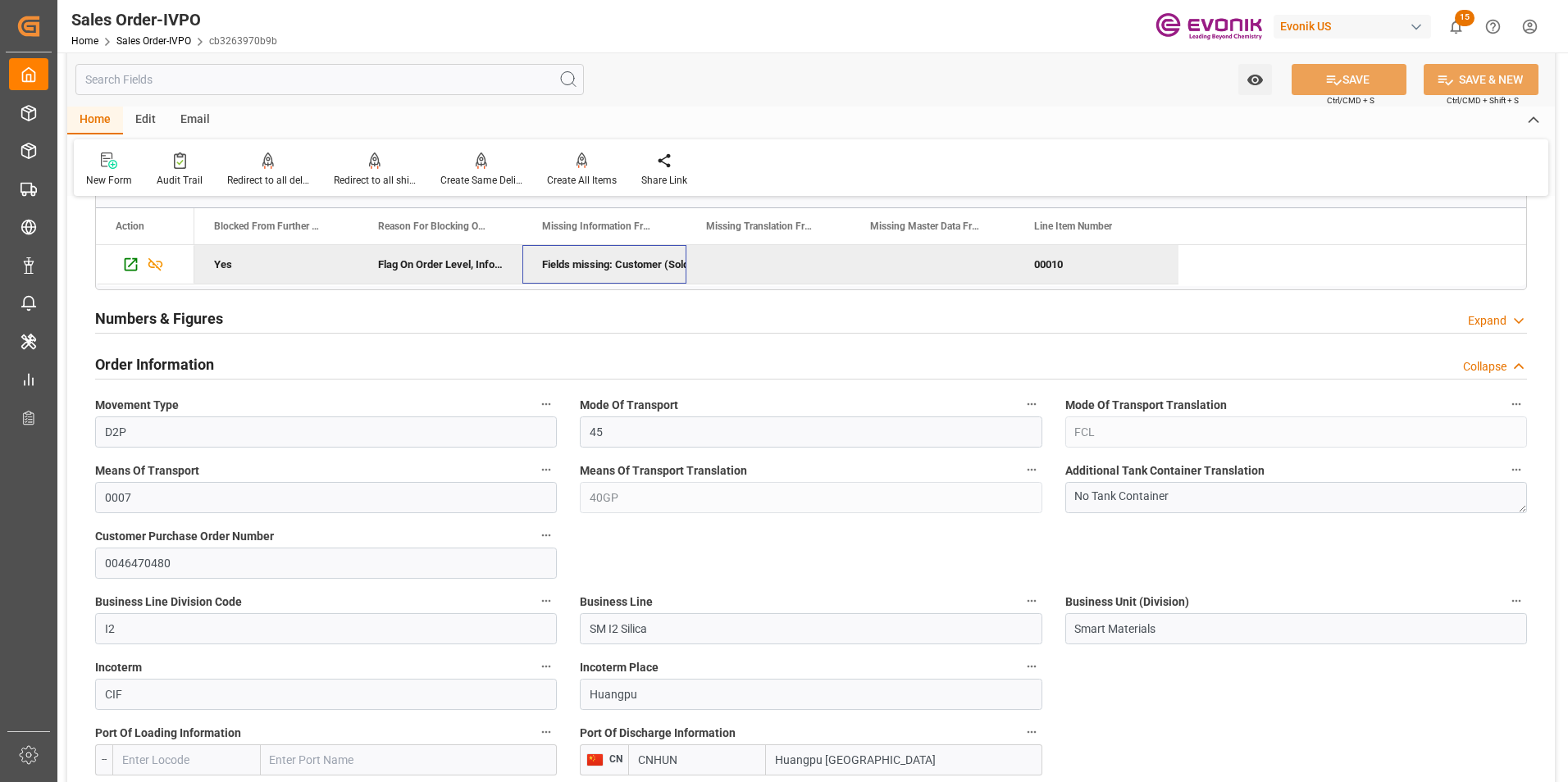
scroll to position [574, 0]
